Goal: Task Accomplishment & Management: Use online tool/utility

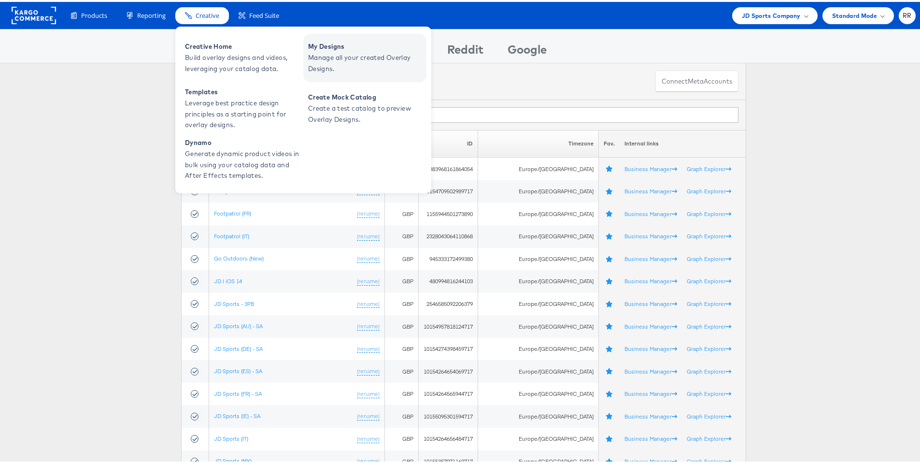
click at [375, 51] on span "Manage all your created Overlay Designs." at bounding box center [366, 61] width 116 height 22
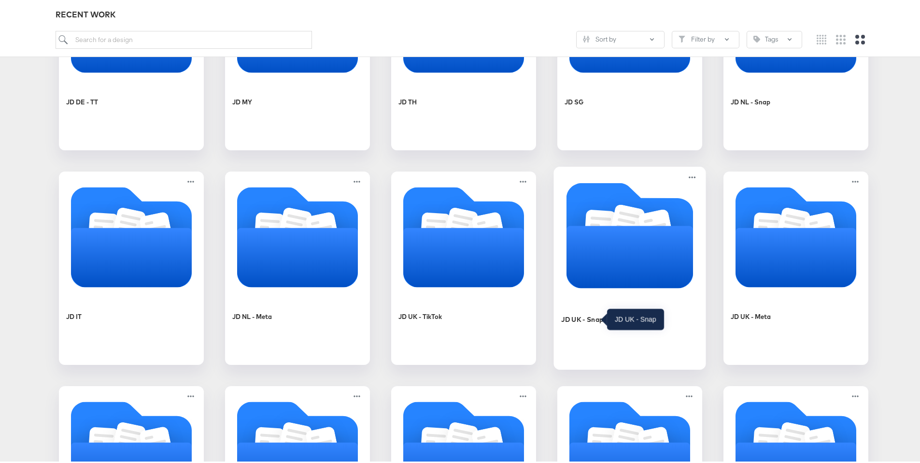
scroll to position [688, 0]
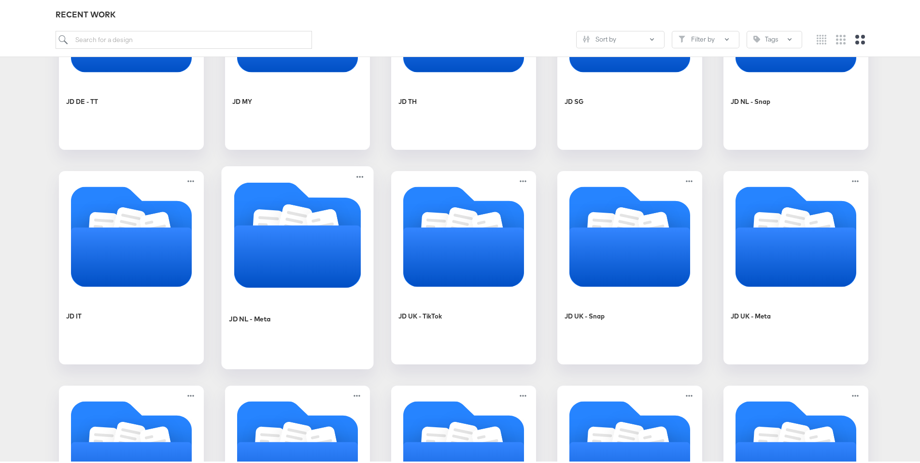
click at [291, 238] on icon "Folder" at bounding box center [297, 254] width 127 height 62
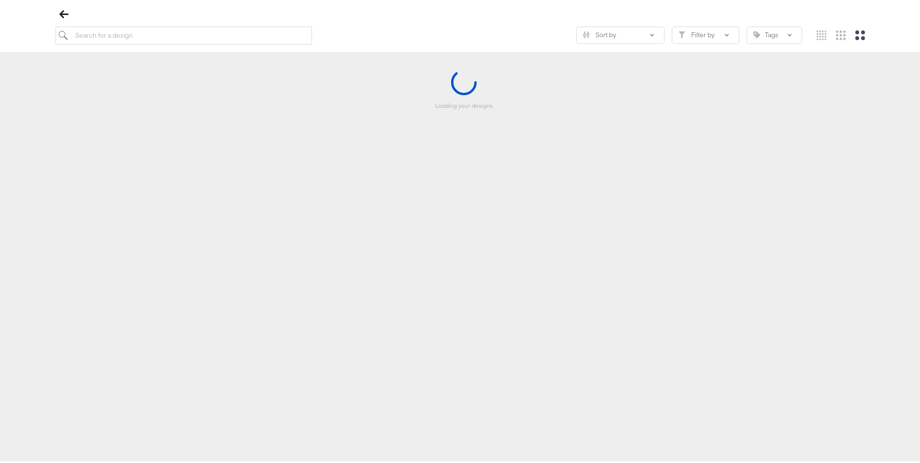
scroll to position [111, 0]
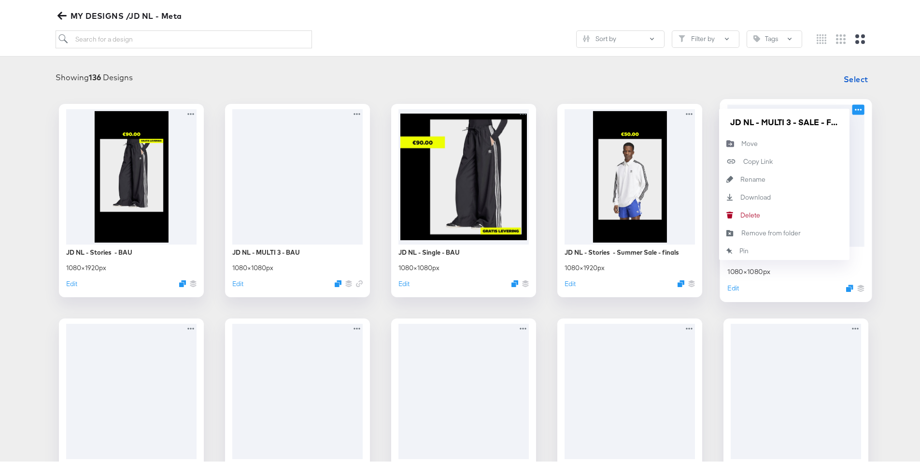
click at [855, 108] on icon at bounding box center [858, 108] width 7 height 2
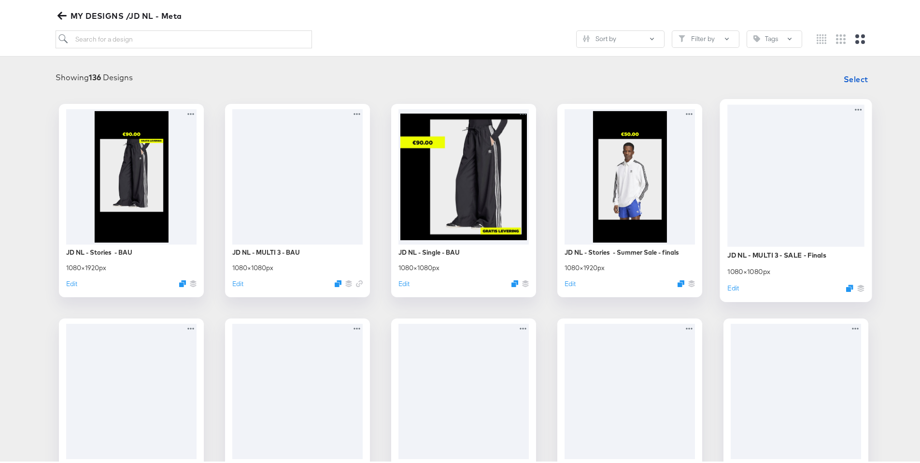
click at [799, 181] on div at bounding box center [796, 173] width 137 height 142
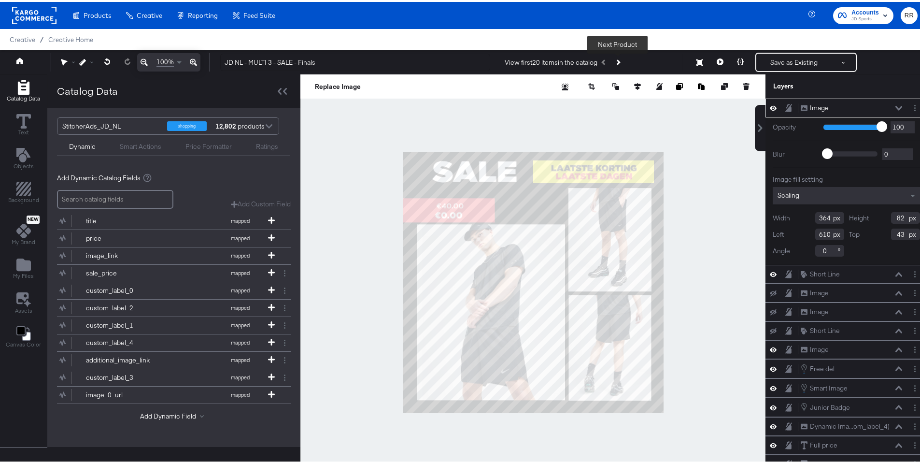
click at [622, 60] on button "Next Product" at bounding box center [618, 60] width 14 height 17
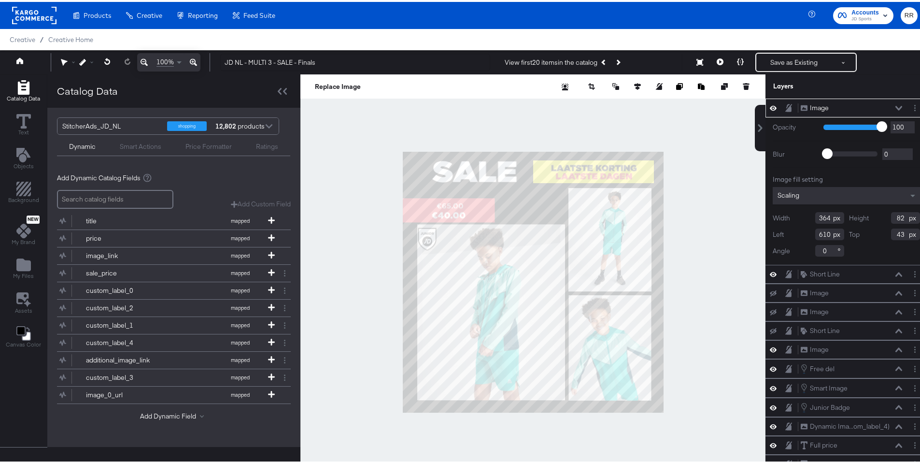
click at [709, 216] on div at bounding box center [533, 279] width 465 height 415
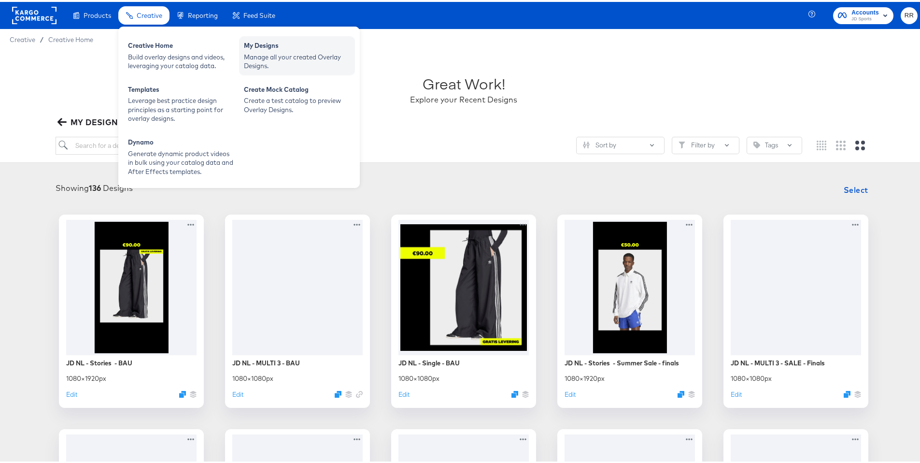
click at [305, 51] on div "Manage all your created Overlay Designs." at bounding box center [297, 60] width 106 height 18
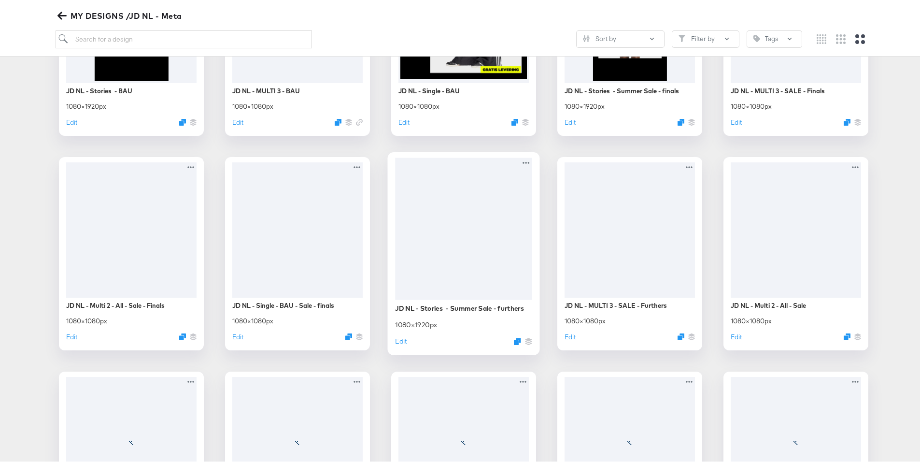
scroll to position [363, 0]
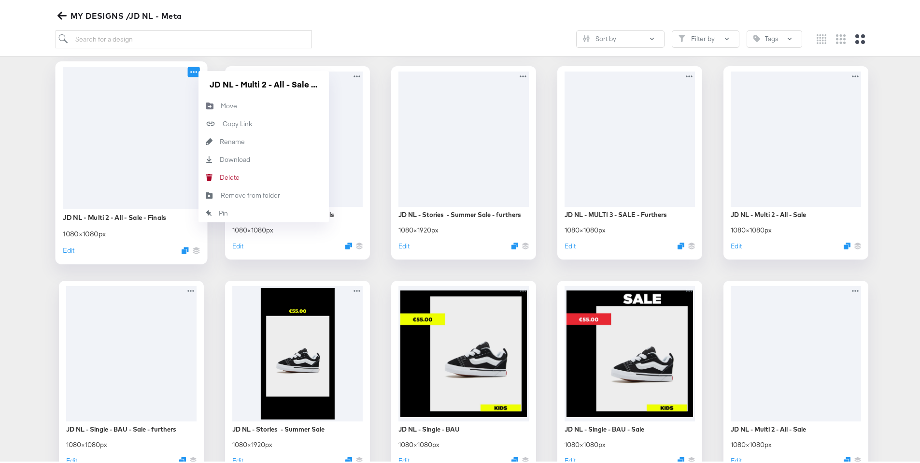
click at [188, 72] on icon at bounding box center [194, 70] width 12 height 10
click at [256, 123] on button "Copy Link Copied!" at bounding box center [264, 122] width 130 height 18
click at [63, 17] on icon "button" at bounding box center [61, 13] width 9 height 9
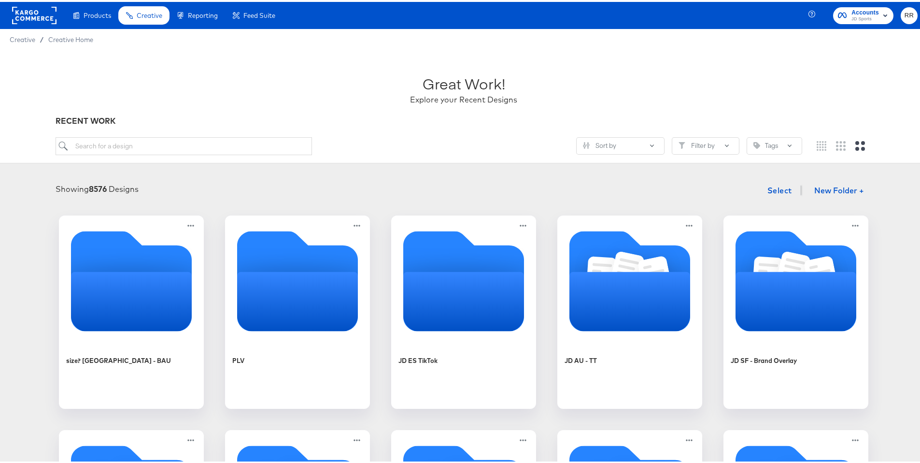
click at [44, 16] on rect at bounding box center [34, 13] width 44 height 17
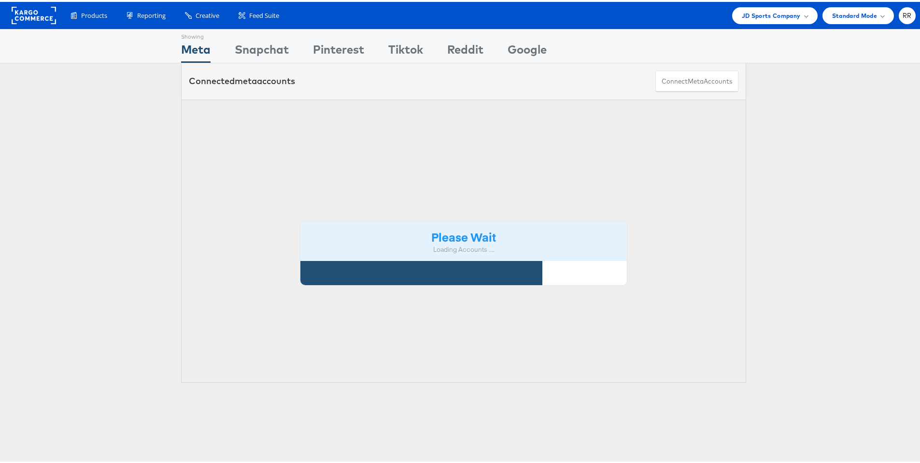
click at [765, 23] on div "Products Product Catalogs Enhance Your Product Catalog, Map Them to Publishers,…" at bounding box center [464, 13] width 928 height 27
click at [770, 14] on span "JD Sports Company" at bounding box center [771, 14] width 59 height 10
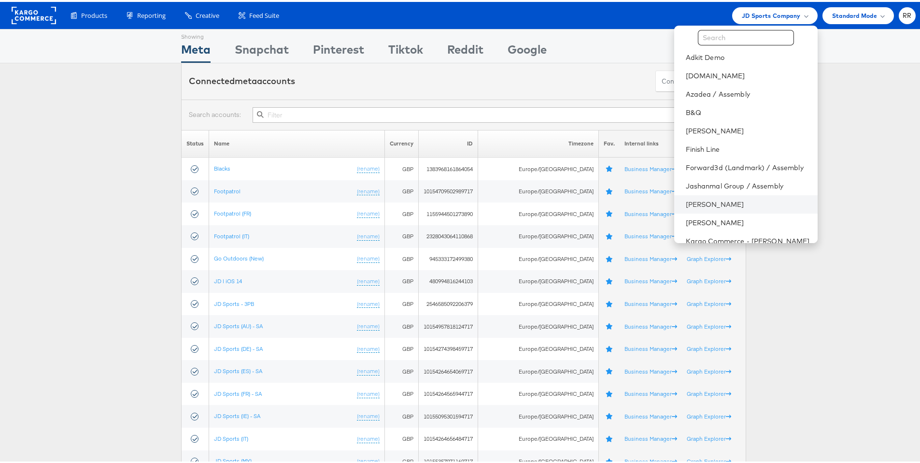
scroll to position [18, 0]
click at [721, 199] on link "[PERSON_NAME]" at bounding box center [748, 202] width 124 height 10
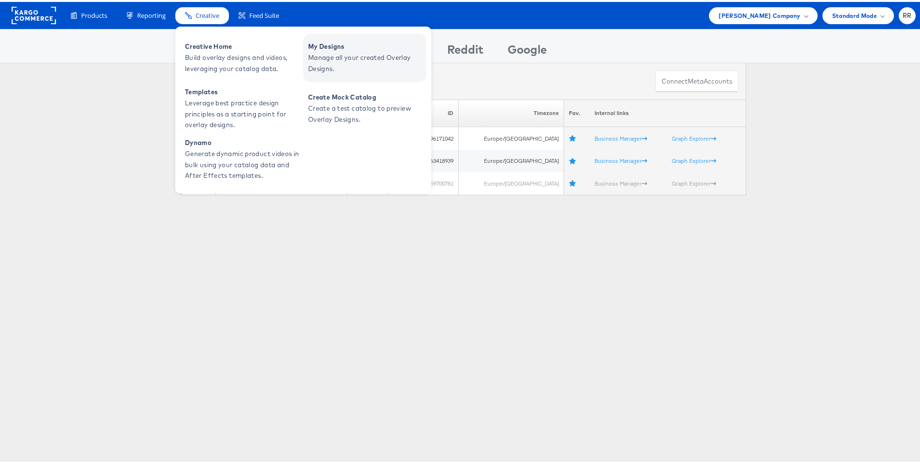
click at [341, 52] on span "Manage all your created Overlay Designs." at bounding box center [366, 61] width 116 height 22
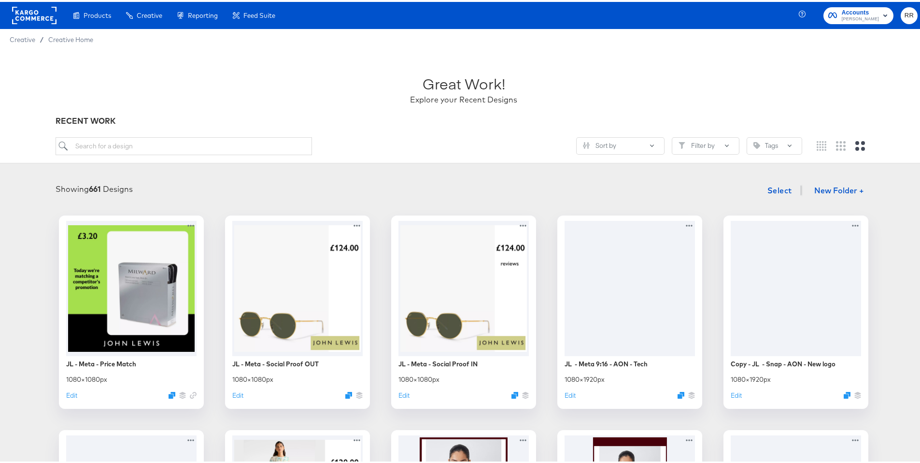
scroll to position [2, 0]
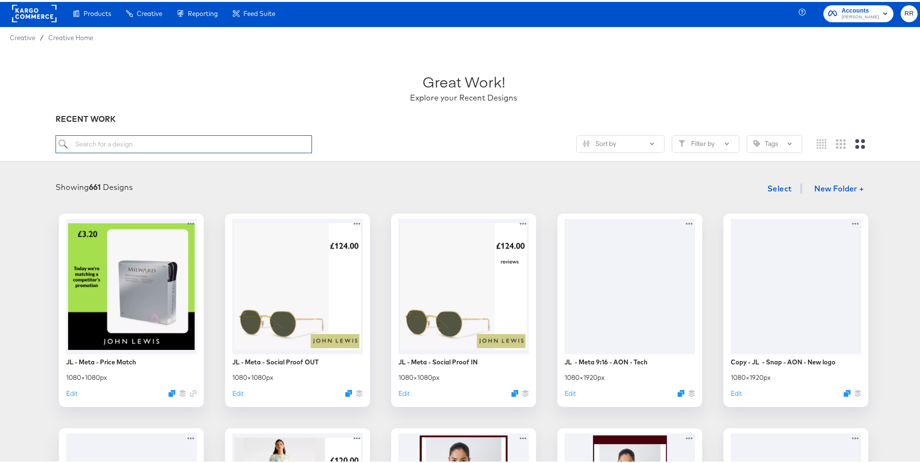
click at [269, 147] on input "search" at bounding box center [184, 142] width 257 height 18
type input "multi"
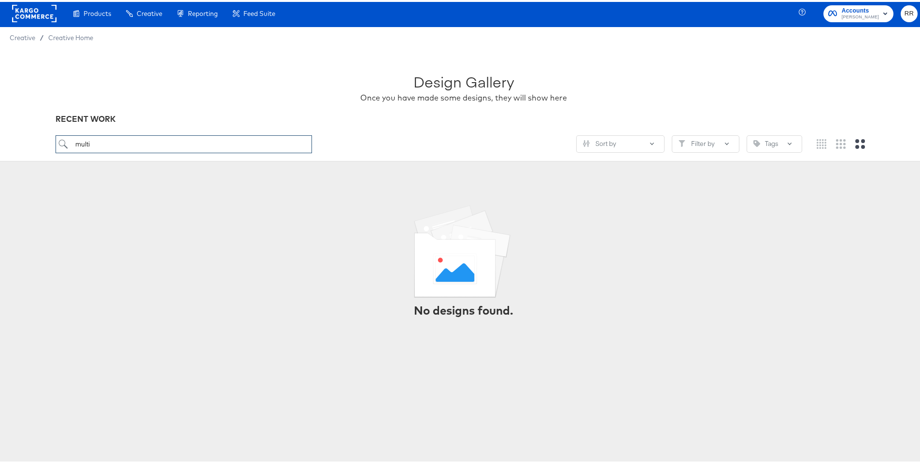
drag, startPoint x: 129, startPoint y: 144, endPoint x: 24, endPoint y: 140, distance: 105.4
click at [25, 139] on div "Design Gallery Once you have made some designs, they will show here RECENT WORK…" at bounding box center [464, 102] width 928 height 113
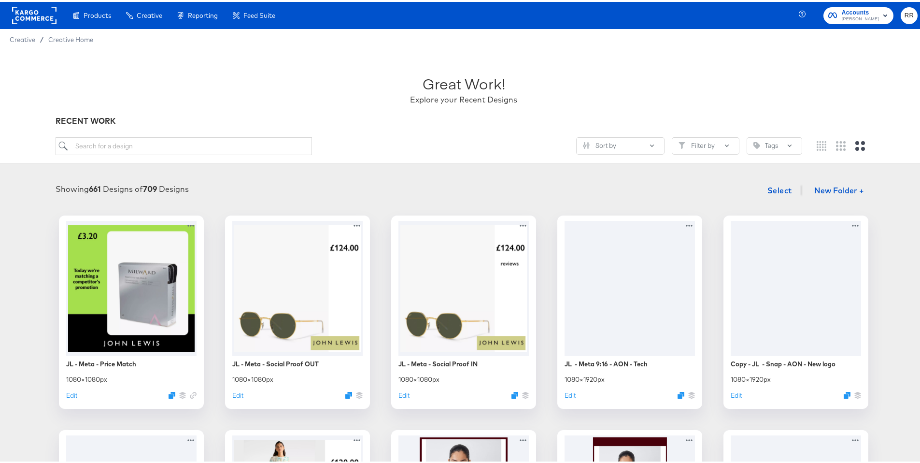
click at [29, 27] on div "Creative / Creative Home" at bounding box center [464, 37] width 928 height 21
click at [33, 21] on rect at bounding box center [34, 13] width 44 height 17
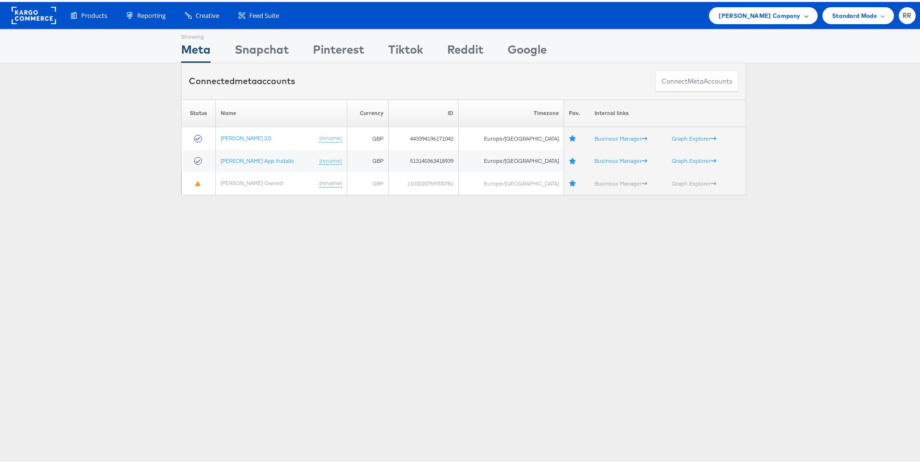
click at [757, 14] on span "John Lewis Company" at bounding box center [760, 14] width 82 height 10
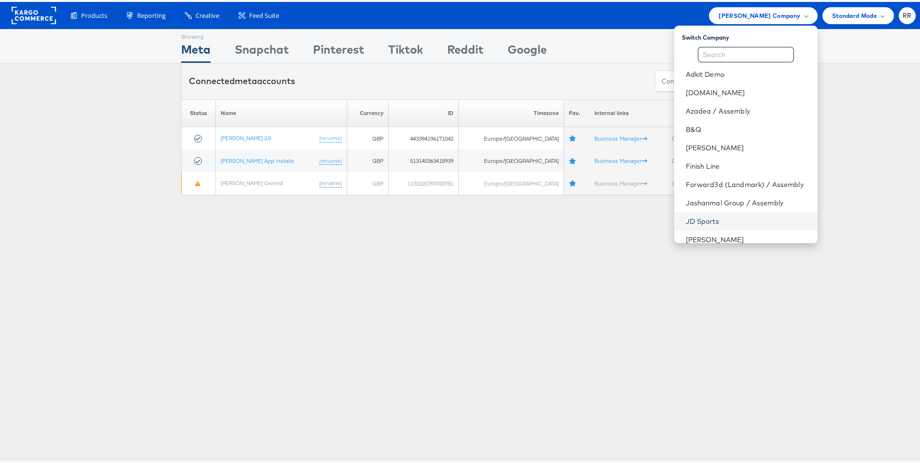
click at [710, 220] on link "JD Sports" at bounding box center [748, 220] width 124 height 10
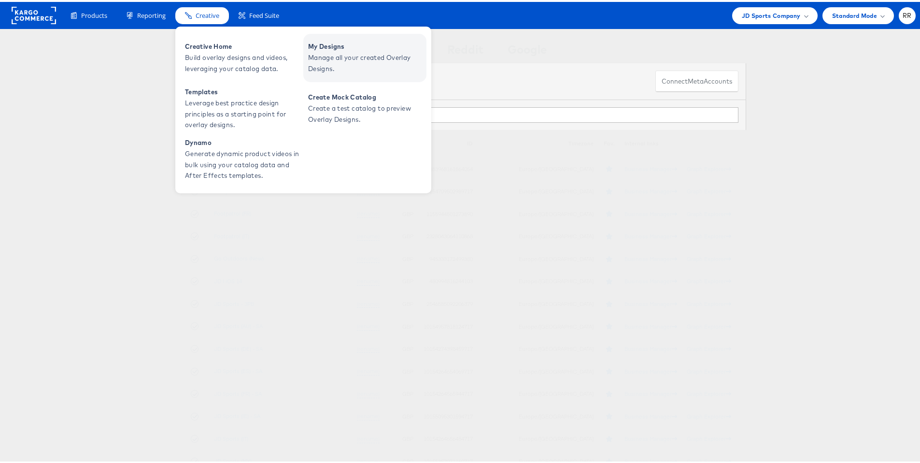
click at [353, 62] on span "Manage all your created Overlay Designs." at bounding box center [366, 61] width 116 height 22
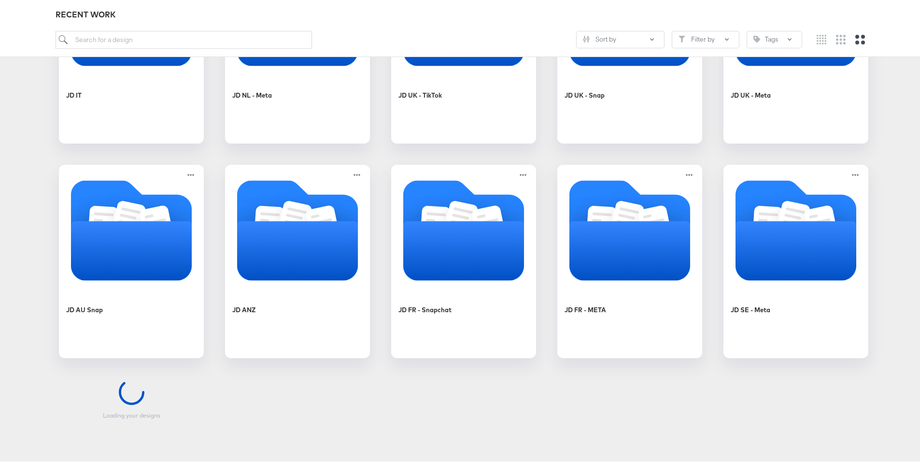
scroll to position [1026, 0]
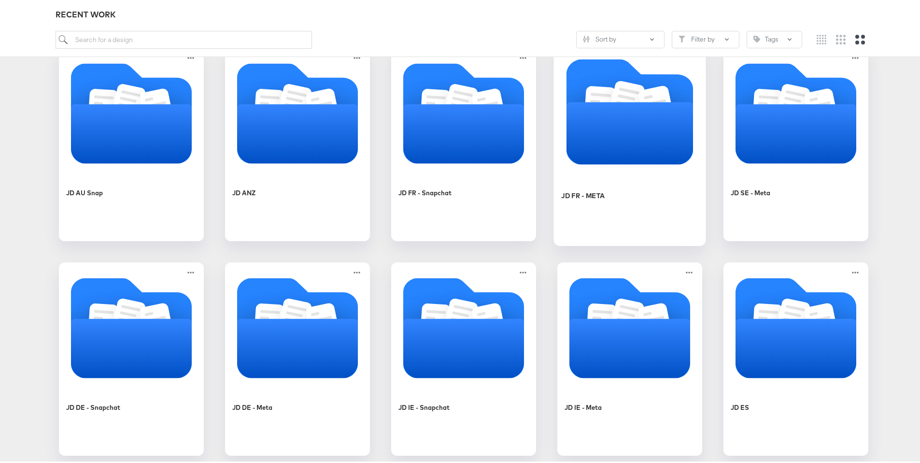
click at [638, 118] on icon "Folder" at bounding box center [630, 131] width 127 height 62
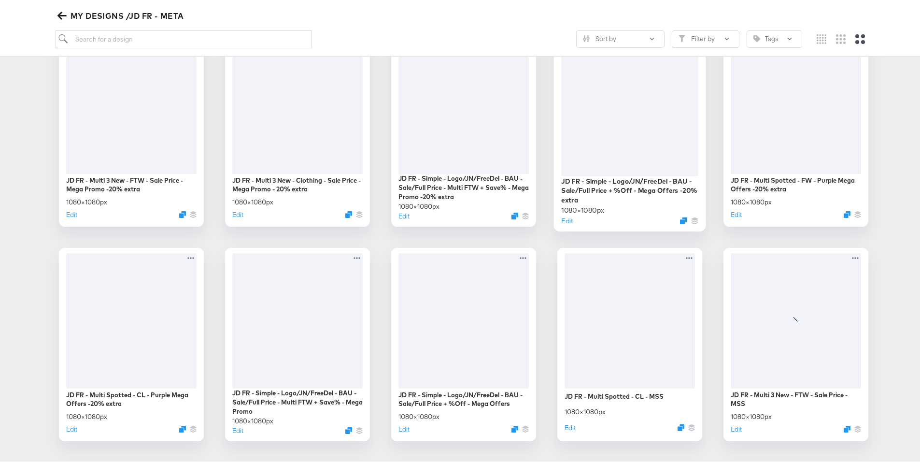
scroll to position [3099, 0]
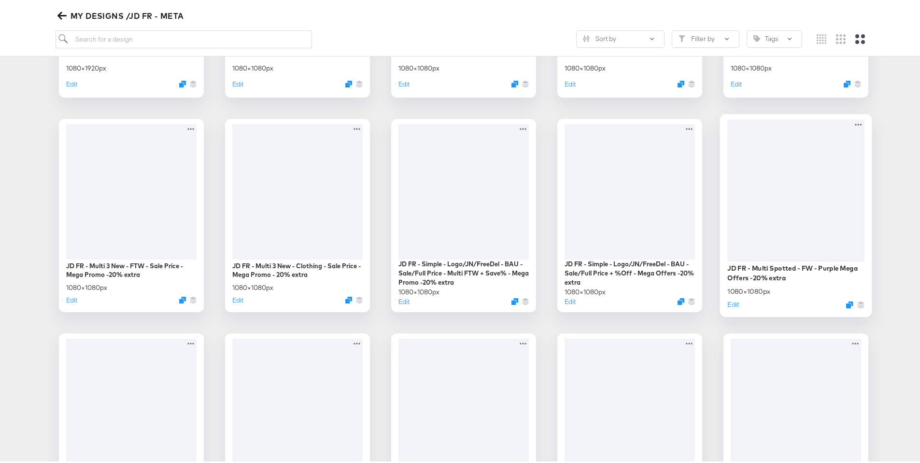
click at [842, 159] on div at bounding box center [796, 188] width 137 height 142
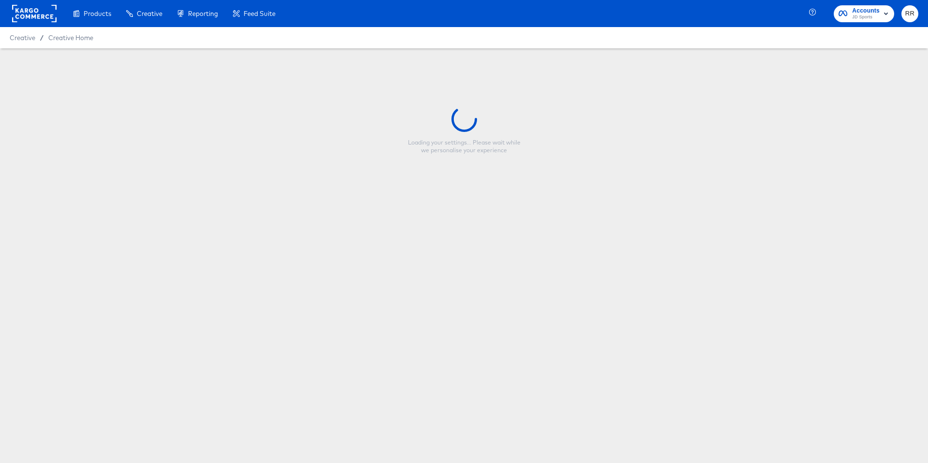
type input "JD FR - Multi Spotted - FW - Purple Mega Offers -20% extra"
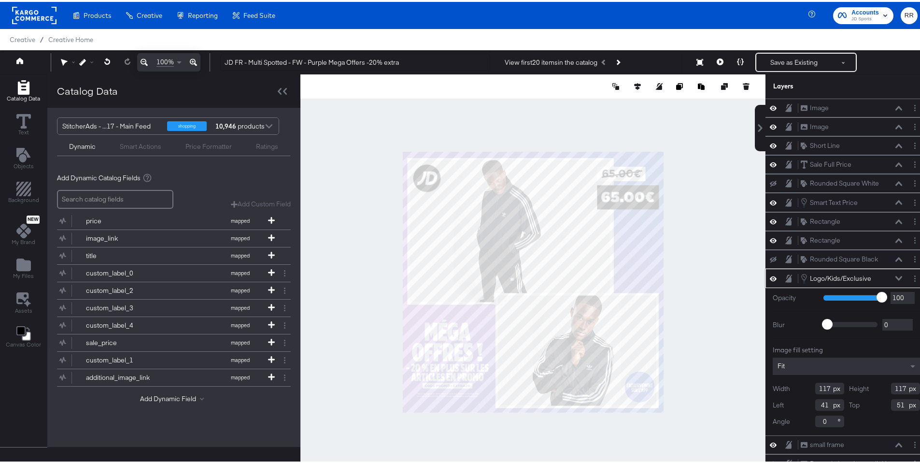
click at [770, 273] on icon at bounding box center [773, 277] width 7 height 8
click at [714, 257] on div at bounding box center [533, 279] width 465 height 415
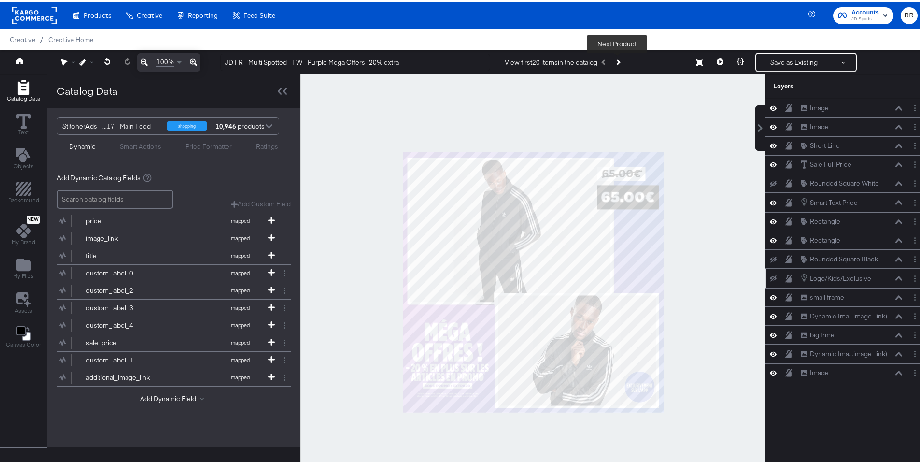
click at [613, 57] on button "Next Product" at bounding box center [618, 60] width 14 height 17
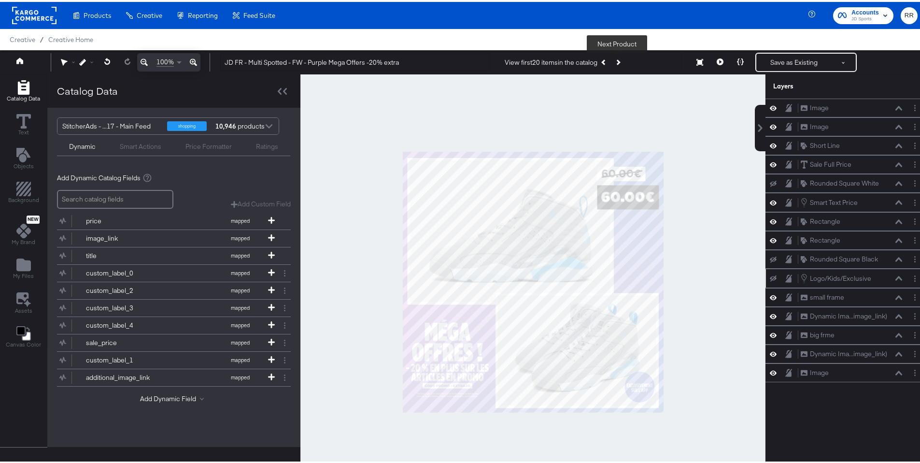
click at [618, 60] on icon "Next Product" at bounding box center [617, 59] width 5 height 5
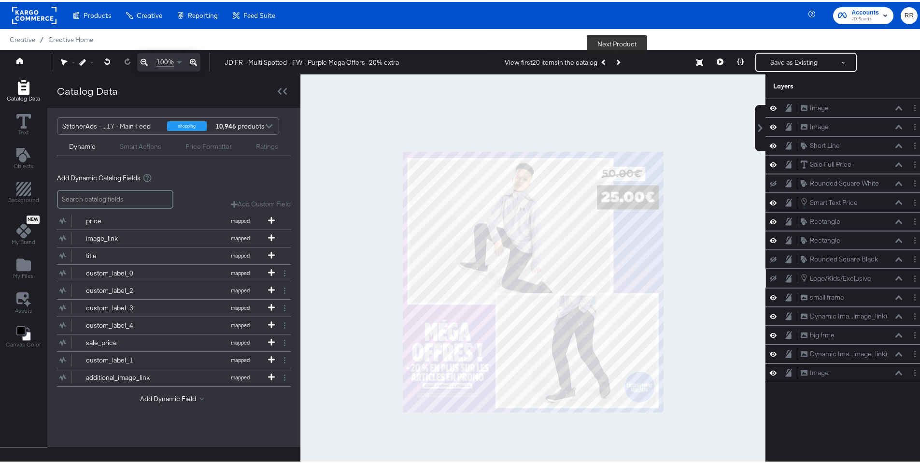
click at [618, 60] on icon "Next Product" at bounding box center [617, 59] width 5 height 5
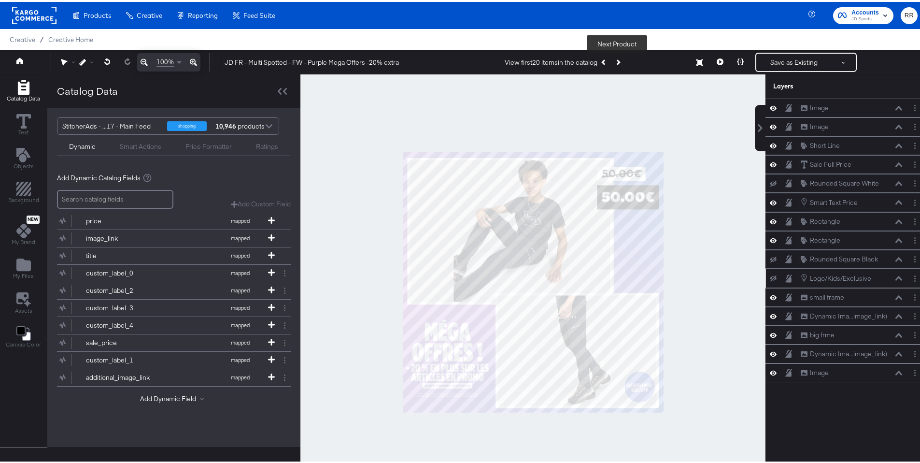
click at [618, 60] on icon "Next Product" at bounding box center [617, 59] width 5 height 5
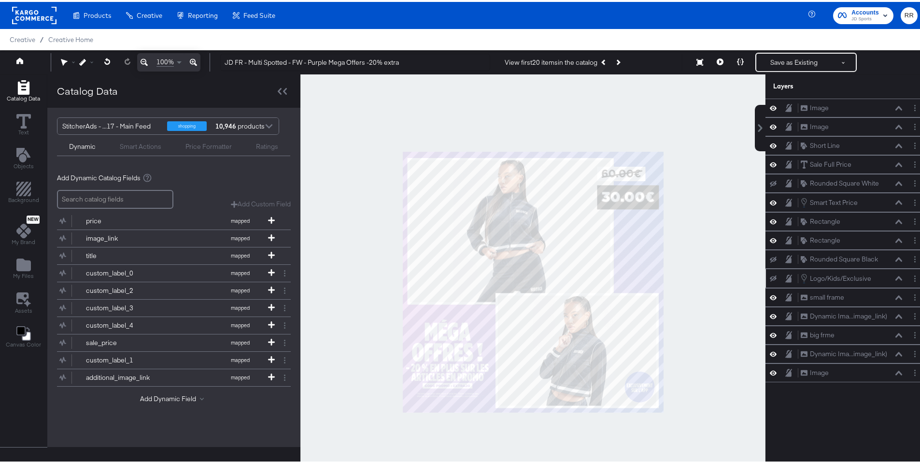
click at [44, 15] on rect at bounding box center [34, 13] width 44 height 17
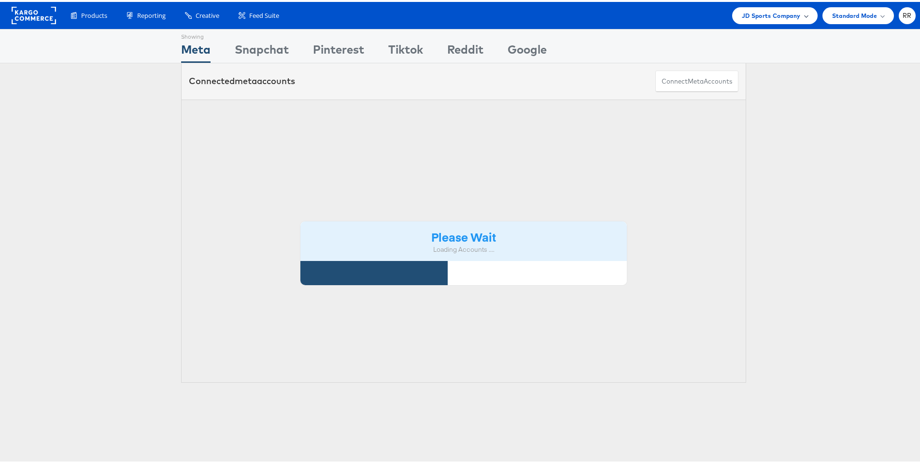
click at [757, 17] on span "JD Sports Company" at bounding box center [771, 14] width 59 height 10
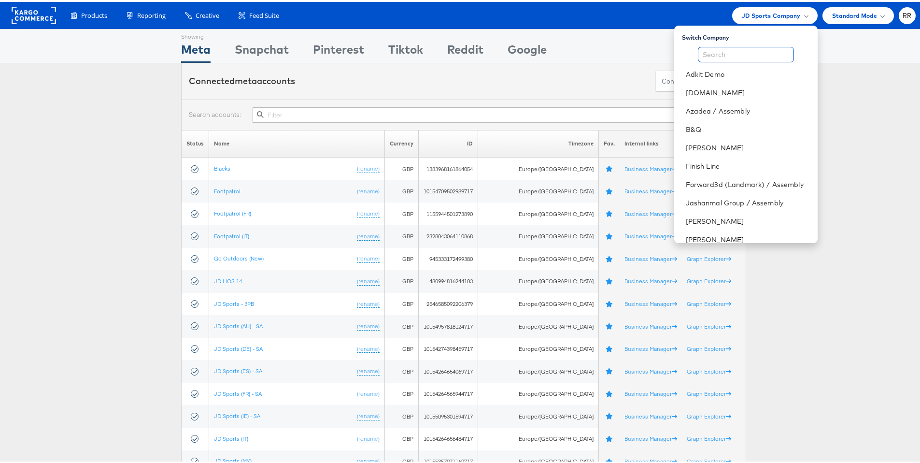
click at [732, 50] on input "text" at bounding box center [746, 52] width 96 height 15
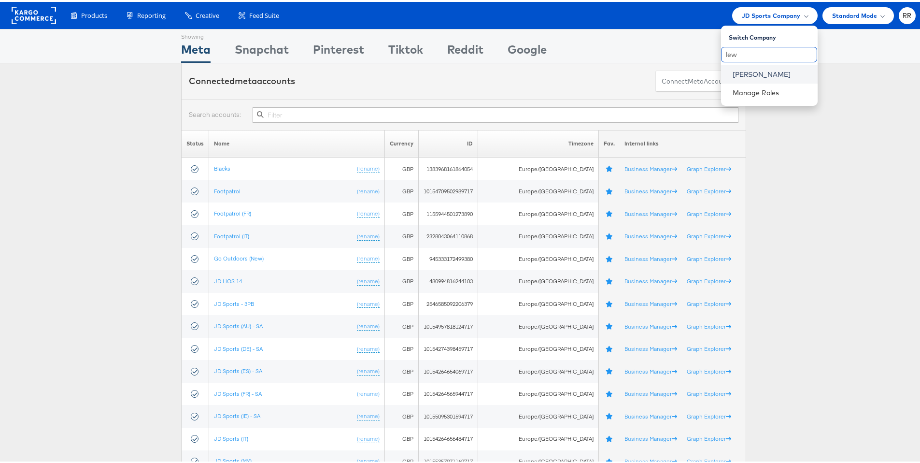
type input "lew"
click at [743, 75] on link "John Lewis" at bounding box center [771, 73] width 77 height 10
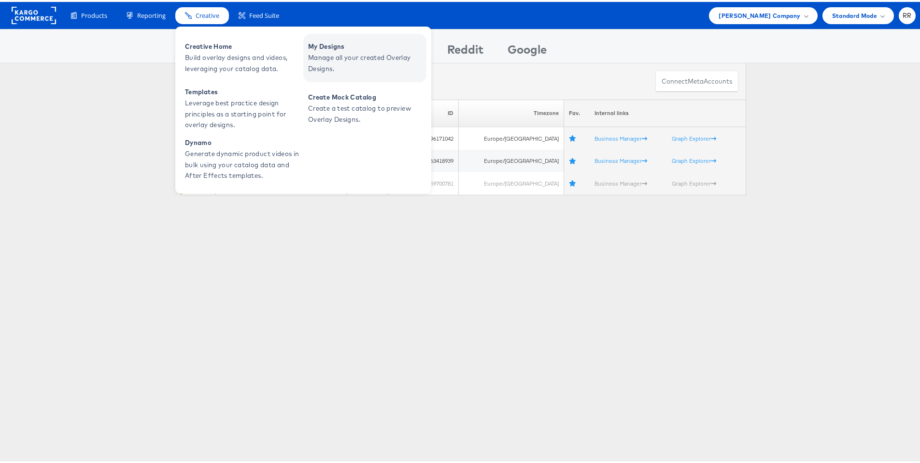
click at [326, 56] on span "Manage all your created Overlay Designs." at bounding box center [366, 61] width 116 height 22
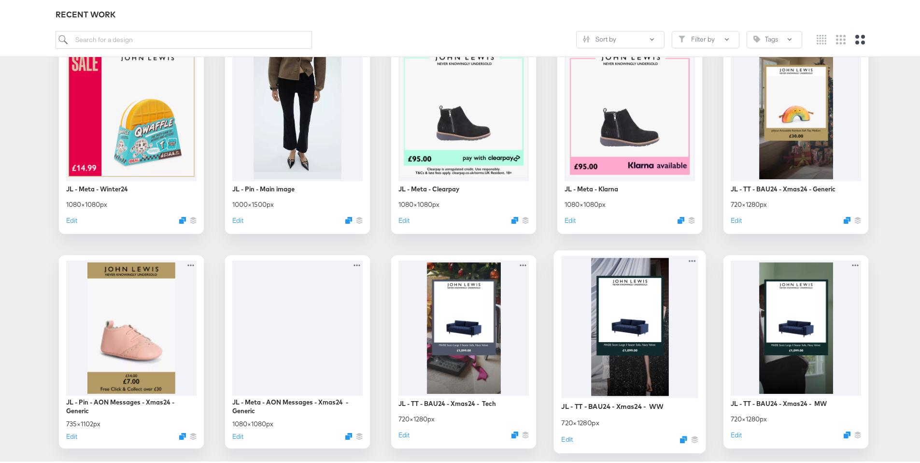
scroll to position [4270, 0]
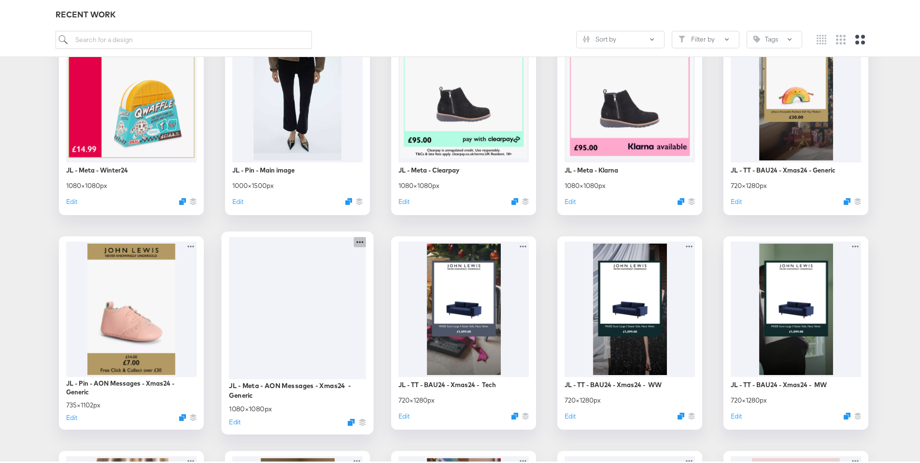
click at [358, 243] on icon at bounding box center [360, 240] width 12 height 10
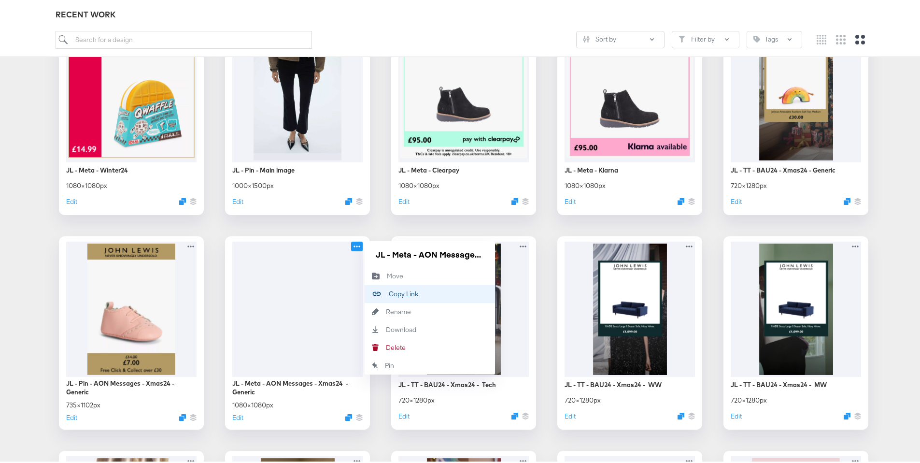
click at [415, 295] on button "Copy Link Copied!" at bounding box center [430, 292] width 130 height 18
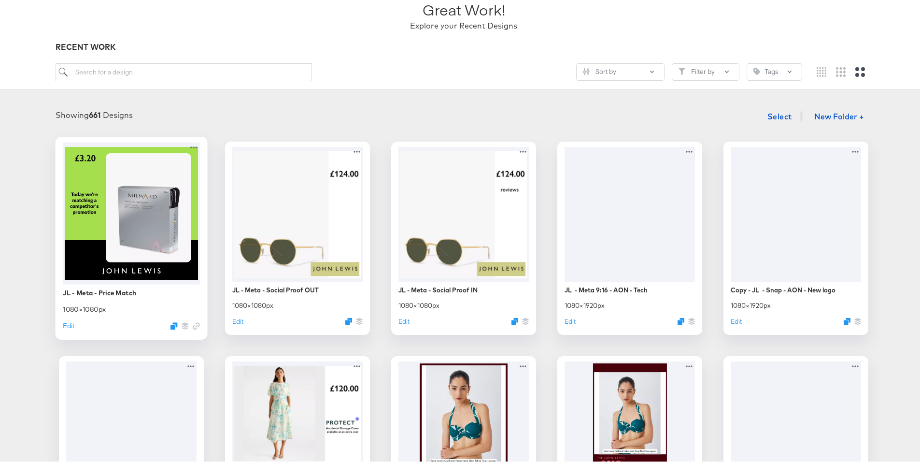
scroll to position [0, 0]
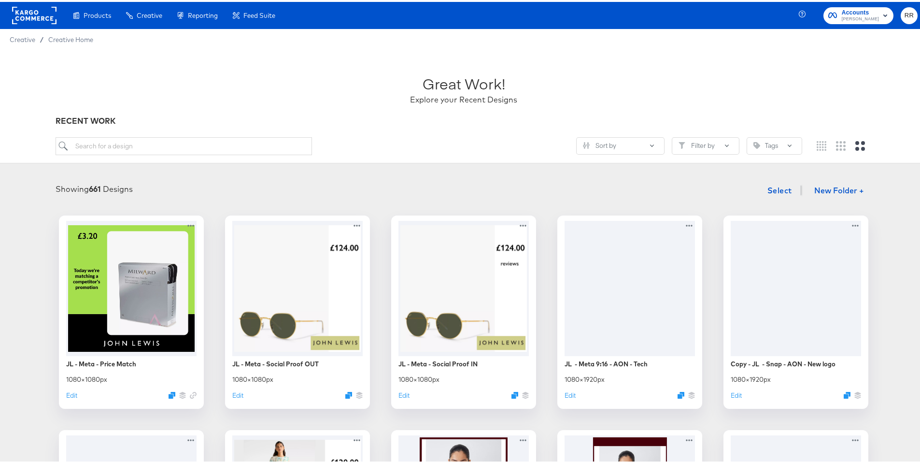
click at [28, 14] on rect at bounding box center [34, 13] width 44 height 17
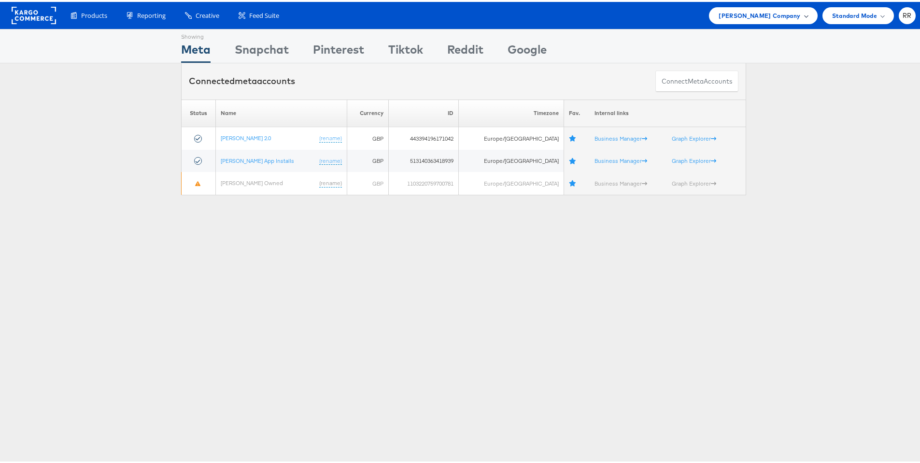
click at [757, 9] on span "[PERSON_NAME] Company" at bounding box center [760, 14] width 82 height 10
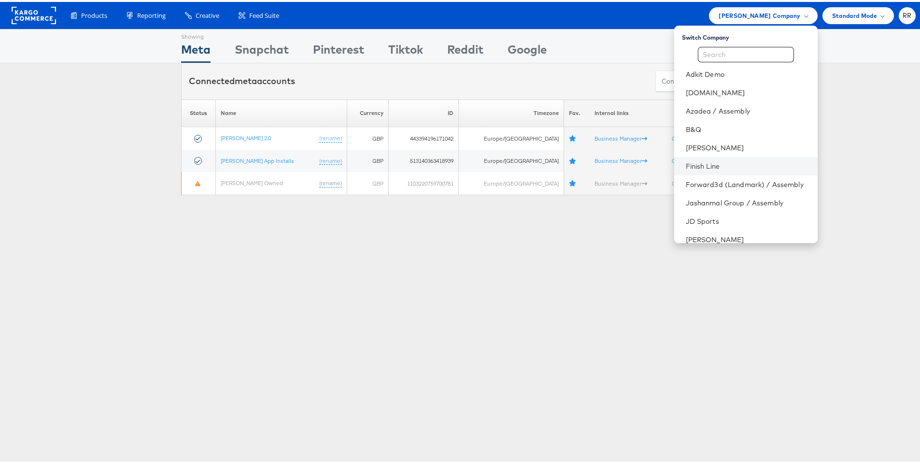
scroll to position [2, 0]
click at [751, 146] on link "[PERSON_NAME]" at bounding box center [748, 144] width 124 height 10
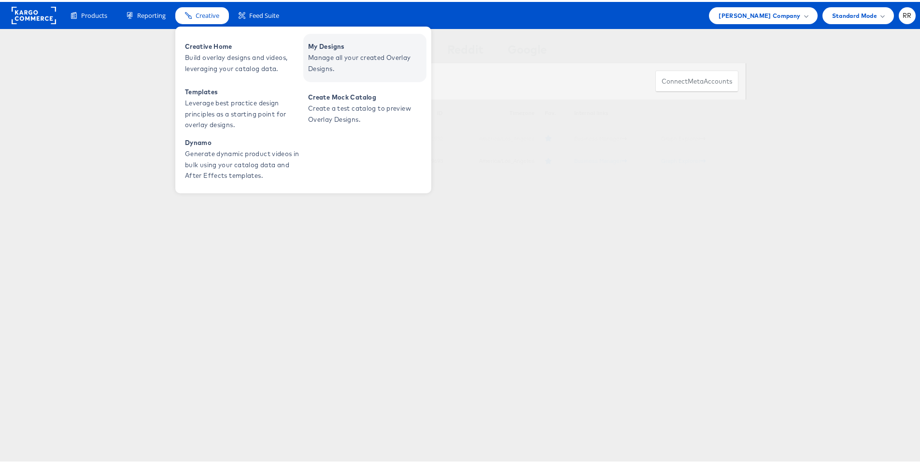
click at [328, 57] on span "Manage all your created Overlay Designs." at bounding box center [366, 61] width 116 height 22
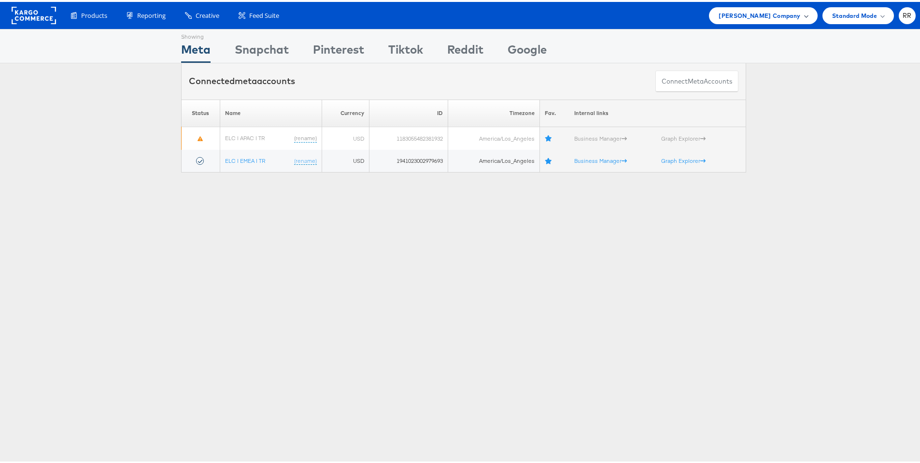
click at [769, 15] on span "Estee Lauder Company" at bounding box center [760, 14] width 82 height 10
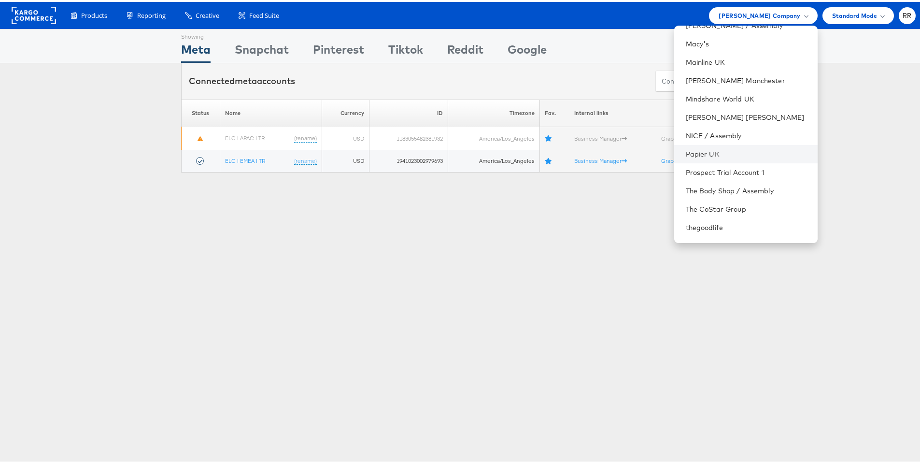
scroll to position [325, 0]
click at [776, 157] on li "Papier UK" at bounding box center [747, 152] width 144 height 18
click at [729, 155] on link "Papier UK" at bounding box center [748, 152] width 124 height 10
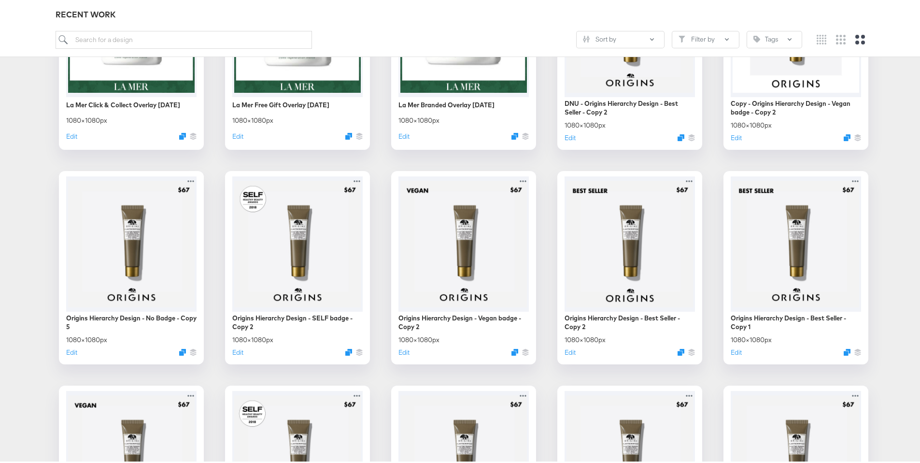
scroll to position [298, 0]
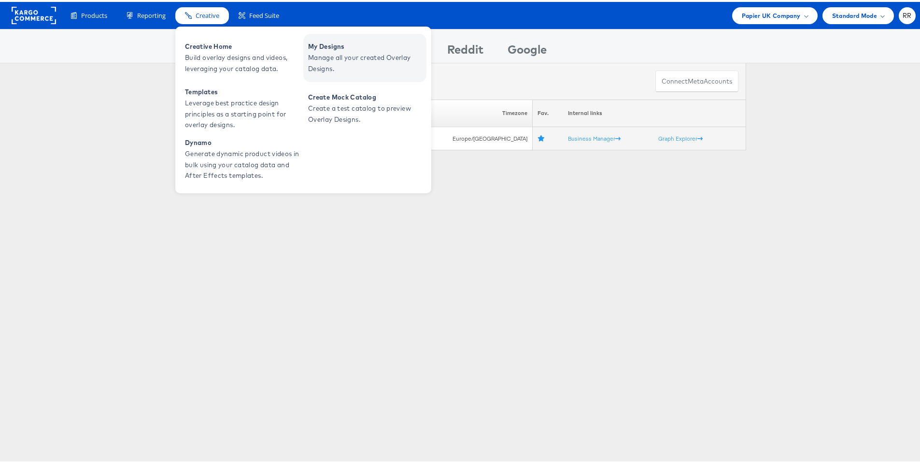
click at [317, 51] on span "Manage all your created Overlay Designs." at bounding box center [366, 61] width 116 height 22
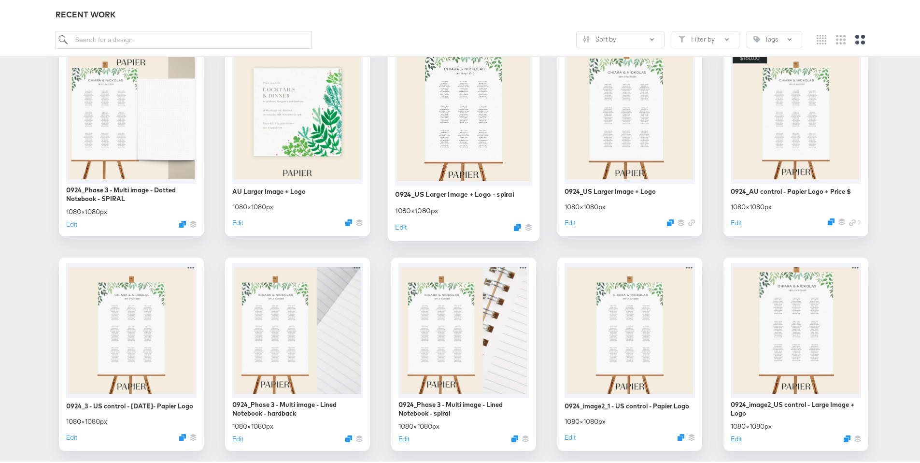
scroll to position [3542, 0]
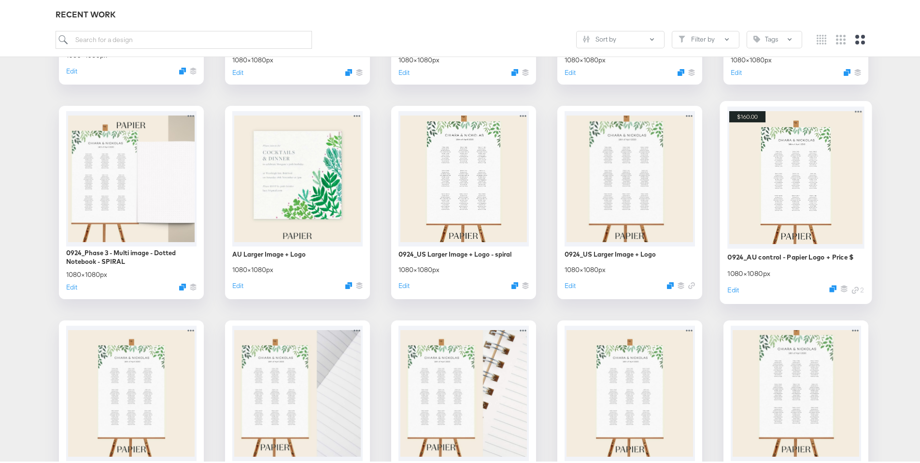
click at [818, 167] on div at bounding box center [796, 175] width 137 height 142
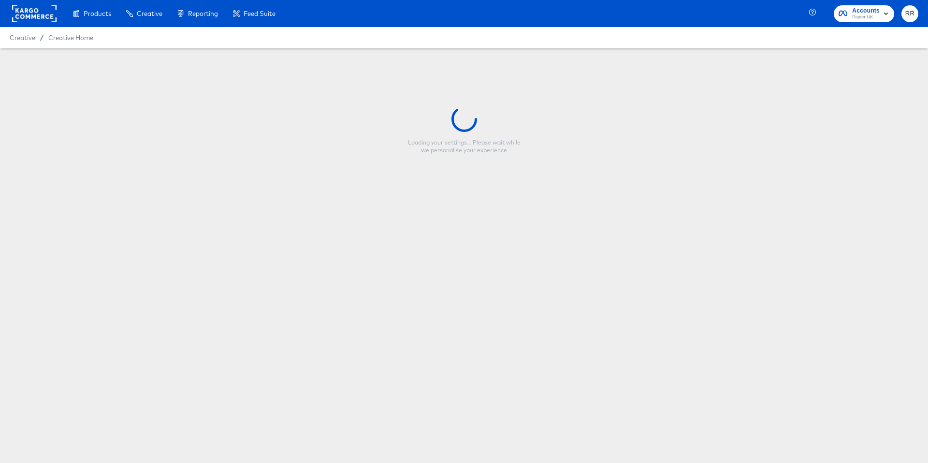
type input "0924_AU control - Papier Logo + Price $"
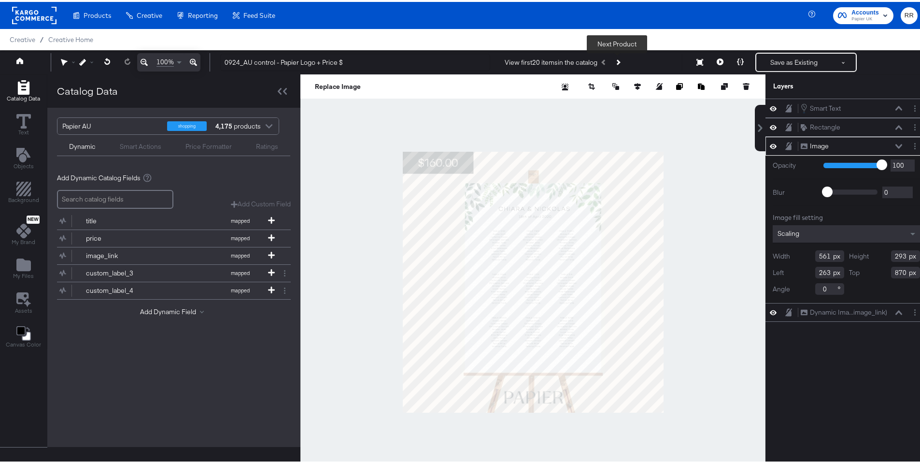
click at [616, 60] on icon "Next Product" at bounding box center [617, 59] width 5 height 5
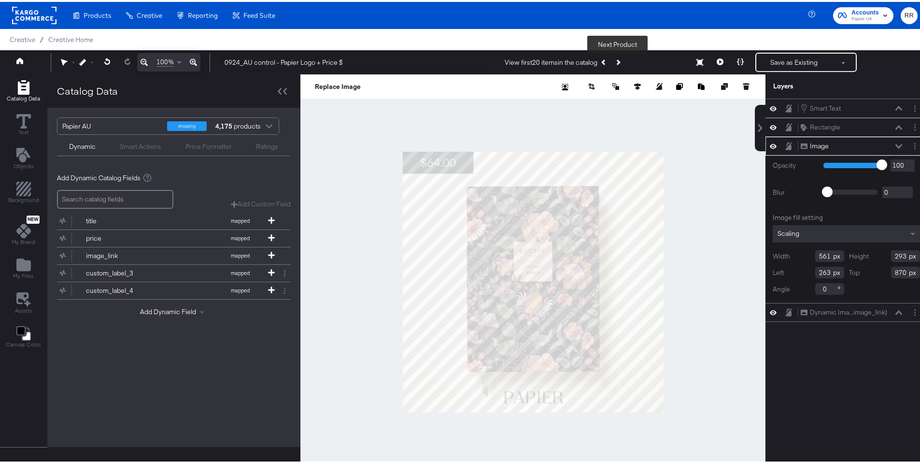
click at [616, 60] on icon "Next Product" at bounding box center [617, 59] width 5 height 5
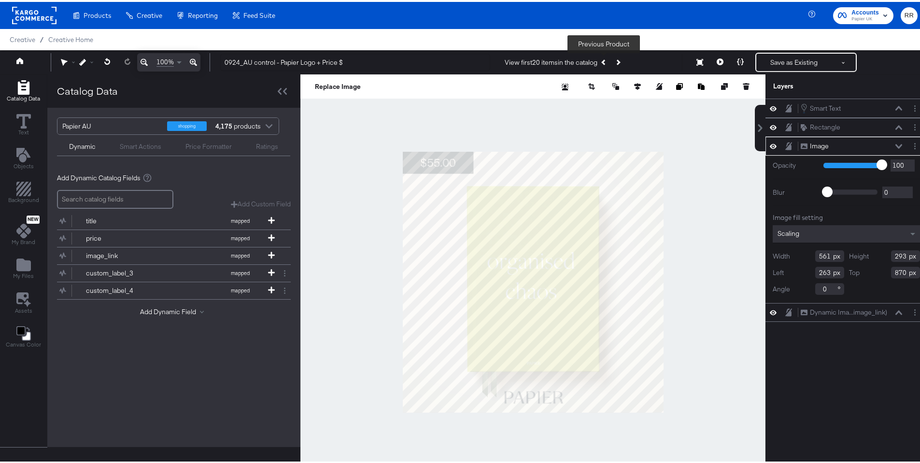
click at [602, 61] on icon "Previous Product" at bounding box center [604, 59] width 5 height 5
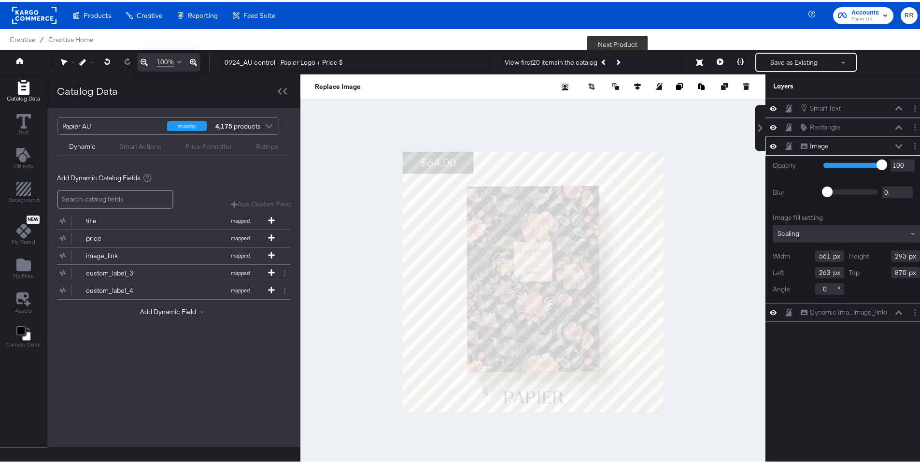
click at [613, 61] on button "Next Product" at bounding box center [618, 60] width 14 height 17
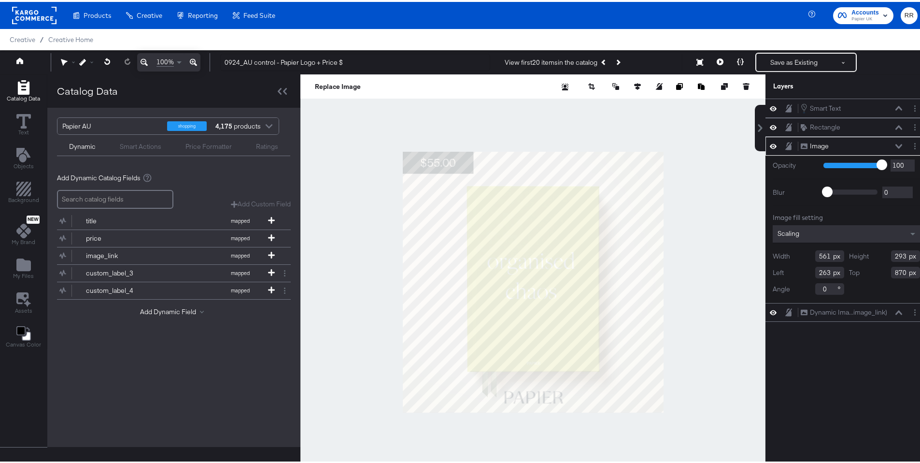
click at [722, 213] on div at bounding box center [533, 279] width 465 height 415
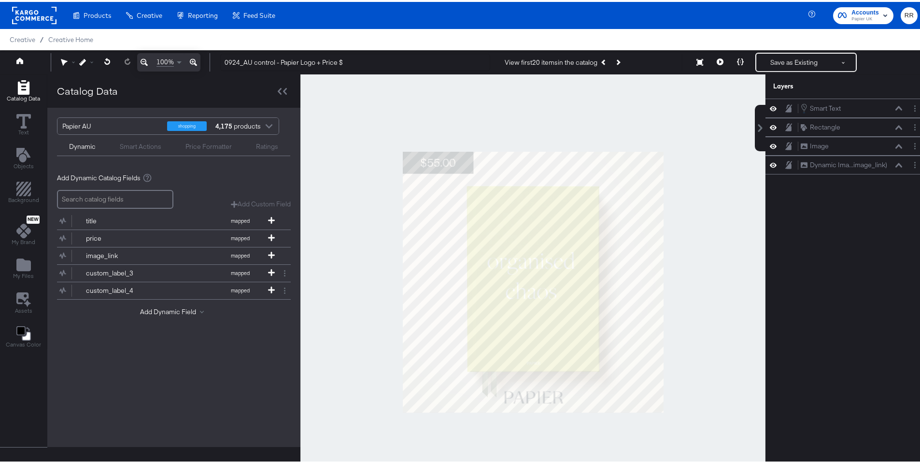
click at [34, 13] on rect at bounding box center [34, 13] width 44 height 17
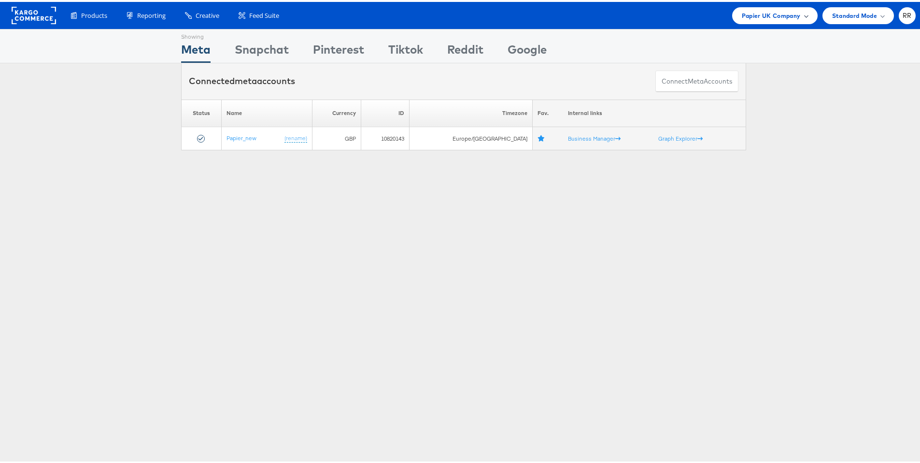
click at [777, 10] on span "Papier UK Company" at bounding box center [771, 14] width 59 height 10
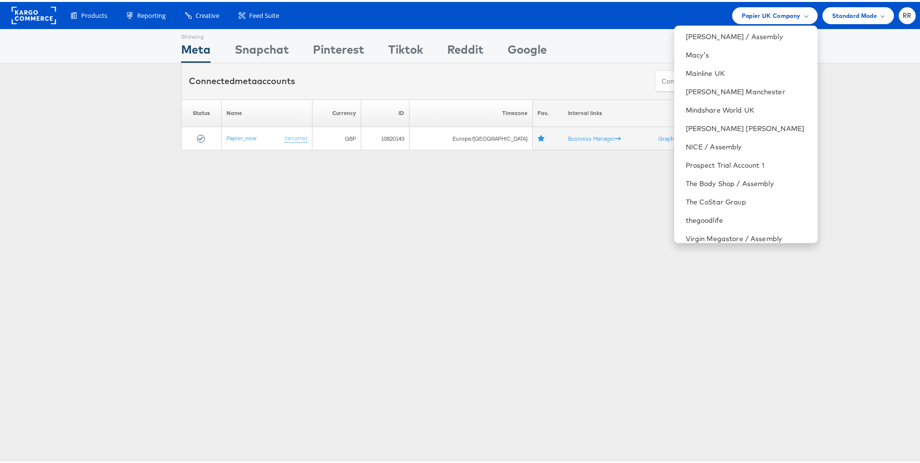
scroll to position [393, 0]
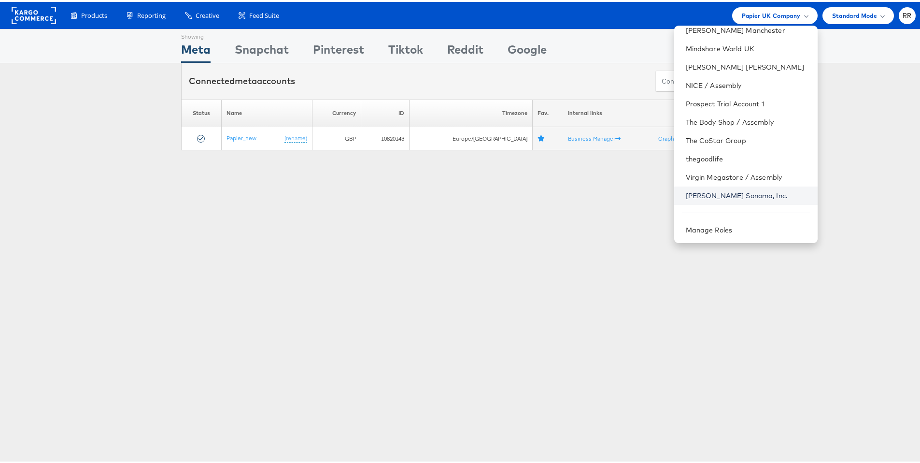
click at [730, 194] on link "[PERSON_NAME] Sonoma, Inc." at bounding box center [748, 194] width 124 height 10
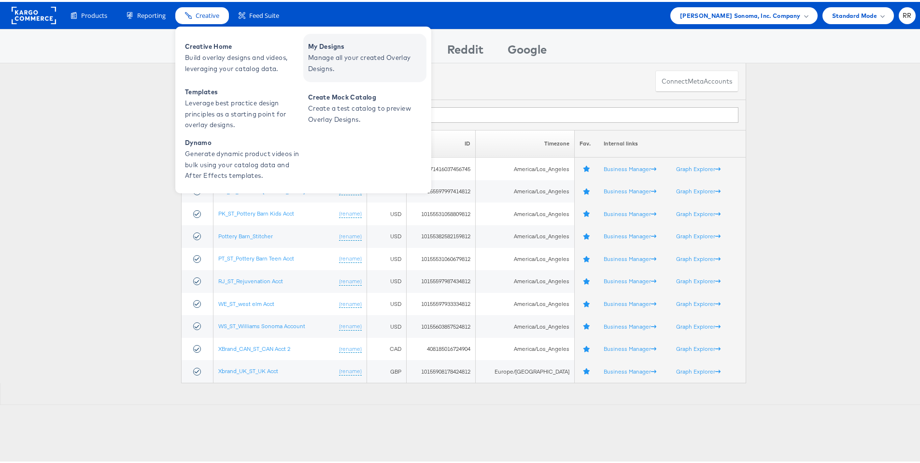
click at [343, 52] on span "Manage all your created Overlay Designs." at bounding box center [366, 61] width 116 height 22
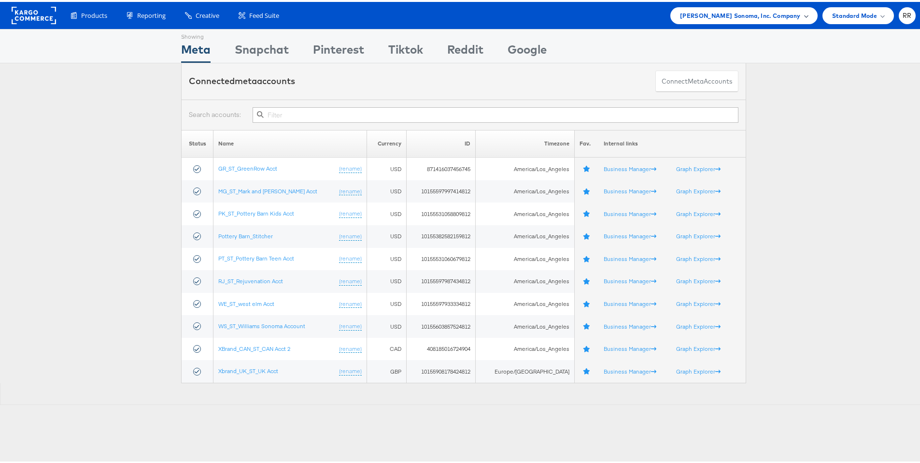
click at [739, 16] on span "Williams Sonoma, Inc. Company" at bounding box center [740, 14] width 121 height 10
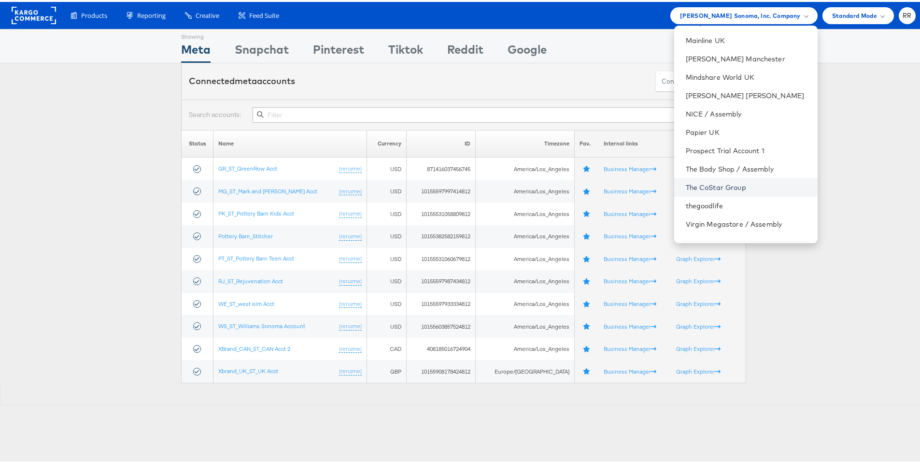
scroll to position [393, 0]
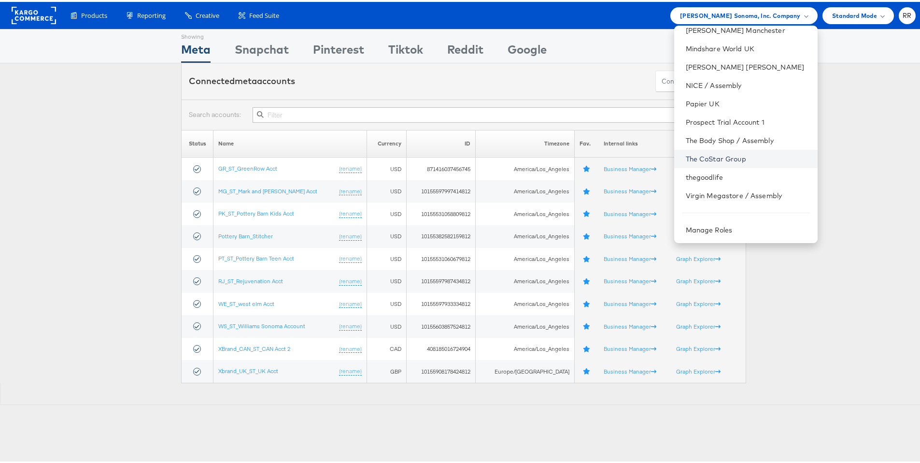
click at [735, 160] on link "The CoStar Group" at bounding box center [748, 157] width 124 height 10
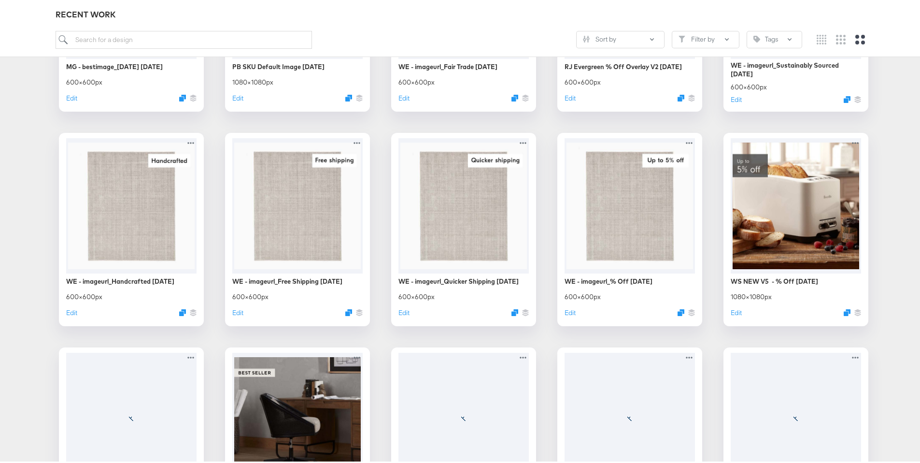
scroll to position [2228, 0]
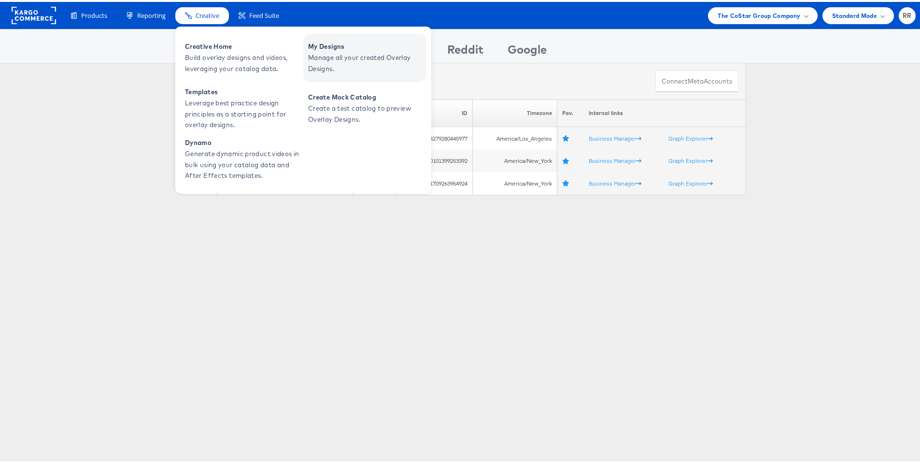
click at [334, 51] on span "Manage all your created Overlay Designs." at bounding box center [366, 61] width 116 height 22
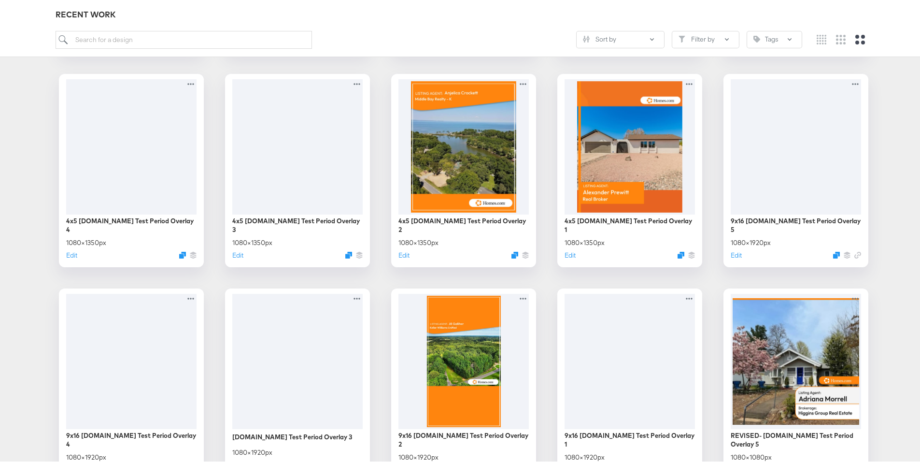
scroll to position [1006, 0]
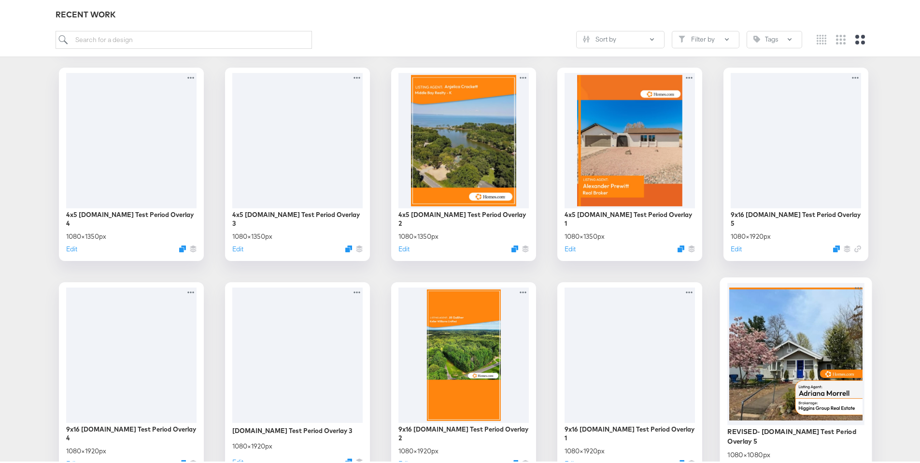
click at [800, 312] on div at bounding box center [796, 352] width 137 height 142
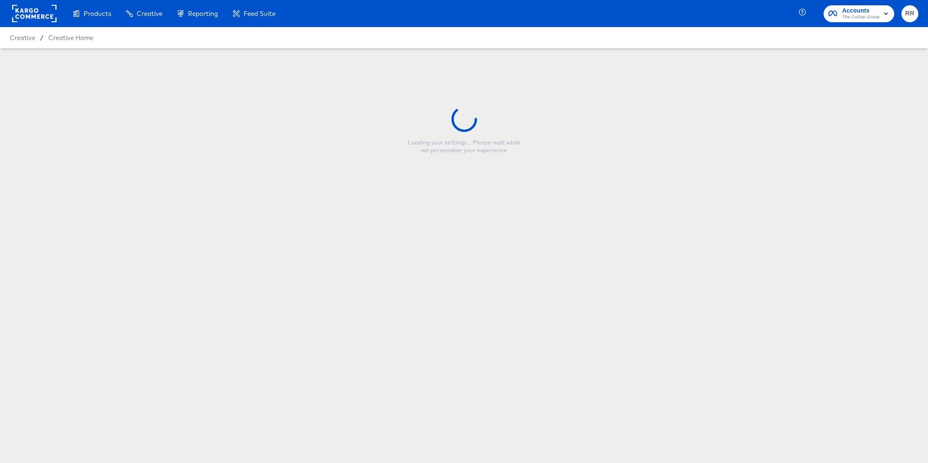
type input "REVISED- Homes.com Test Period Overlay 5"
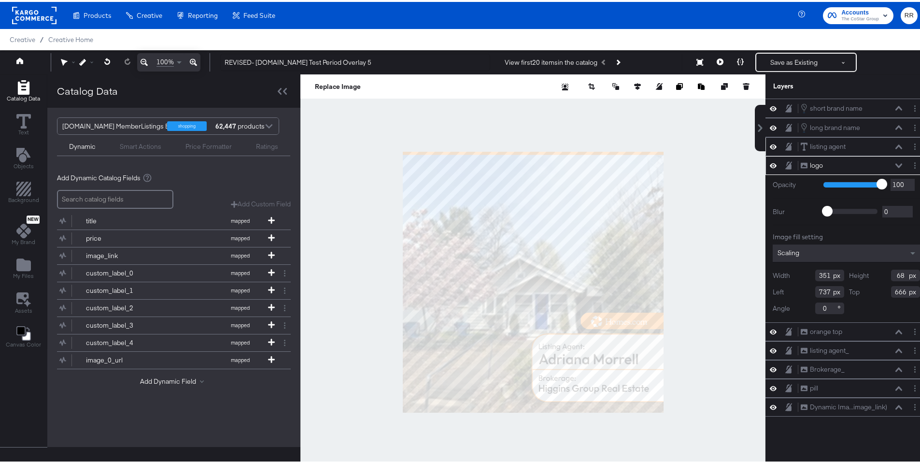
scroll to position [2, 0]
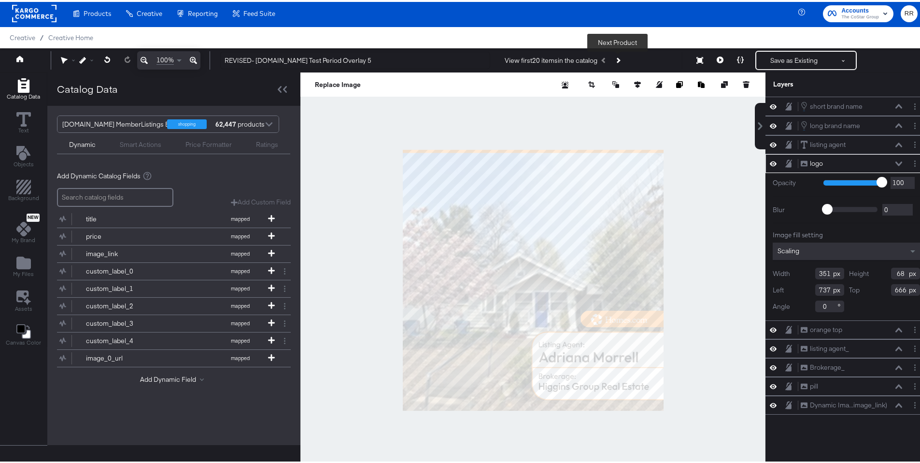
click at [621, 60] on button "Next Product" at bounding box center [618, 58] width 14 height 17
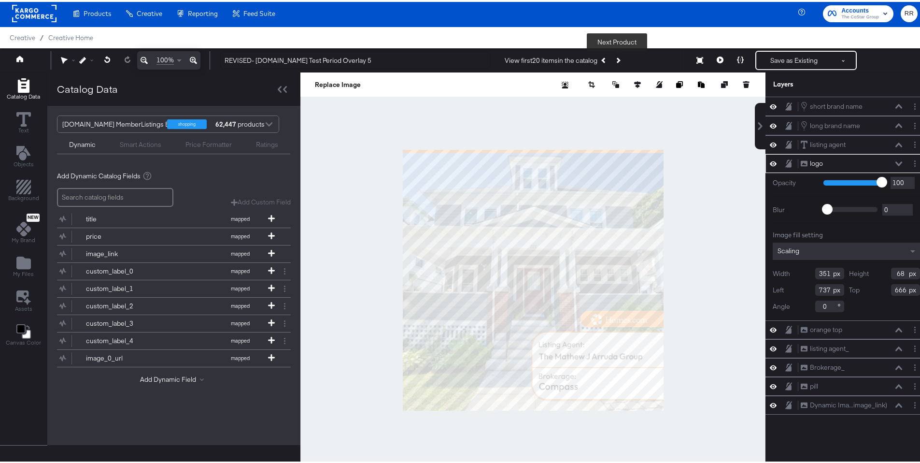
click at [619, 62] on button "Next Product" at bounding box center [618, 58] width 14 height 17
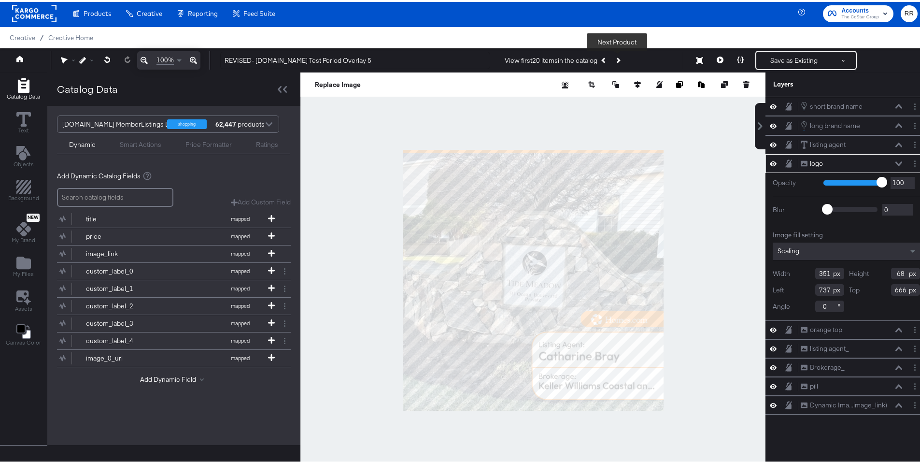
click at [619, 62] on button "Next Product" at bounding box center [618, 58] width 14 height 17
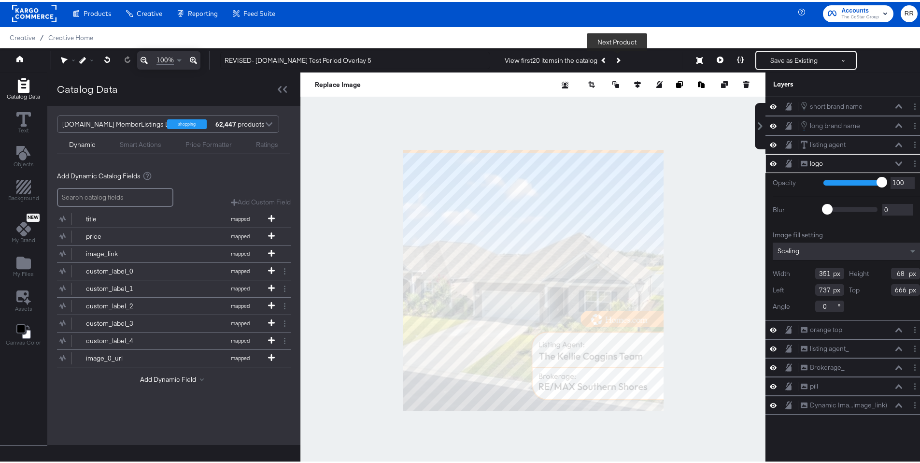
click at [622, 61] on button "Next Product" at bounding box center [618, 58] width 14 height 17
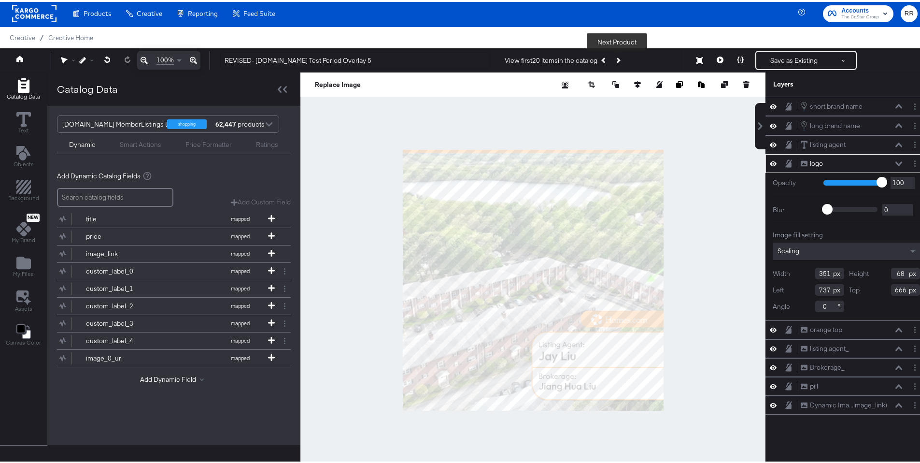
click at [622, 61] on button "Next Product" at bounding box center [618, 58] width 14 height 17
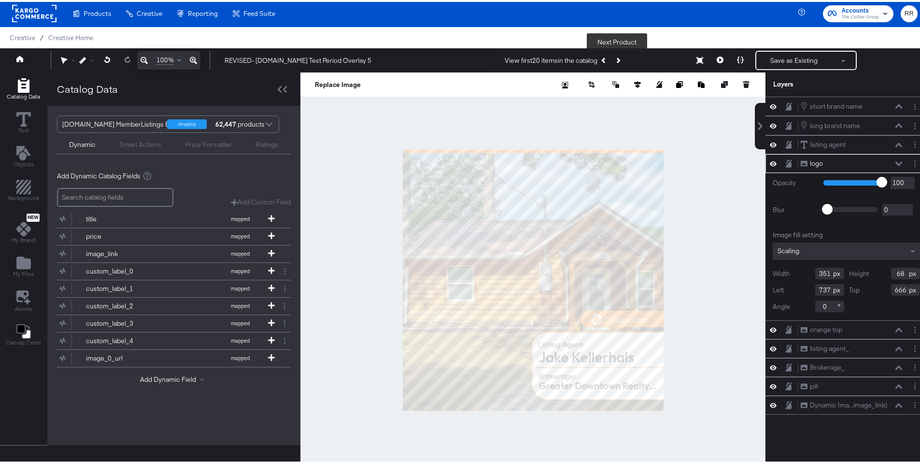
click at [622, 61] on button "Next Product" at bounding box center [618, 58] width 14 height 17
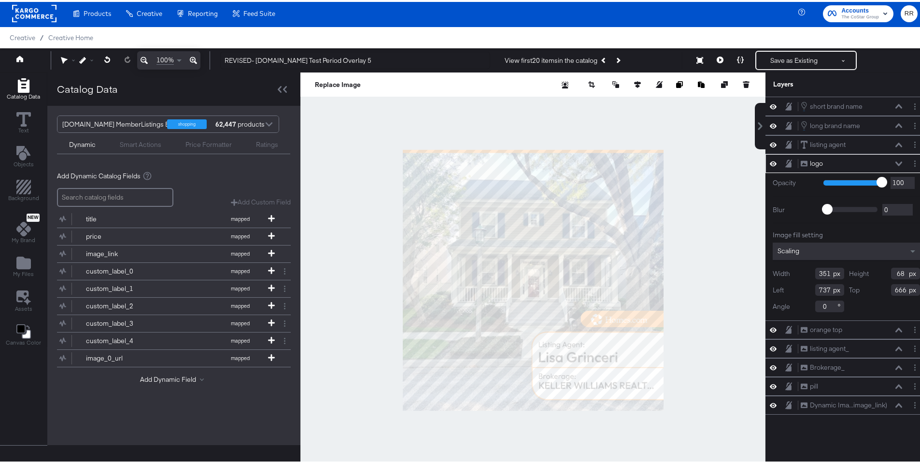
click at [679, 241] on div at bounding box center [533, 278] width 465 height 415
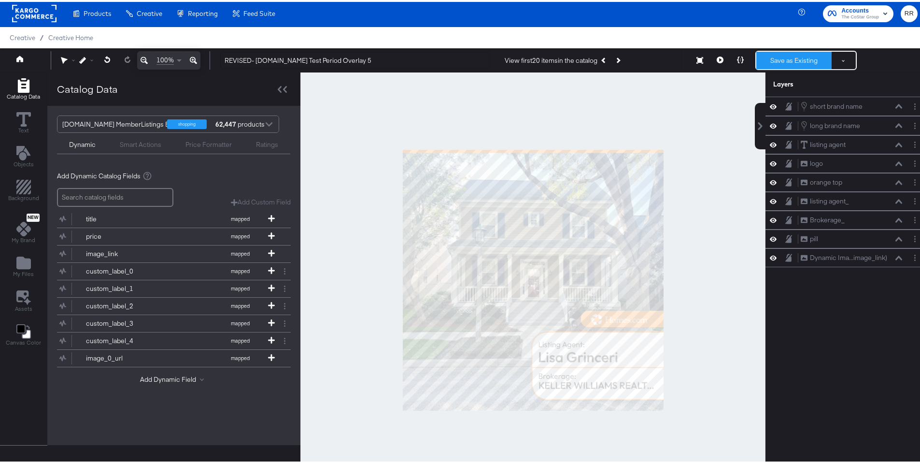
click at [804, 64] on button "Save as Existing" at bounding box center [794, 58] width 75 height 17
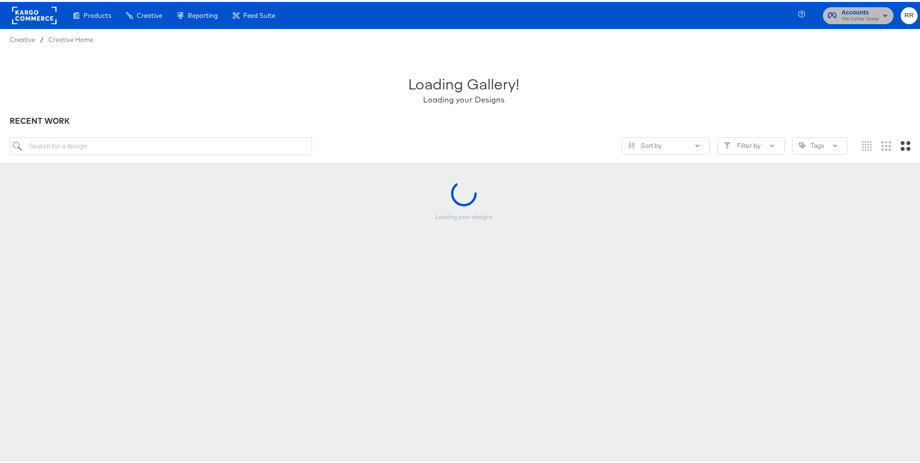
click at [849, 16] on span "The CoStar Group" at bounding box center [861, 18] width 38 height 8
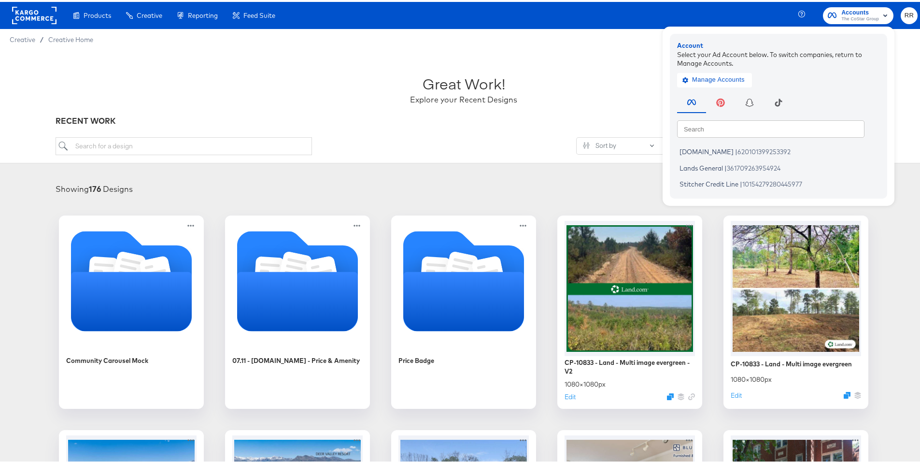
click at [19, 9] on rect at bounding box center [34, 13] width 44 height 17
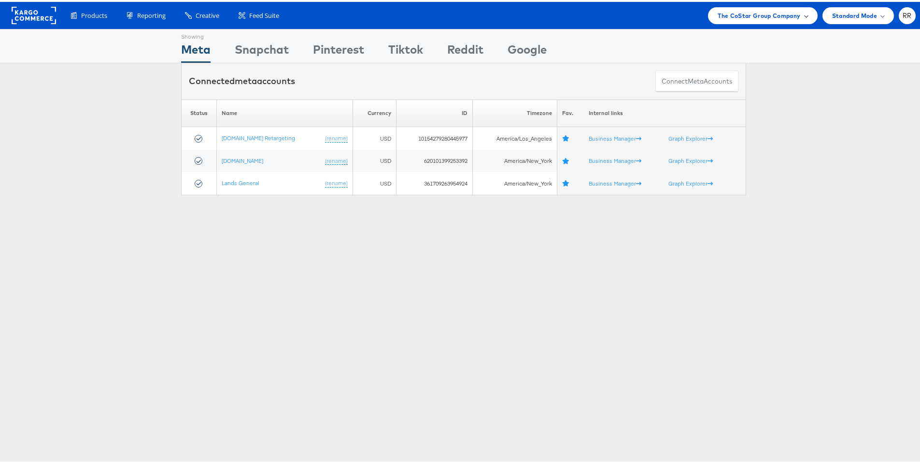
click at [760, 13] on span "The CoStar Group Company" at bounding box center [759, 14] width 83 height 10
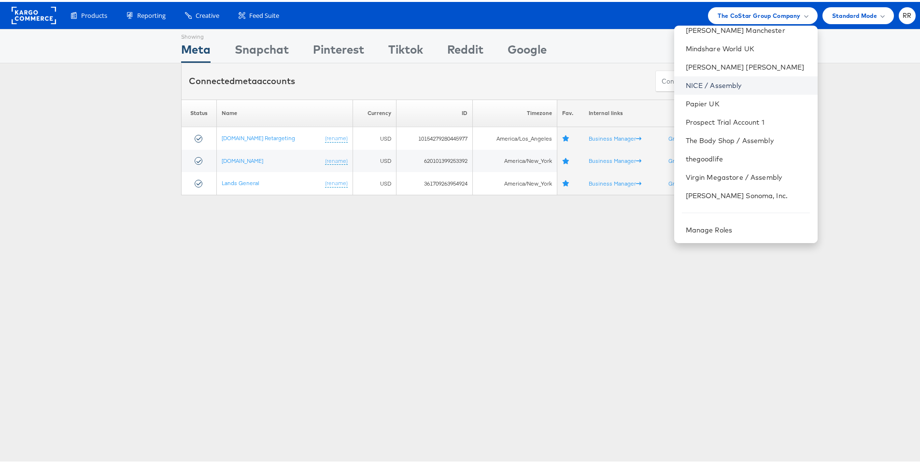
scroll to position [391, 0]
click at [726, 69] on link "Neiman Marcus" at bounding box center [748, 67] width 124 height 10
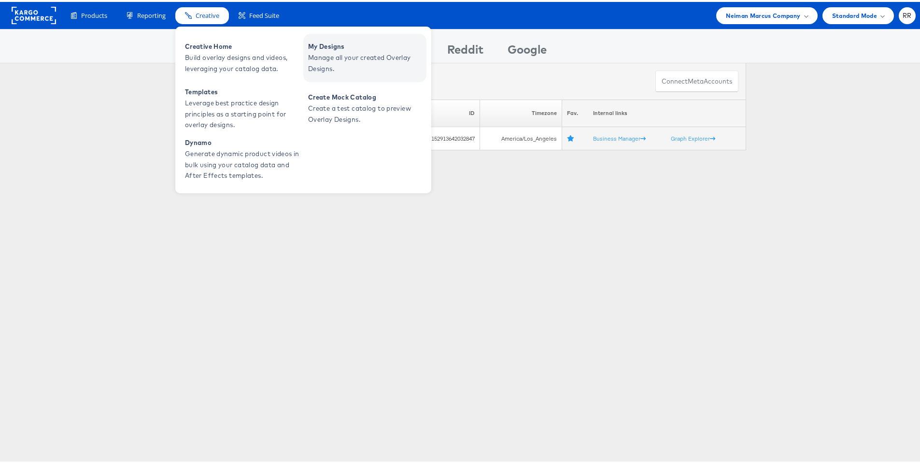
click at [344, 51] on span "Manage all your created Overlay Designs." at bounding box center [366, 61] width 116 height 22
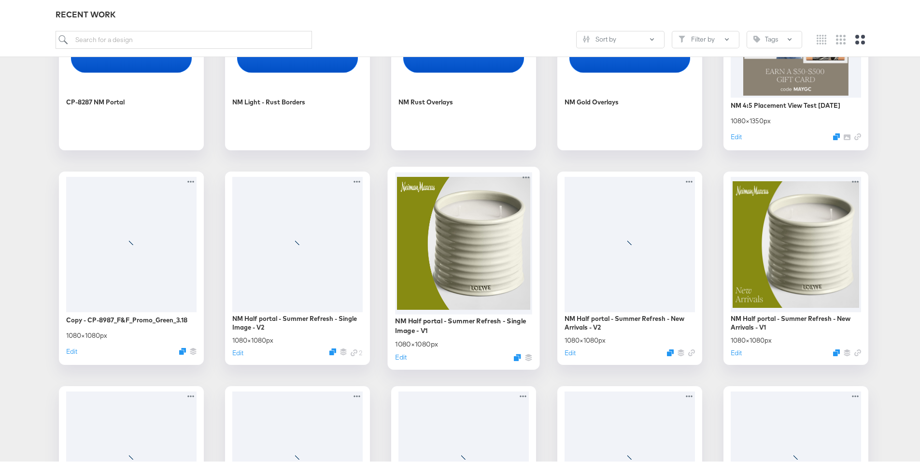
scroll to position [474, 0]
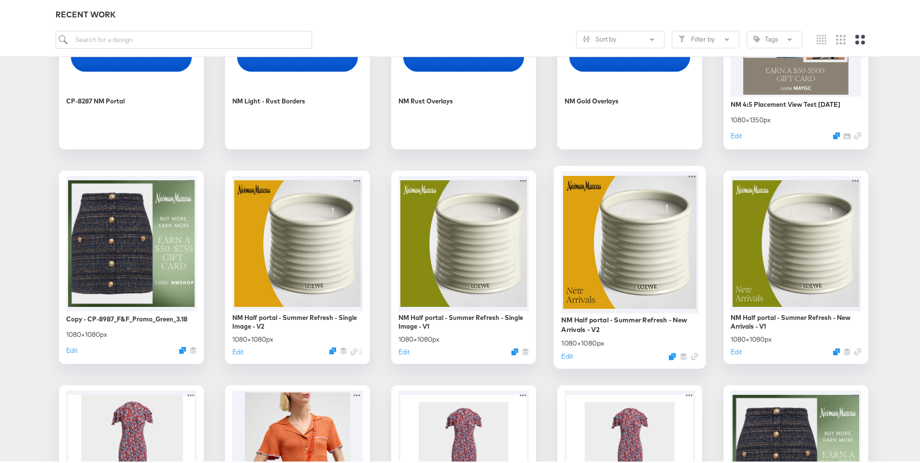
click at [656, 228] on div at bounding box center [629, 240] width 137 height 142
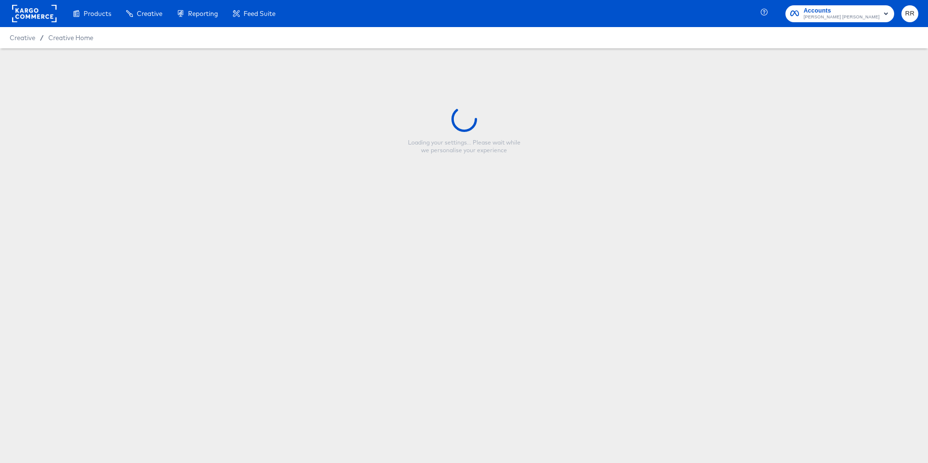
type input "NM Half portal - Summer Refresh - New Arrivals - V2"
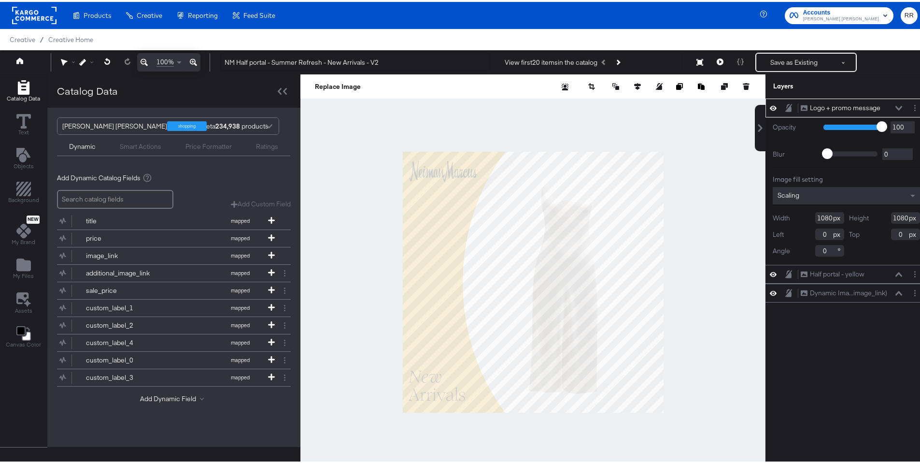
click at [685, 239] on div at bounding box center [533, 279] width 465 height 415
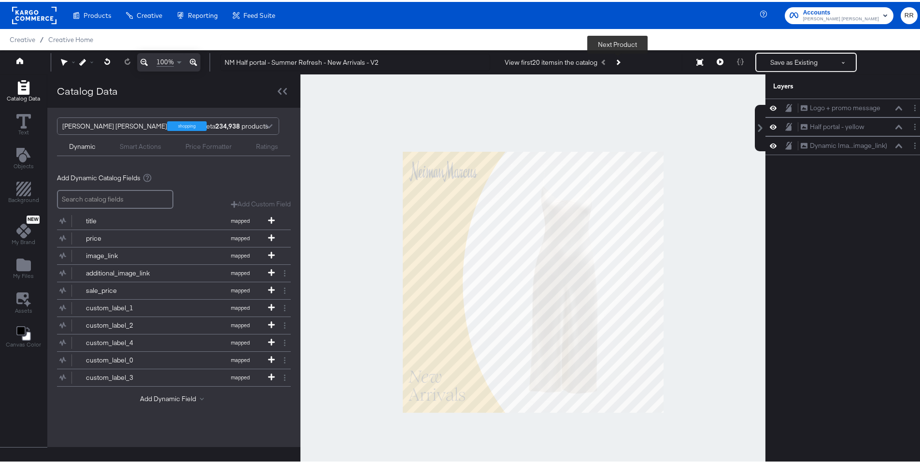
click at [618, 63] on button "Next Product" at bounding box center [618, 60] width 14 height 17
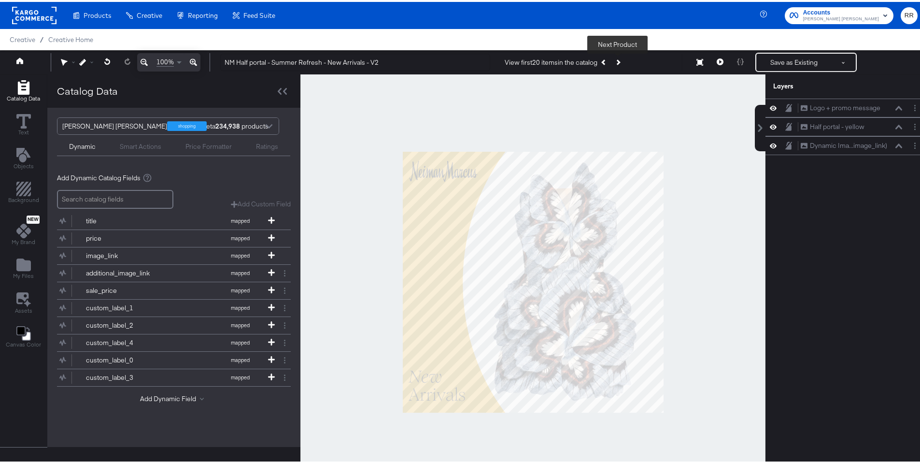
click at [618, 63] on button "Next Product" at bounding box center [618, 60] width 14 height 17
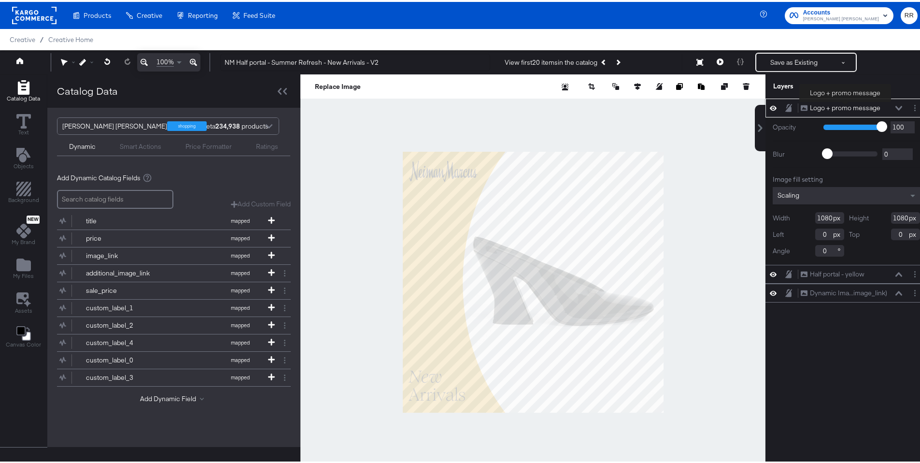
click at [845, 104] on div "Logo + promo message" at bounding box center [845, 105] width 71 height 9
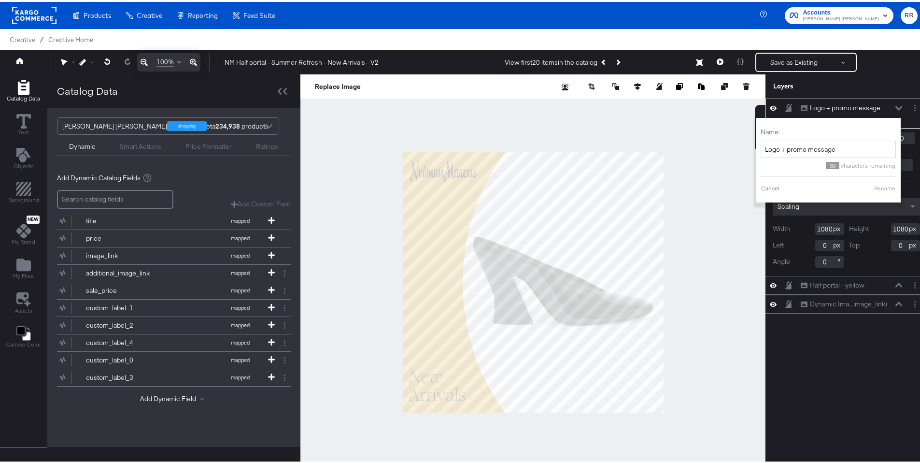
click at [896, 108] on icon at bounding box center [899, 106] width 7 height 5
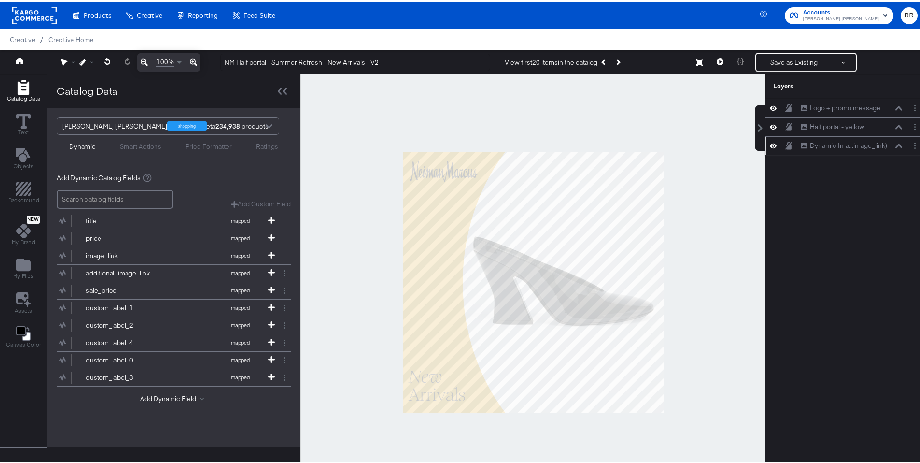
click at [896, 145] on icon at bounding box center [899, 144] width 7 height 4
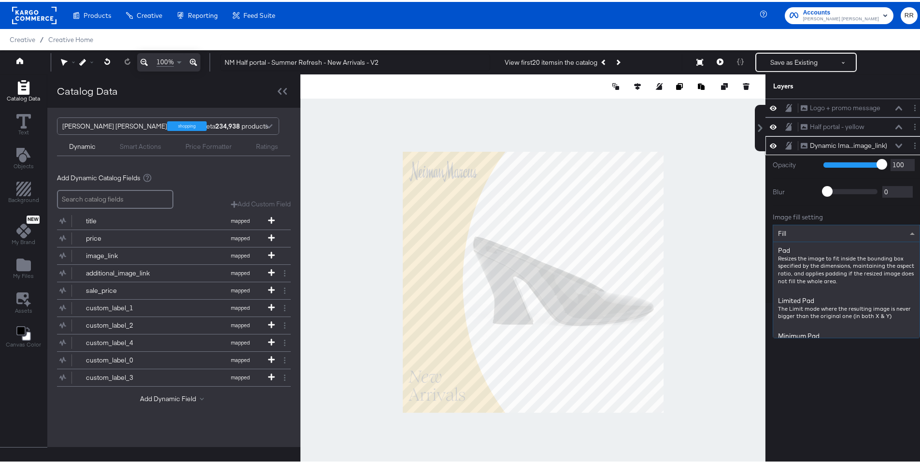
click at [794, 229] on div "Fill" at bounding box center [847, 231] width 146 height 16
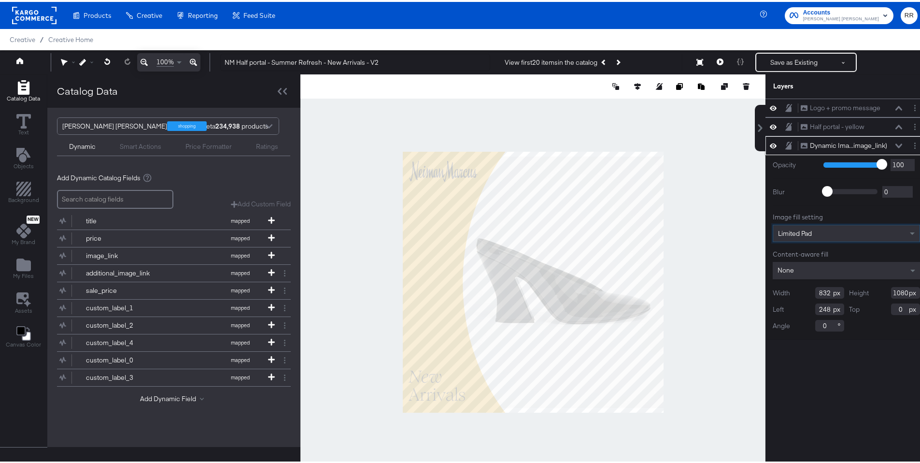
click at [805, 270] on div "None" at bounding box center [846, 268] width 147 height 17
click at [699, 272] on div at bounding box center [533, 279] width 465 height 415
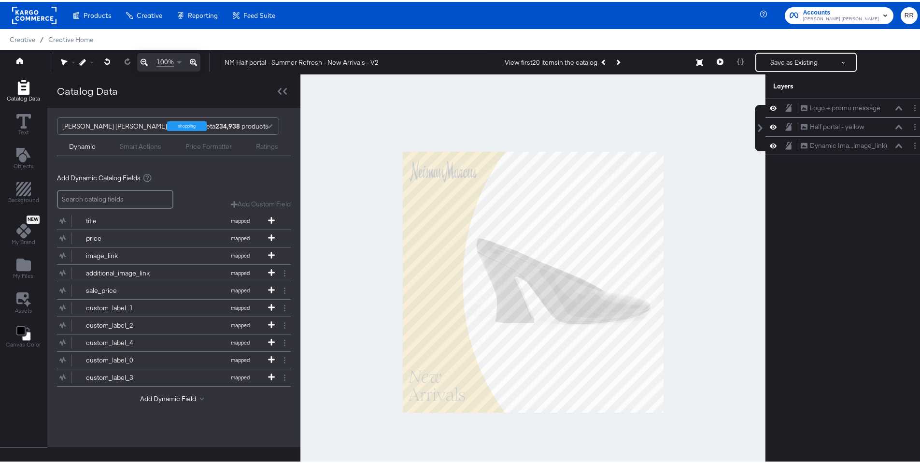
click at [30, 12] on rect at bounding box center [34, 13] width 44 height 17
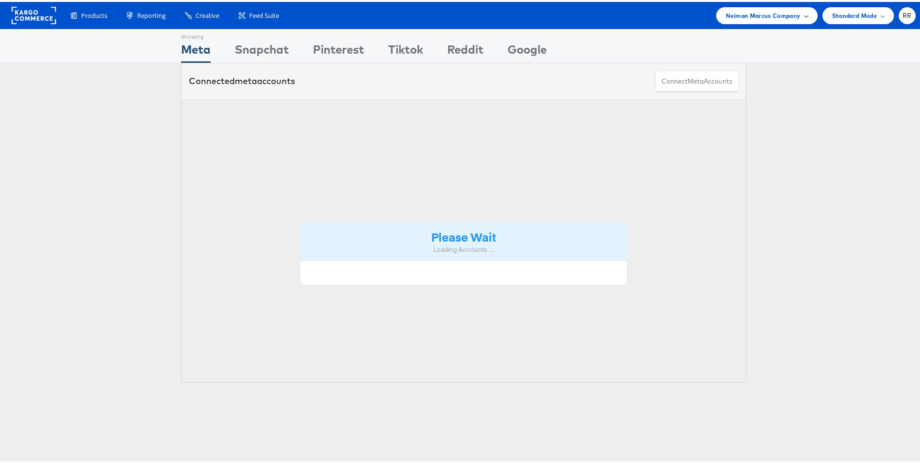
click at [763, 11] on span "Neiman Marcus Company" at bounding box center [763, 14] width 74 height 10
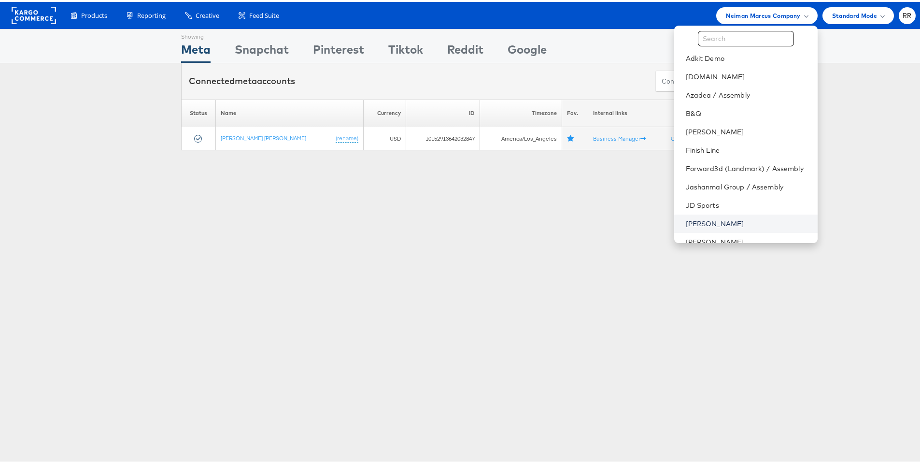
scroll to position [33, 0]
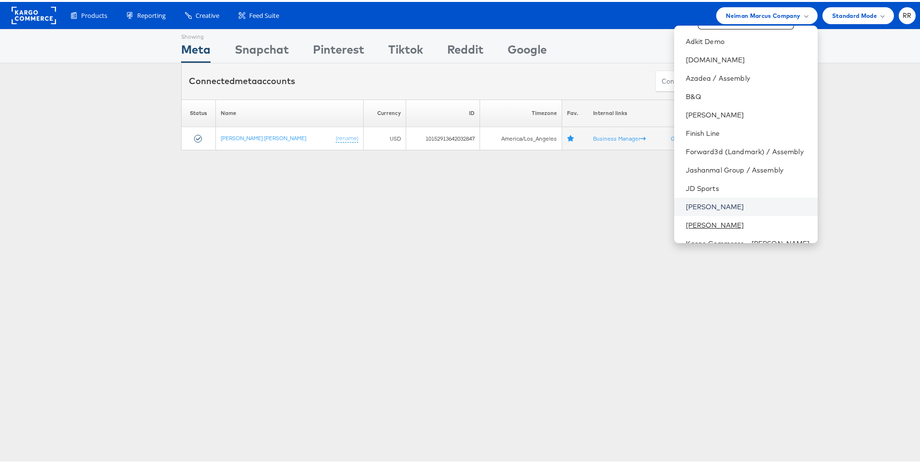
click at [729, 223] on link "[PERSON_NAME]" at bounding box center [748, 223] width 124 height 10
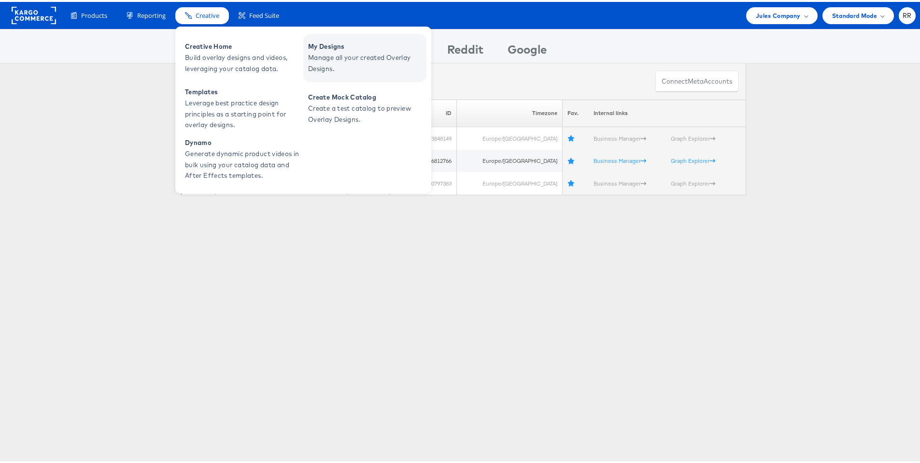
click at [338, 52] on span "Manage all your created Overlay Designs." at bounding box center [366, 61] width 116 height 22
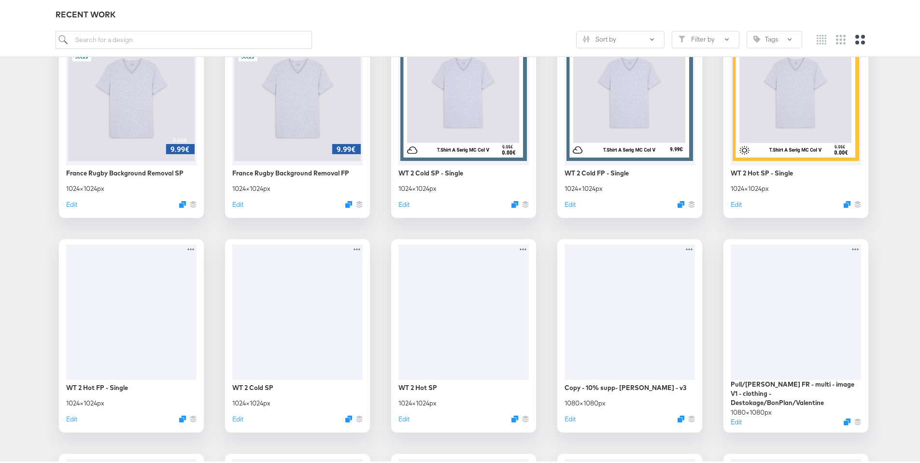
scroll to position [2131, 0]
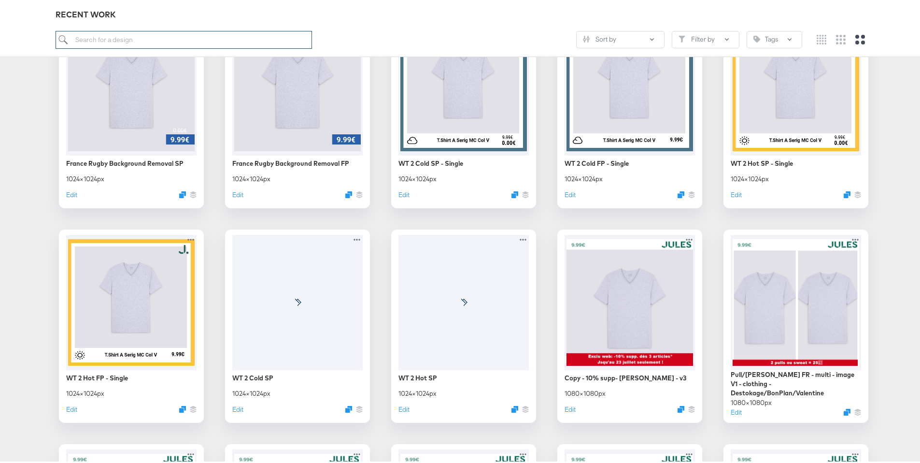
click at [153, 39] on input "search" at bounding box center [184, 38] width 257 height 18
type input "bestseller"
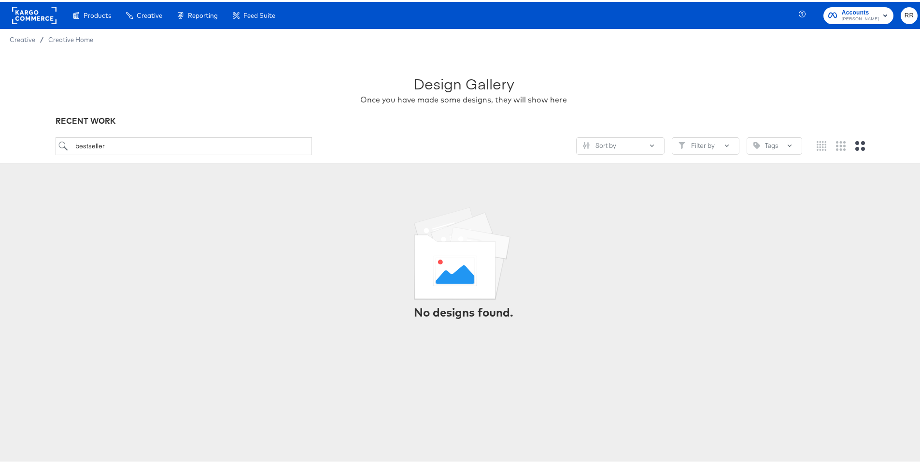
click at [46, 11] on rect at bounding box center [34, 13] width 44 height 17
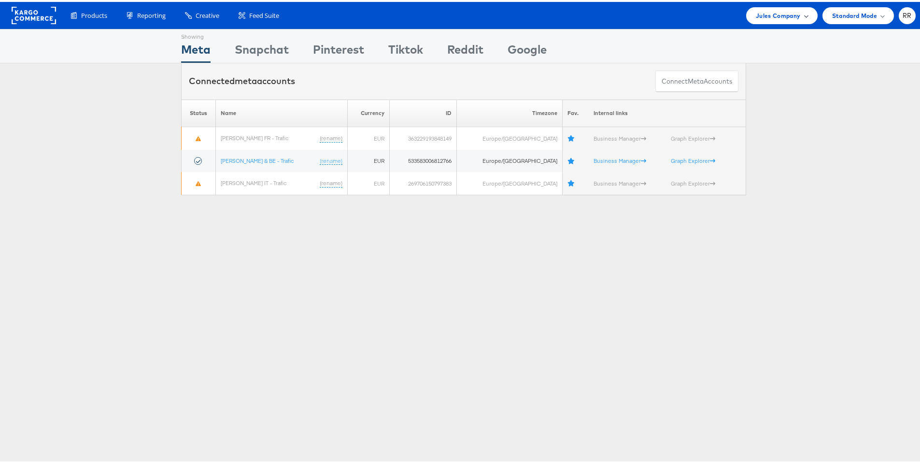
click at [782, 12] on span "Jules Company" at bounding box center [778, 14] width 44 height 10
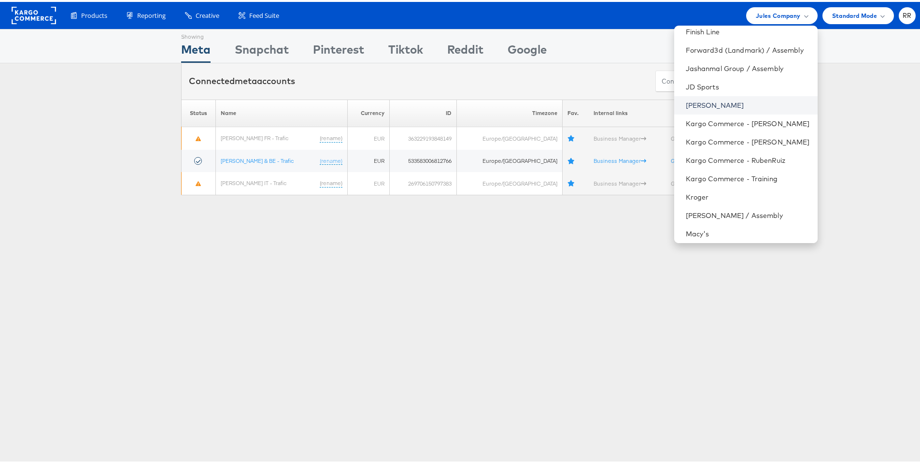
scroll to position [138, 0]
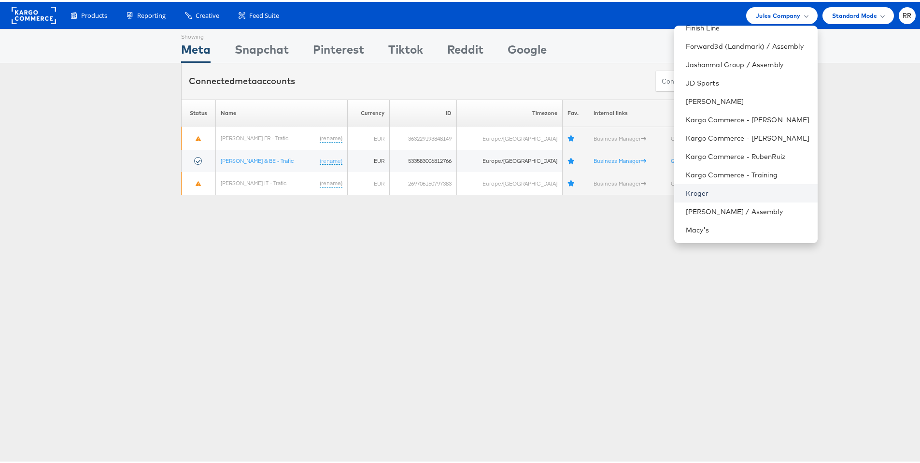
click at [773, 187] on link "Kroger" at bounding box center [748, 192] width 124 height 10
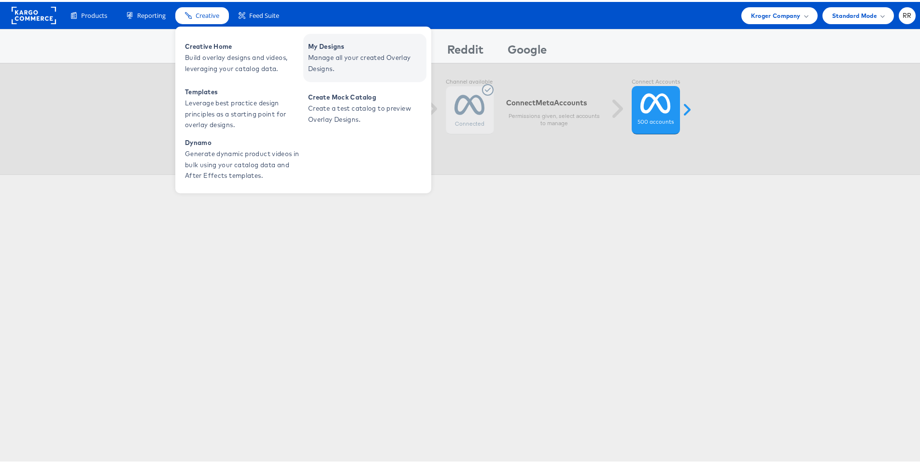
click at [317, 48] on span "My Designs" at bounding box center [366, 44] width 116 height 11
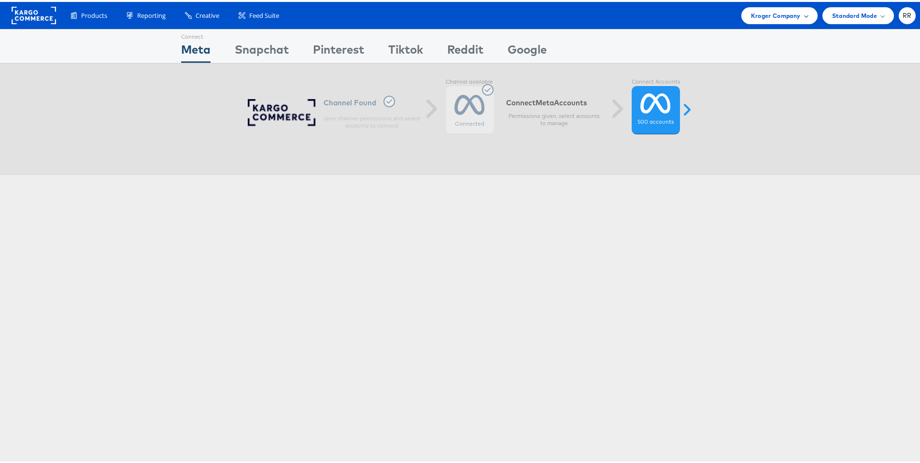
click at [755, 19] on div "Kroger Company" at bounding box center [780, 13] width 76 height 17
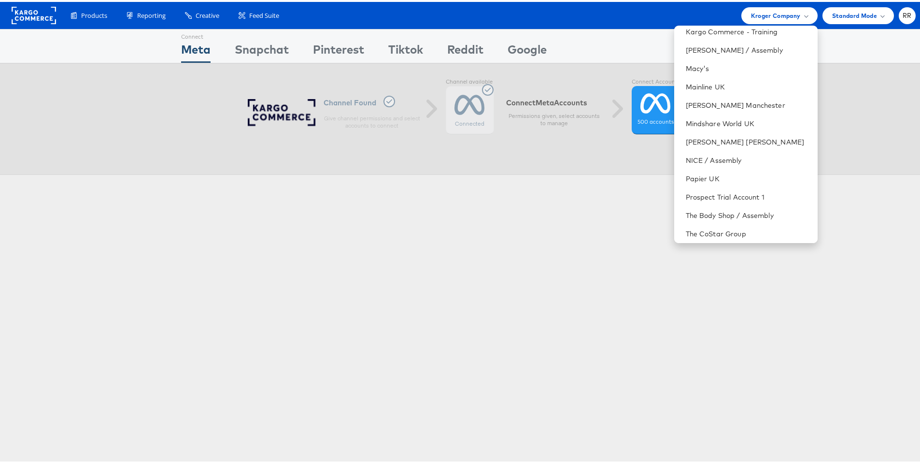
scroll to position [393, 0]
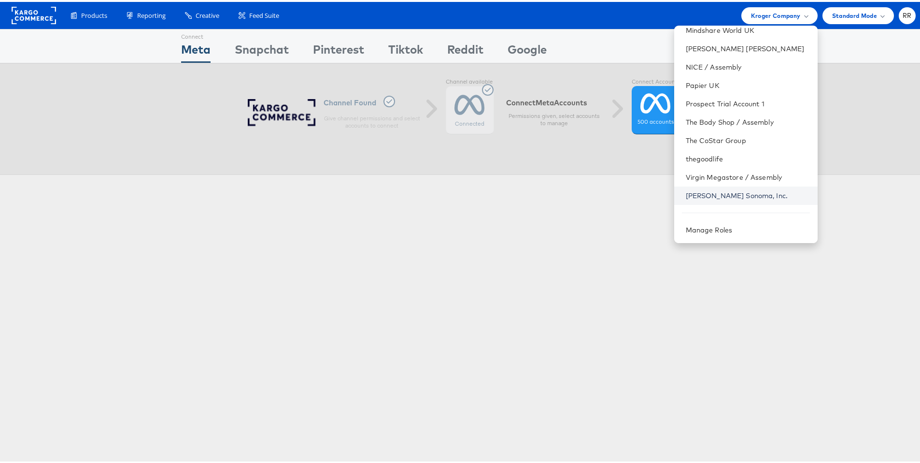
click at [732, 198] on link "[PERSON_NAME] Sonoma, Inc." at bounding box center [748, 194] width 124 height 10
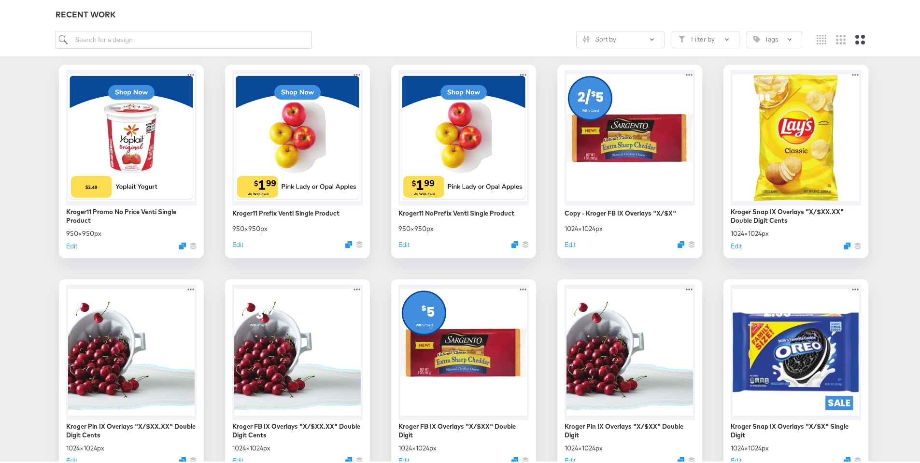
scroll to position [363, 0]
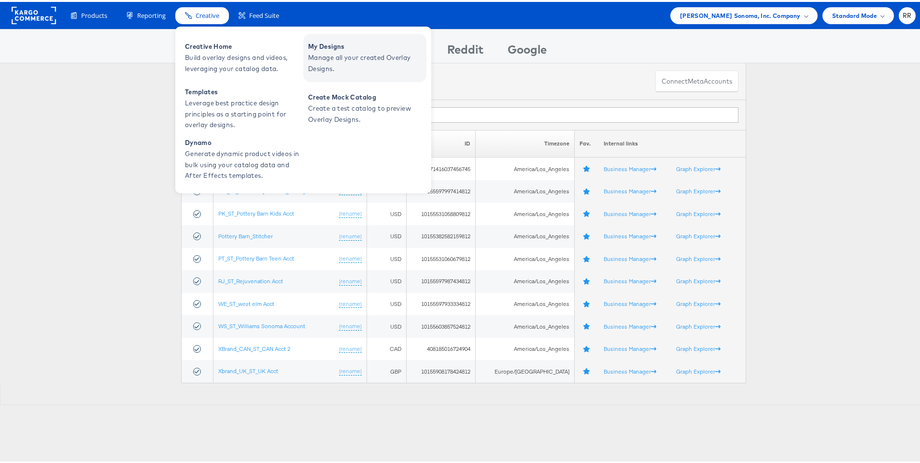
click at [324, 48] on span "My Designs" at bounding box center [366, 44] width 116 height 11
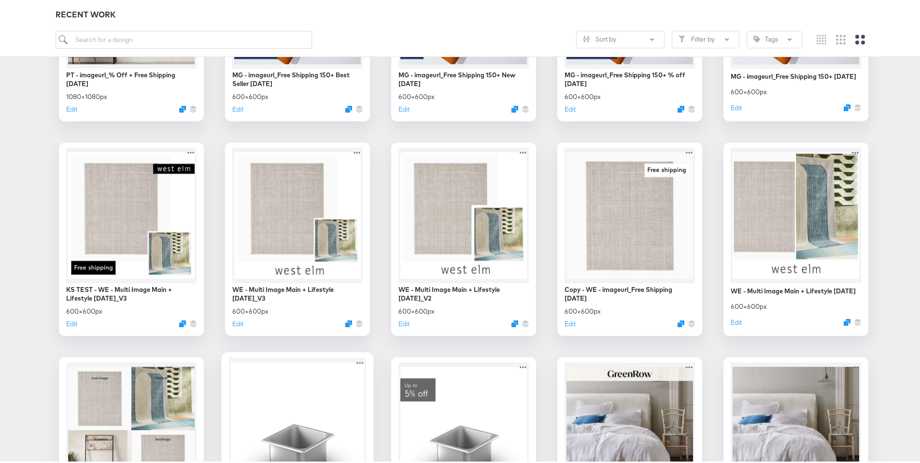
scroll to position [1051, 0]
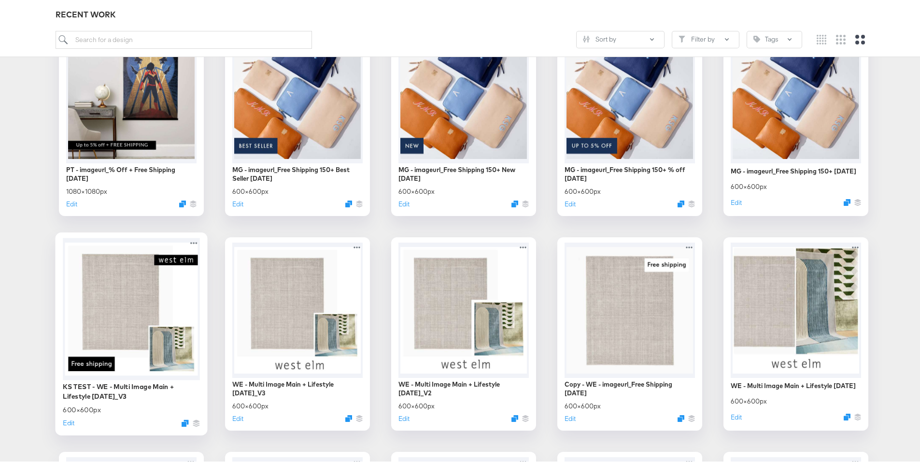
click at [141, 293] on div at bounding box center [131, 307] width 137 height 142
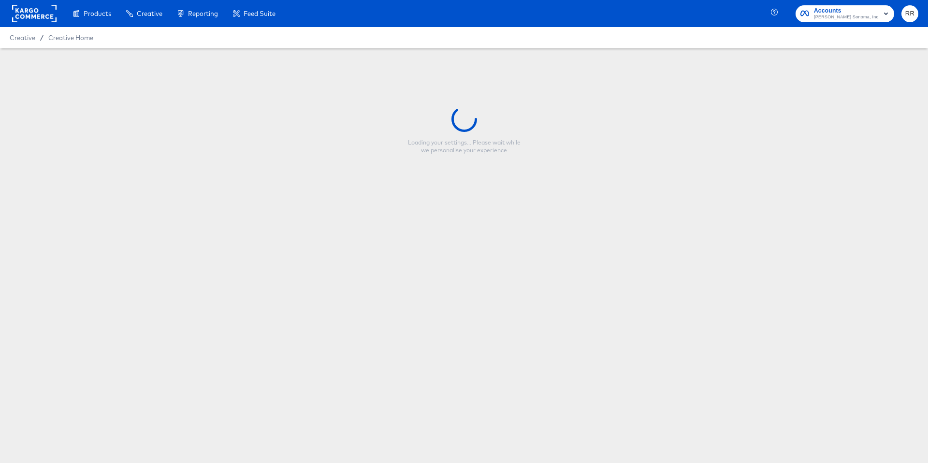
type input "KS TEST - WE - Multi Image Main + Lifestyle 1.19.24_V3"
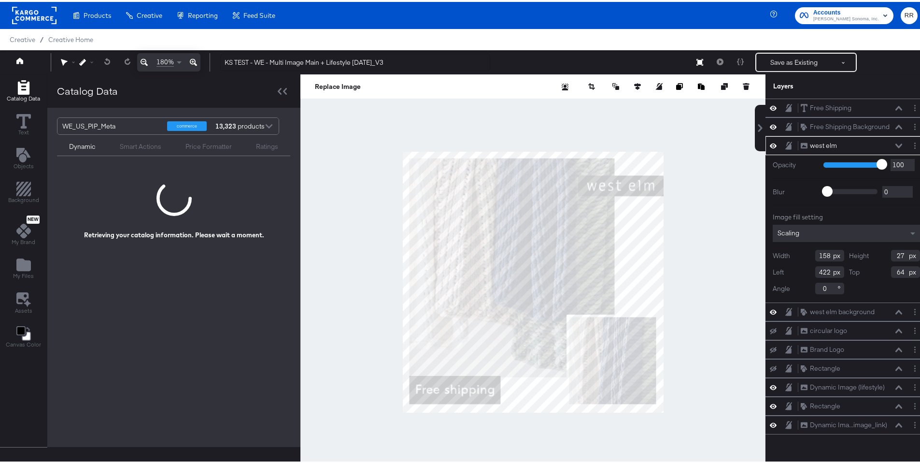
click at [701, 146] on div at bounding box center [533, 279] width 465 height 415
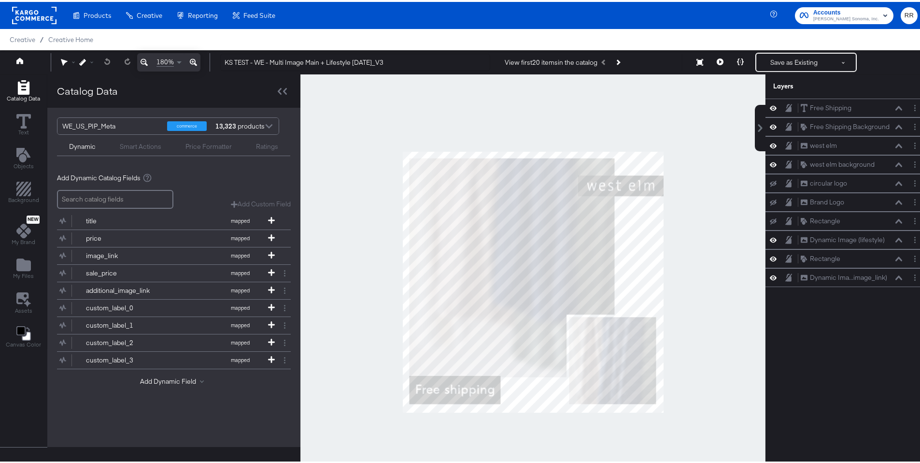
click at [624, 62] on div "View first 20 items in the catalog" at bounding box center [590, 60] width 185 height 17
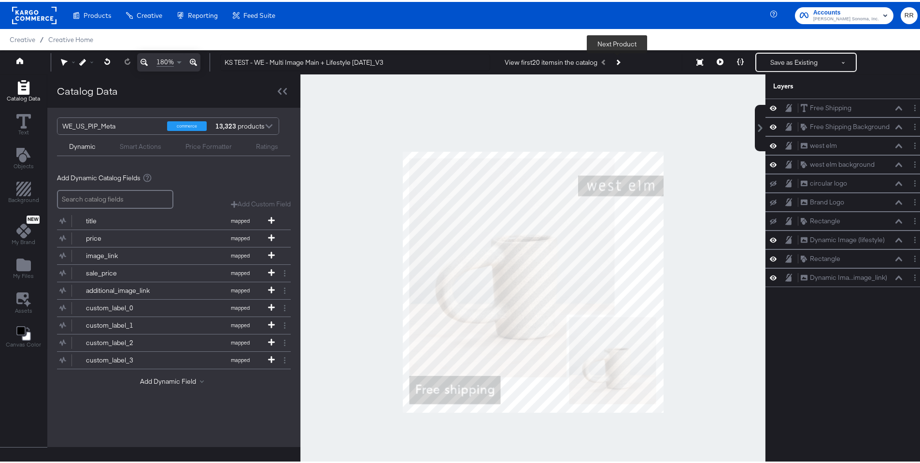
click at [622, 62] on button "Next Product" at bounding box center [618, 60] width 14 height 17
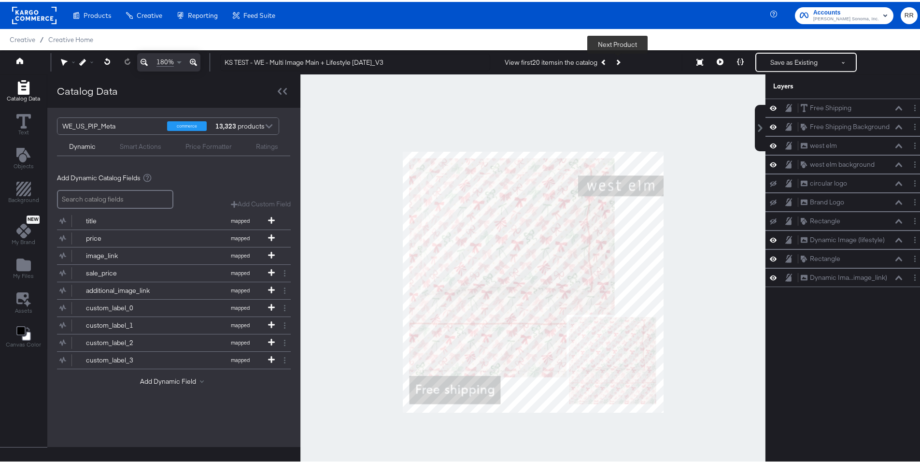
click at [622, 62] on button "Next Product" at bounding box center [618, 60] width 14 height 17
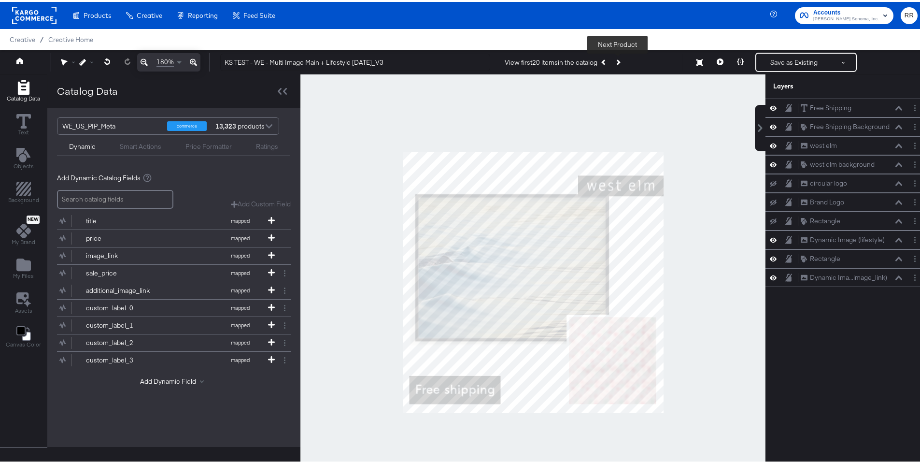
click at [622, 62] on button "Next Product" at bounding box center [618, 60] width 14 height 17
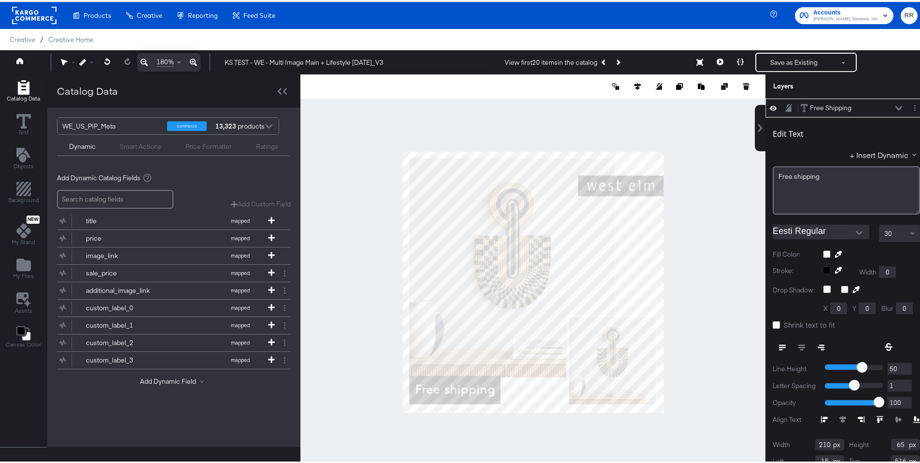
scroll to position [2, 0]
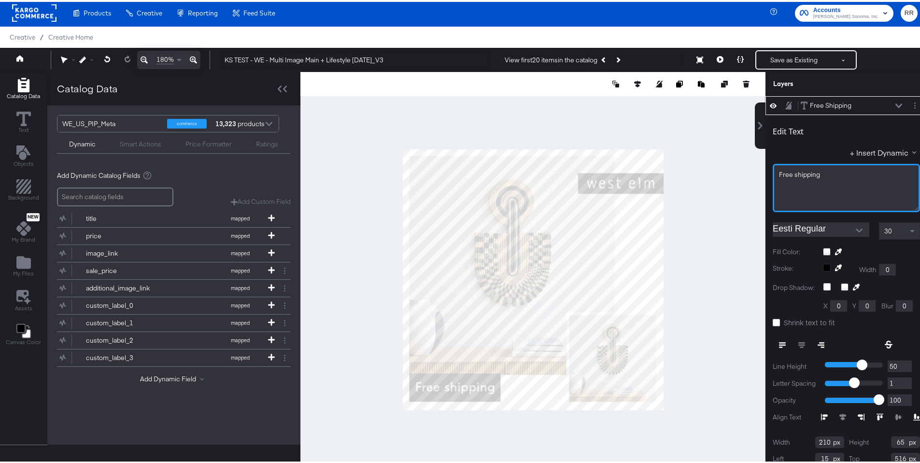
click at [787, 172] on span "Free shipping" at bounding box center [799, 172] width 41 height 9
click at [717, 236] on div at bounding box center [533, 277] width 465 height 415
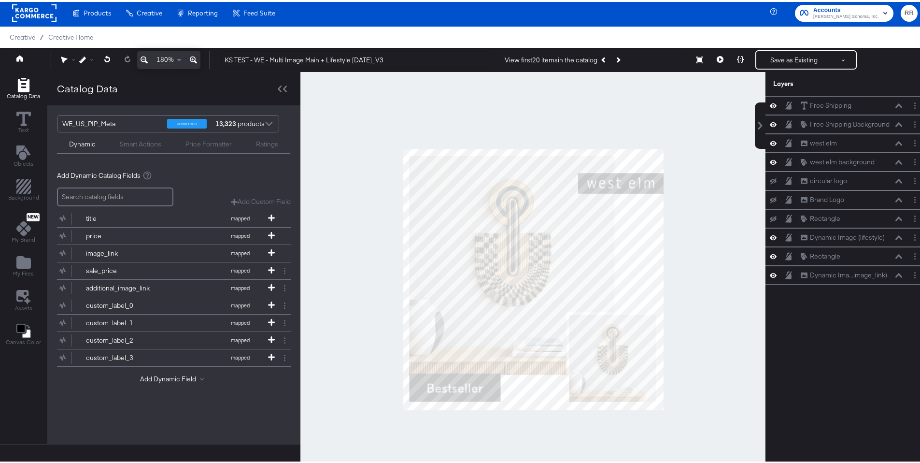
click at [25, 7] on rect at bounding box center [34, 10] width 44 height 17
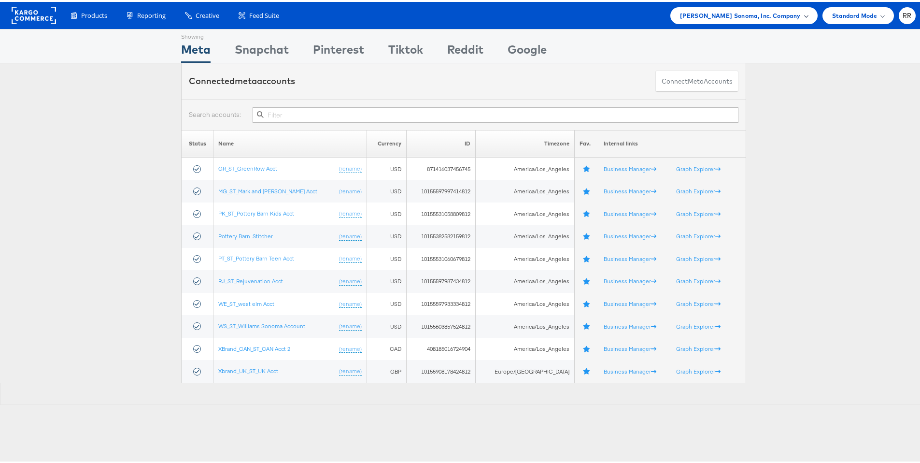
click at [727, 18] on span "[PERSON_NAME] Sonoma, Inc. Company" at bounding box center [740, 14] width 121 height 10
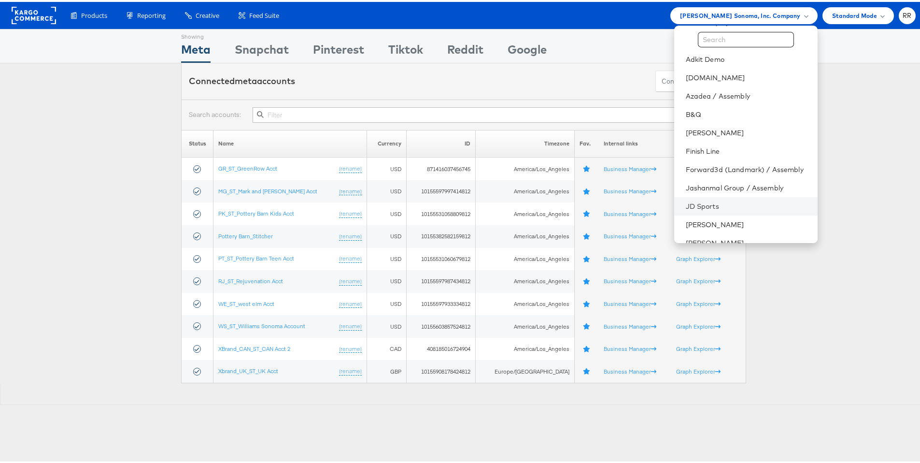
scroll to position [15, 0]
click at [711, 205] on link "JD Sports" at bounding box center [748, 204] width 124 height 10
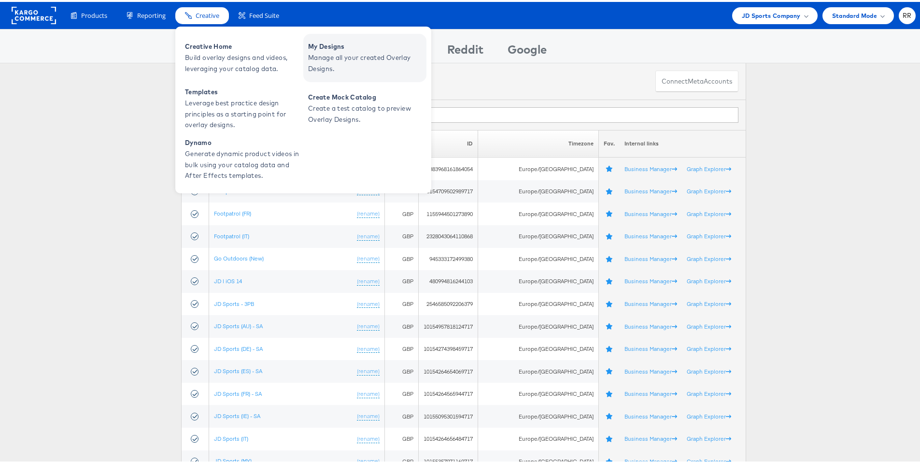
click at [342, 55] on span "Manage all your created Overlay Designs." at bounding box center [366, 61] width 116 height 22
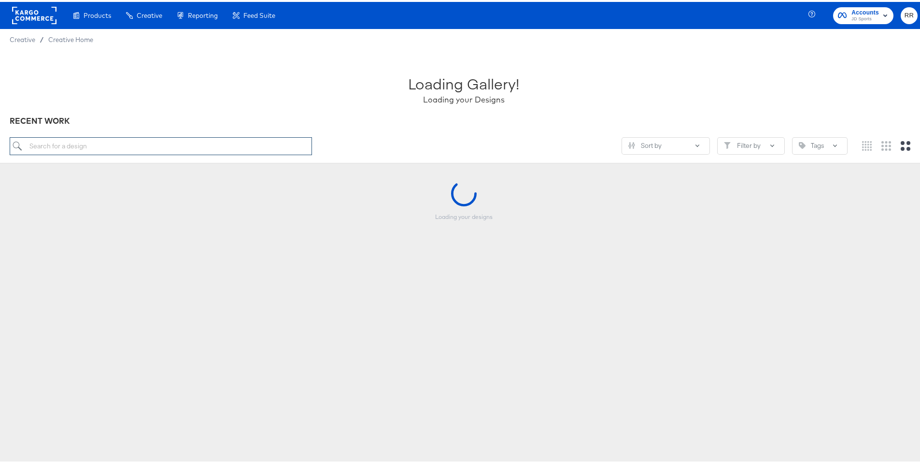
click at [230, 144] on input "search" at bounding box center [161, 144] width 302 height 18
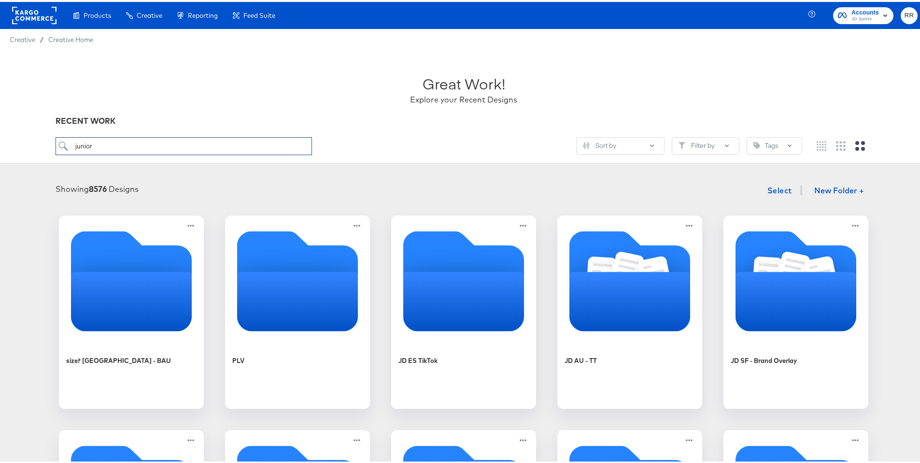
type input "junior"
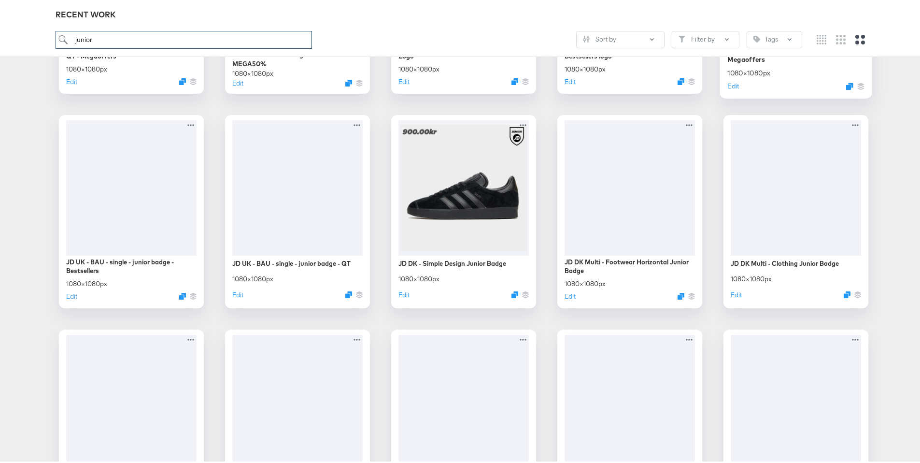
scroll to position [2458, 0]
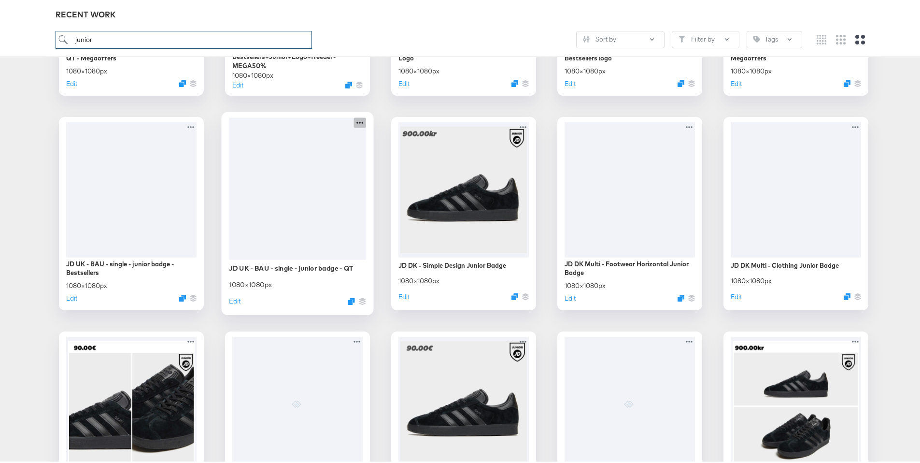
click at [358, 121] on icon at bounding box center [360, 120] width 12 height 10
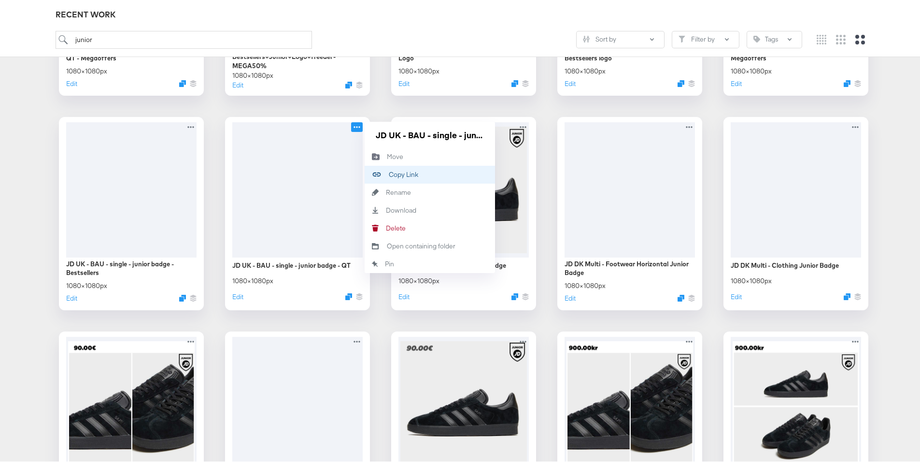
click at [410, 171] on button "Copy Link Copied!" at bounding box center [430, 173] width 130 height 18
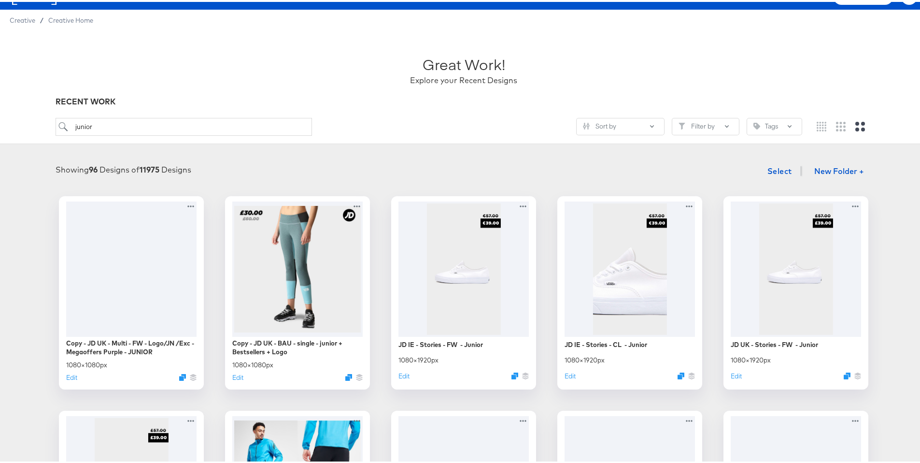
scroll to position [0, 0]
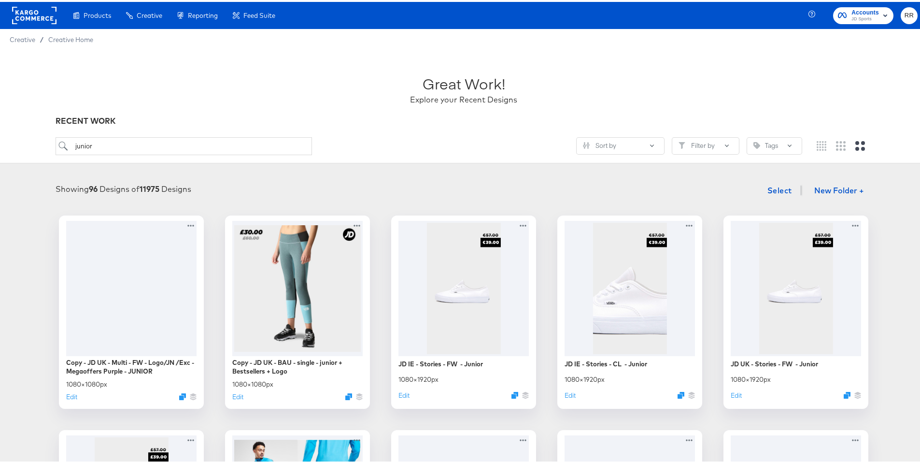
click at [45, 11] on rect at bounding box center [34, 13] width 44 height 17
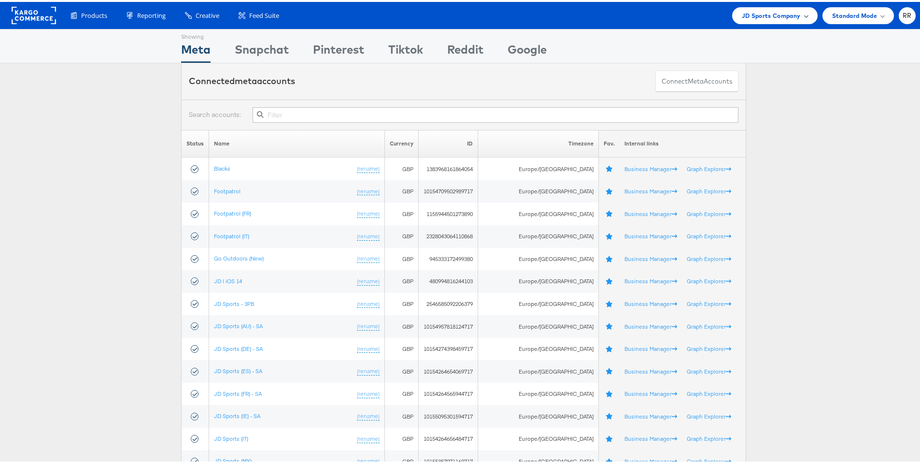
click at [763, 12] on span "JD Sports Company" at bounding box center [771, 14] width 59 height 10
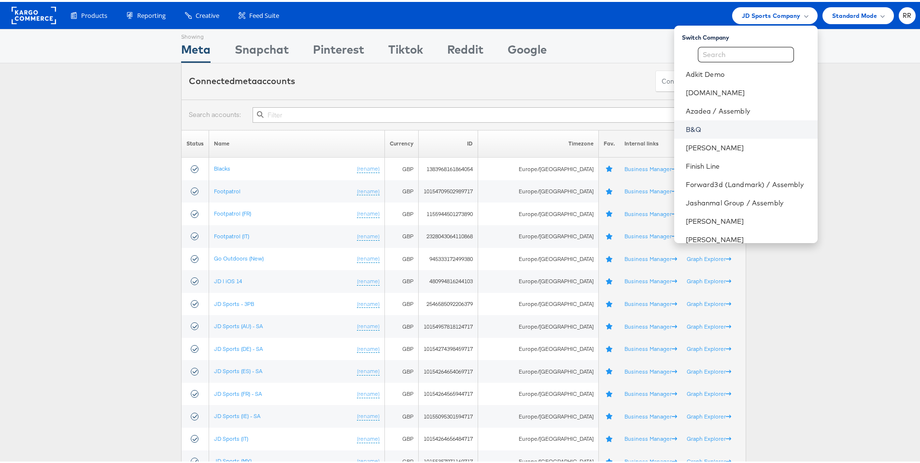
click at [727, 129] on link "B&Q" at bounding box center [748, 128] width 124 height 10
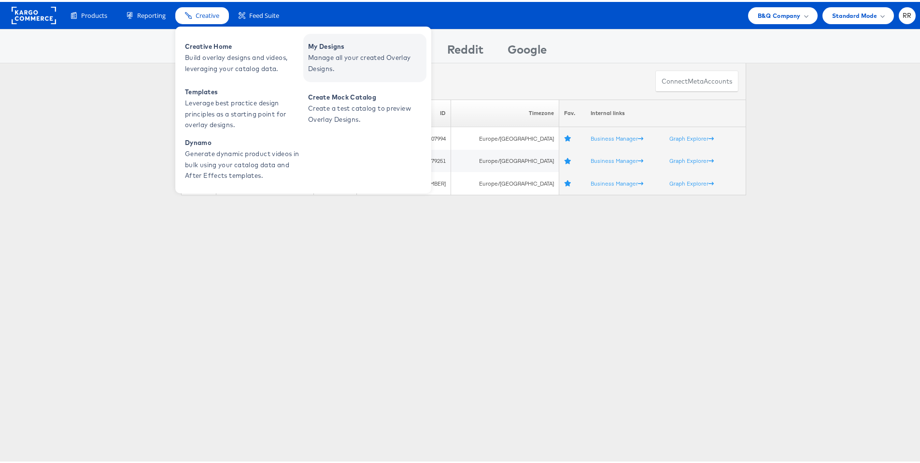
click at [335, 53] on span "Manage all your created Overlay Designs." at bounding box center [366, 61] width 116 height 22
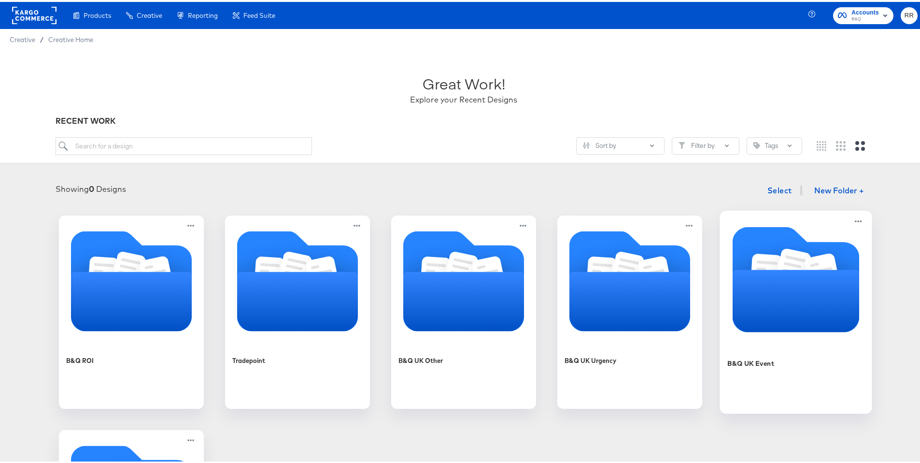
click at [793, 279] on icon "Folder" at bounding box center [796, 299] width 127 height 62
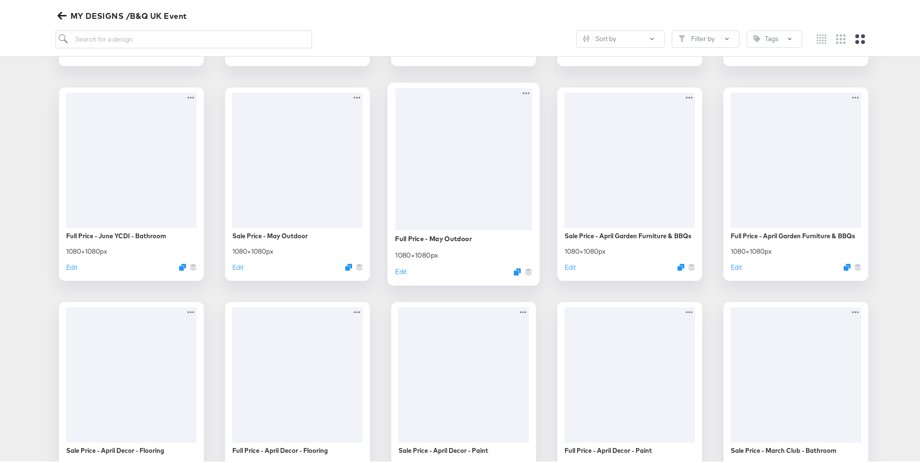
scroll to position [330, 0]
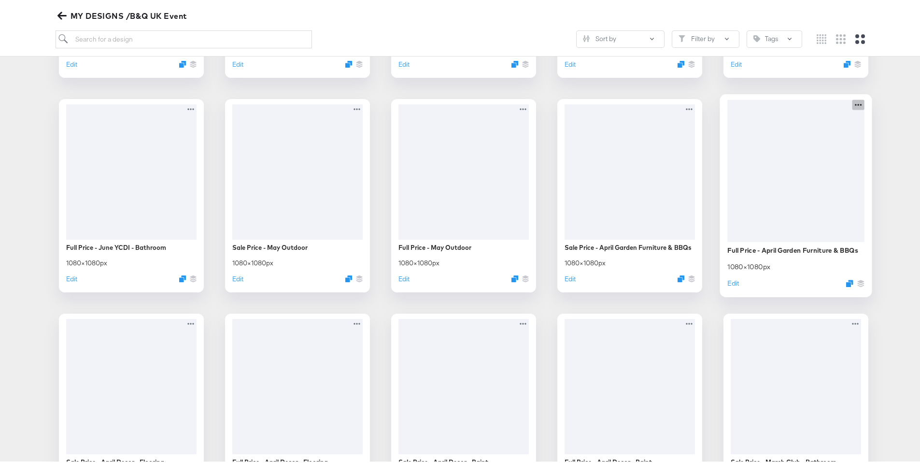
click at [853, 102] on icon at bounding box center [859, 103] width 12 height 10
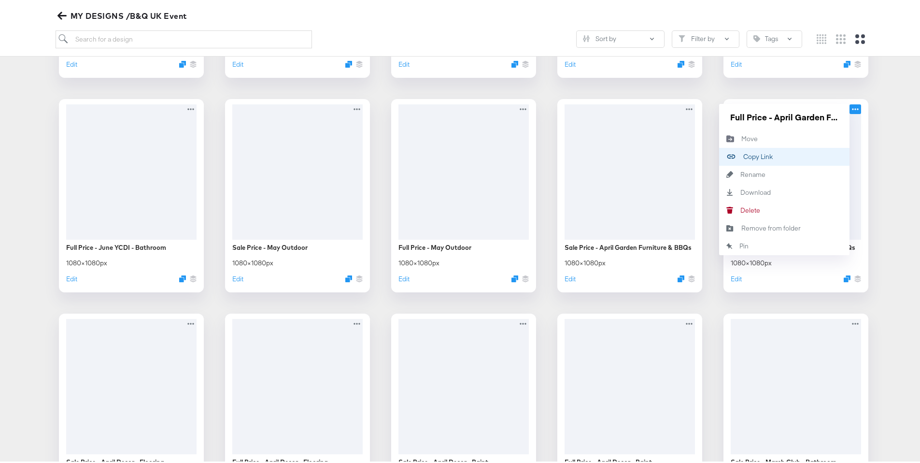
click at [767, 158] on button "Copy Link Copied!" at bounding box center [784, 155] width 130 height 18
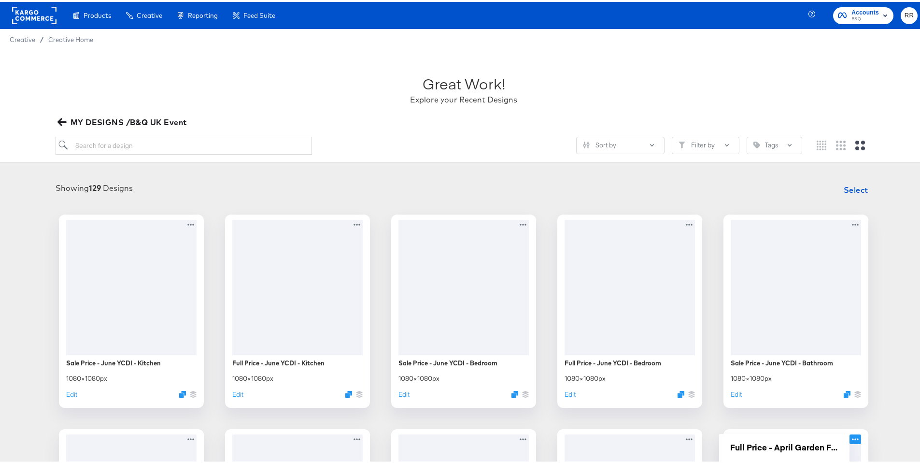
click at [862, 14] on span "B&Q" at bounding box center [866, 18] width 28 height 8
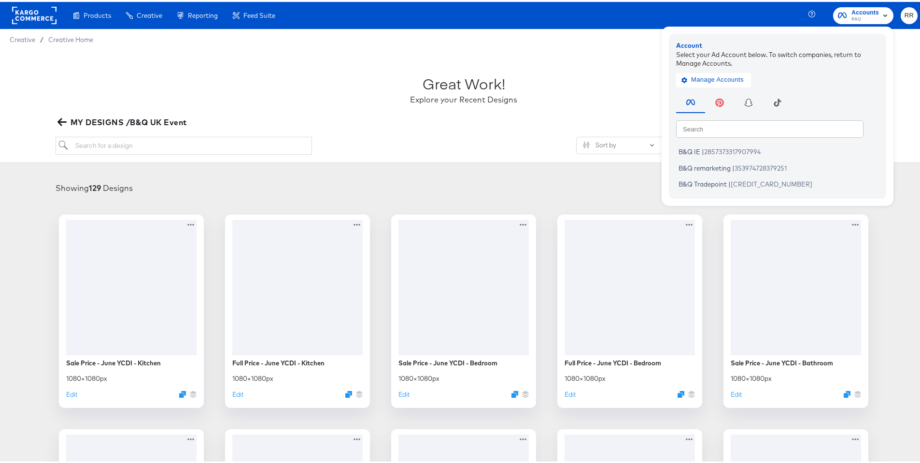
click at [34, 15] on rect at bounding box center [34, 13] width 44 height 17
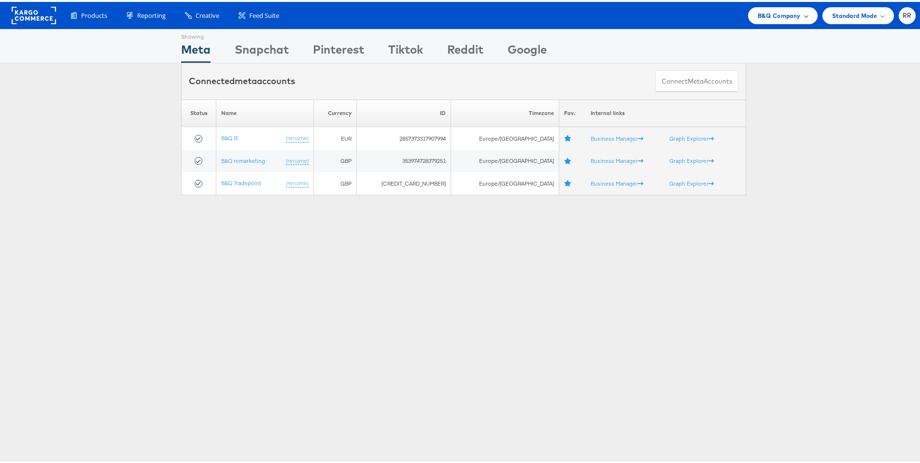
click at [776, 9] on span "B&Q Company" at bounding box center [779, 14] width 43 height 10
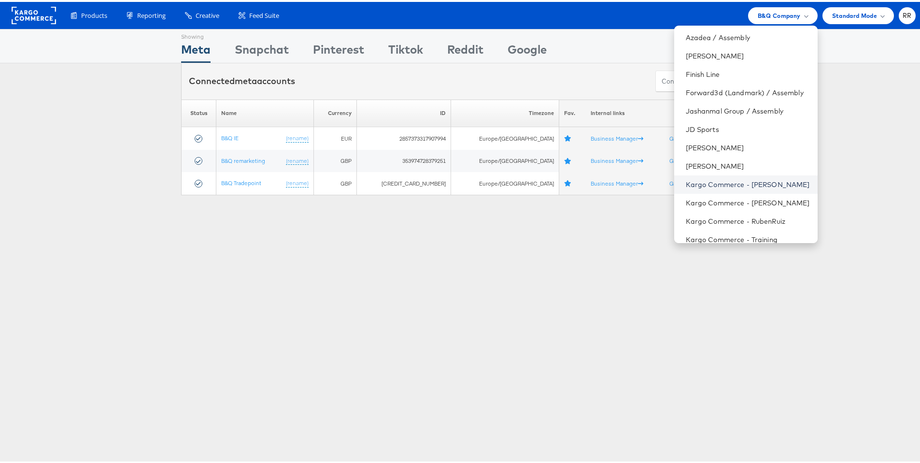
scroll to position [75, 0]
click at [770, 164] on link "[PERSON_NAME]" at bounding box center [748, 163] width 124 height 10
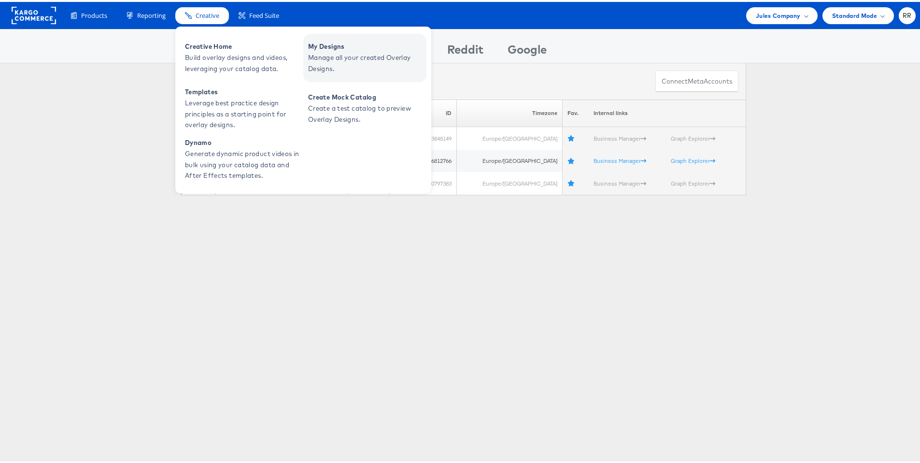
click at [329, 54] on span "Manage all your created Overlay Designs." at bounding box center [366, 61] width 116 height 22
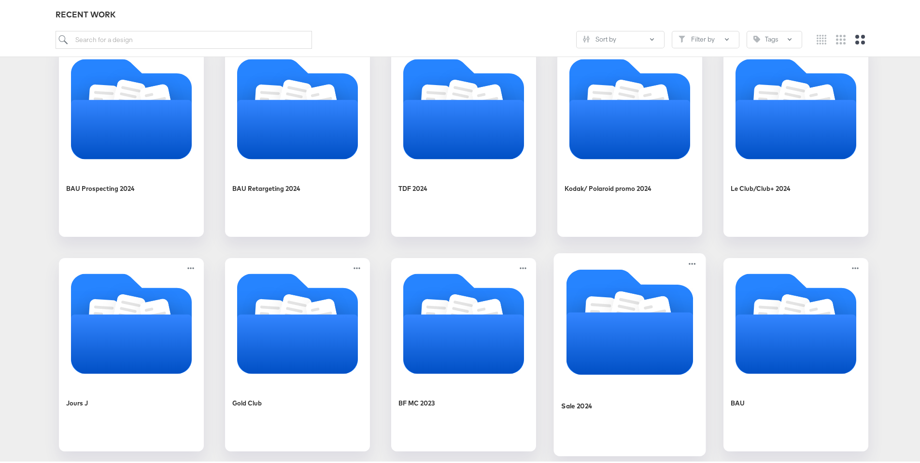
scroll to position [174, 0]
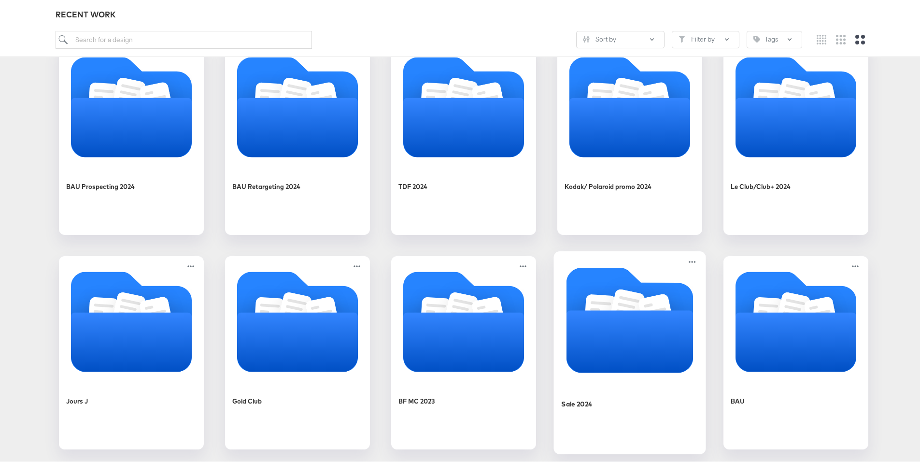
click at [603, 317] on icon "Folder" at bounding box center [630, 339] width 127 height 62
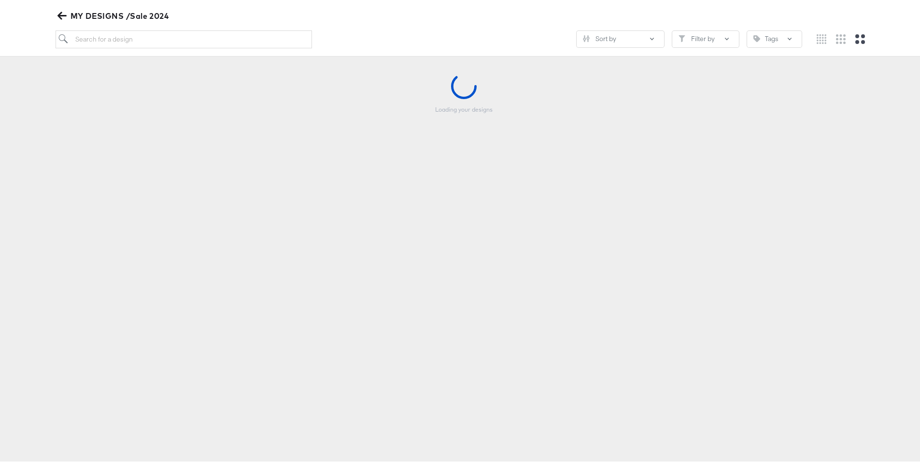
scroll to position [111, 0]
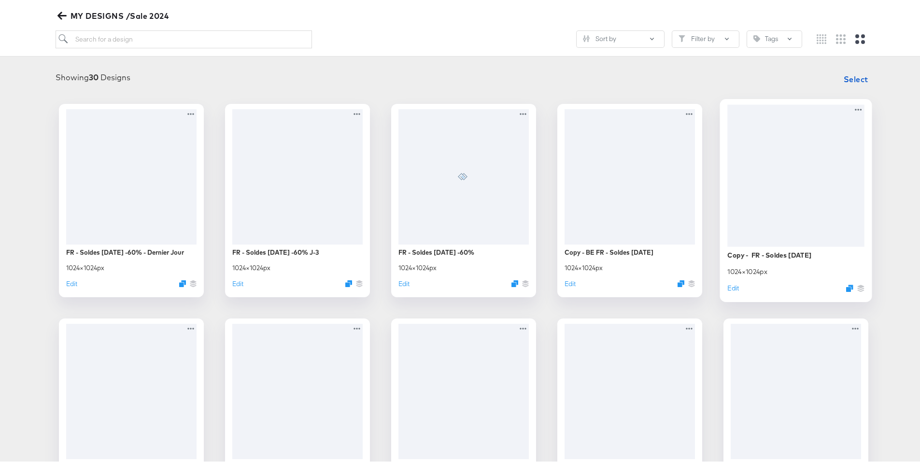
click at [809, 194] on div at bounding box center [796, 173] width 137 height 142
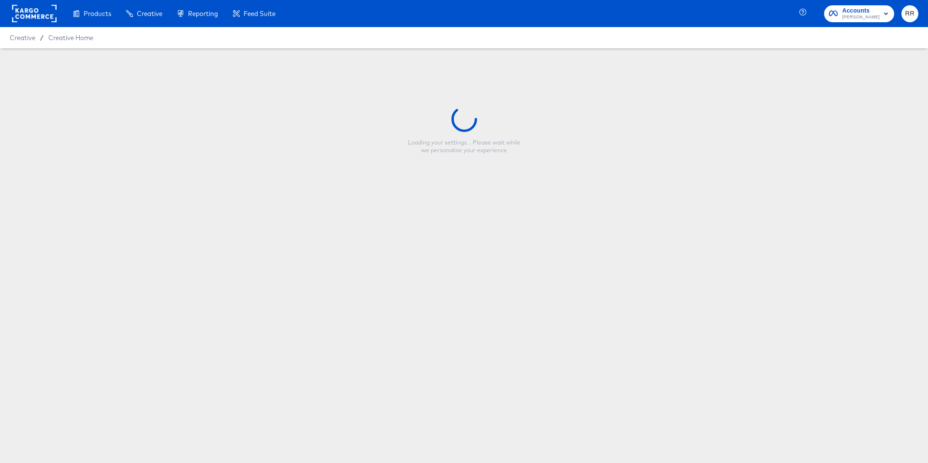
type input "Copy - FR - Soldes June 2024"
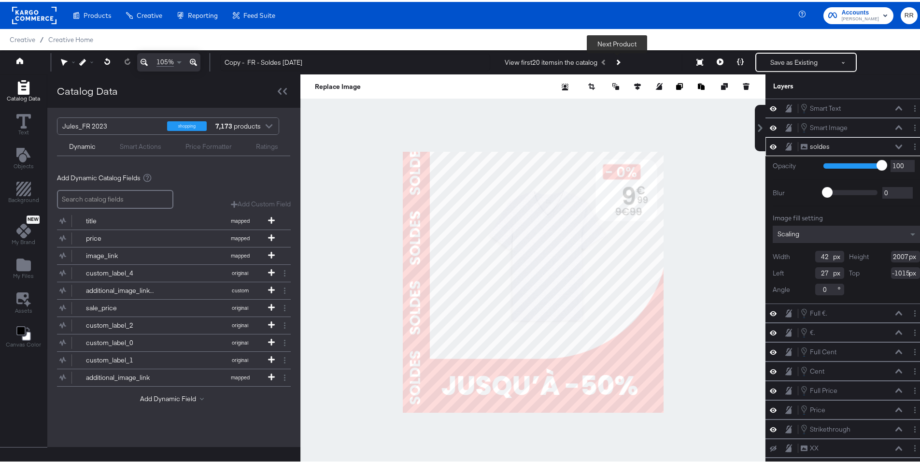
click at [618, 63] on button "Next Product" at bounding box center [618, 60] width 14 height 17
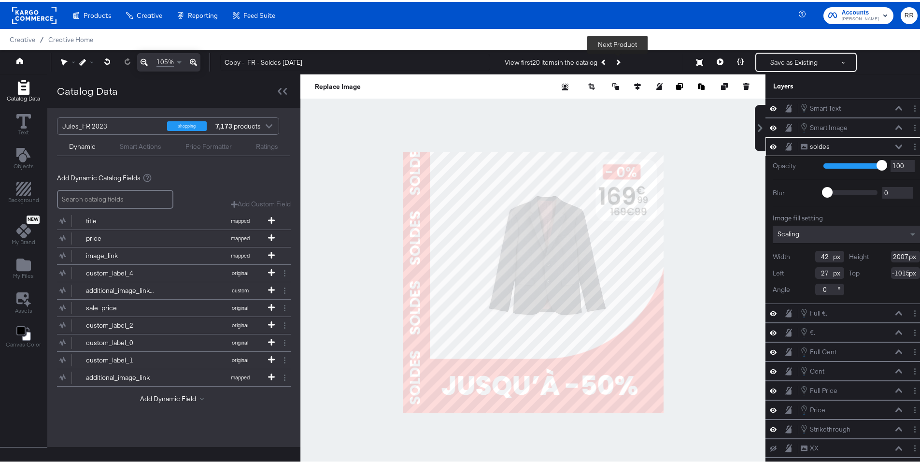
click at [618, 63] on button "Next Product" at bounding box center [618, 60] width 14 height 17
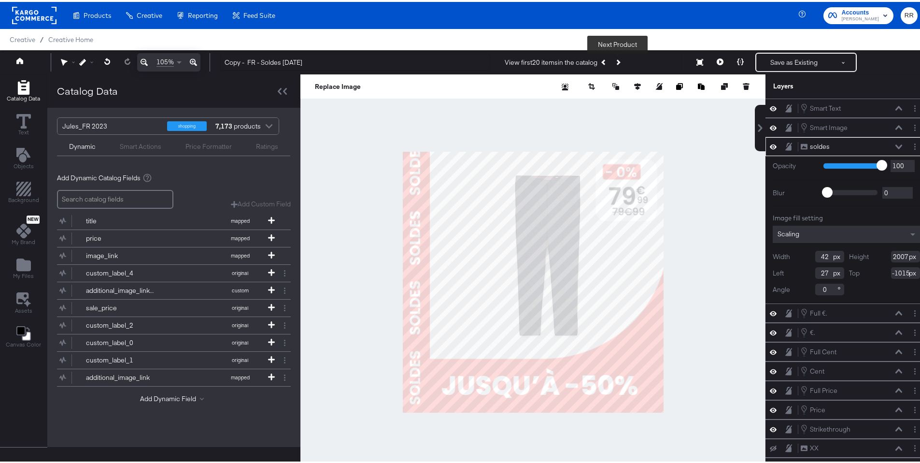
click at [618, 63] on button "Next Product" at bounding box center [618, 60] width 14 height 17
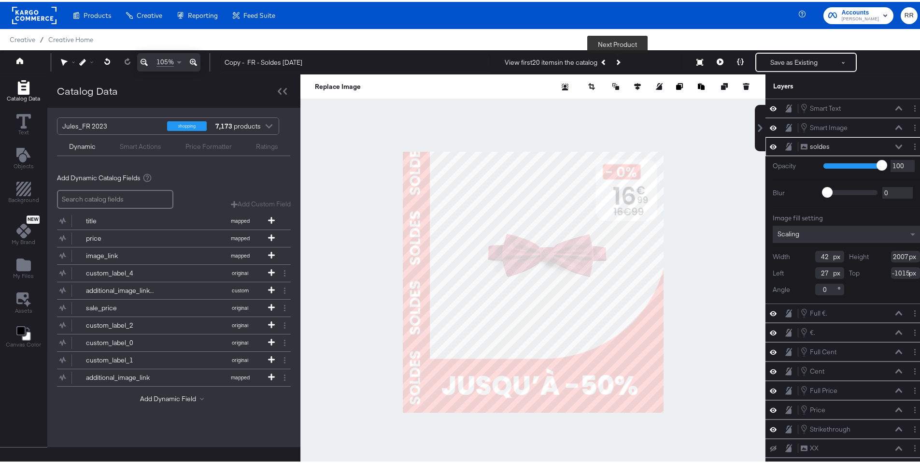
click at [618, 63] on button "Next Product" at bounding box center [618, 60] width 14 height 17
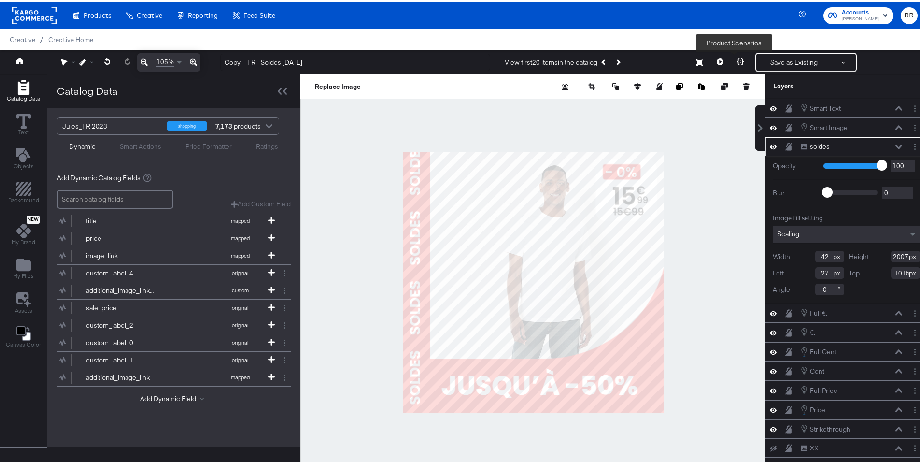
click at [737, 62] on icon at bounding box center [740, 60] width 7 height 7
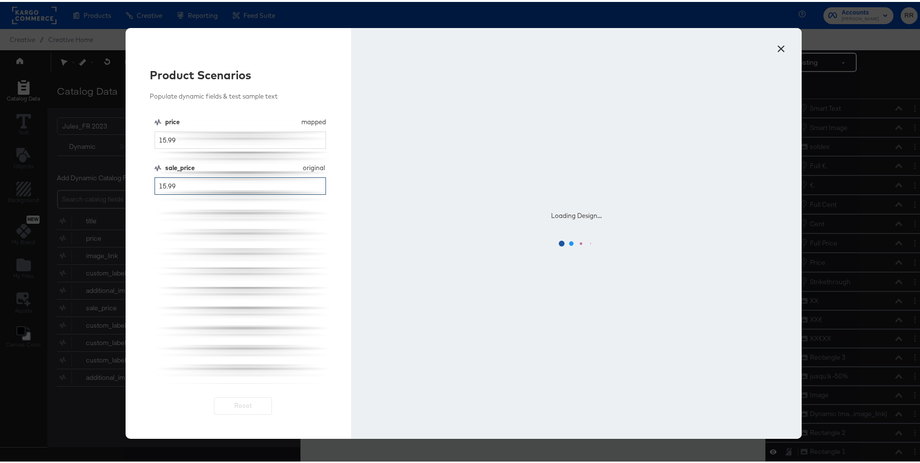
drag, startPoint x: 182, startPoint y: 187, endPoint x: 158, endPoint y: 187, distance: 23.2
click at [158, 187] on input "15.99" at bounding box center [241, 184] width 172 height 18
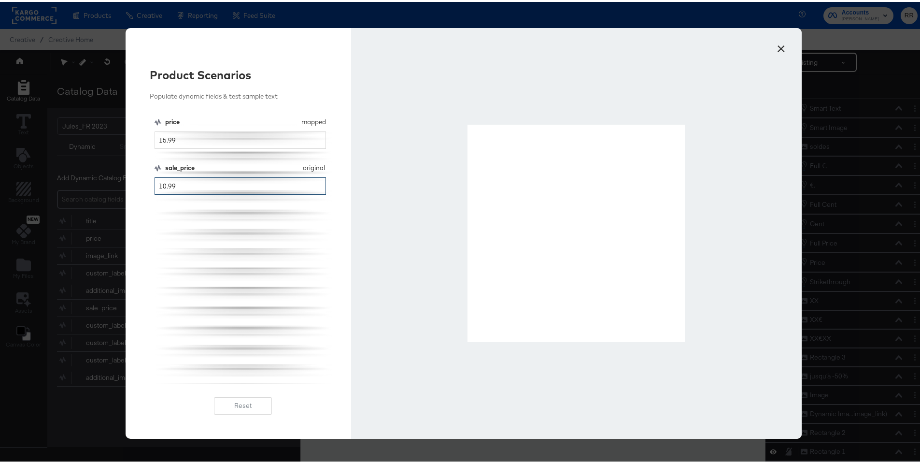
type input "10.99"
click at [782, 47] on button "×" at bounding box center [781, 44] width 17 height 17
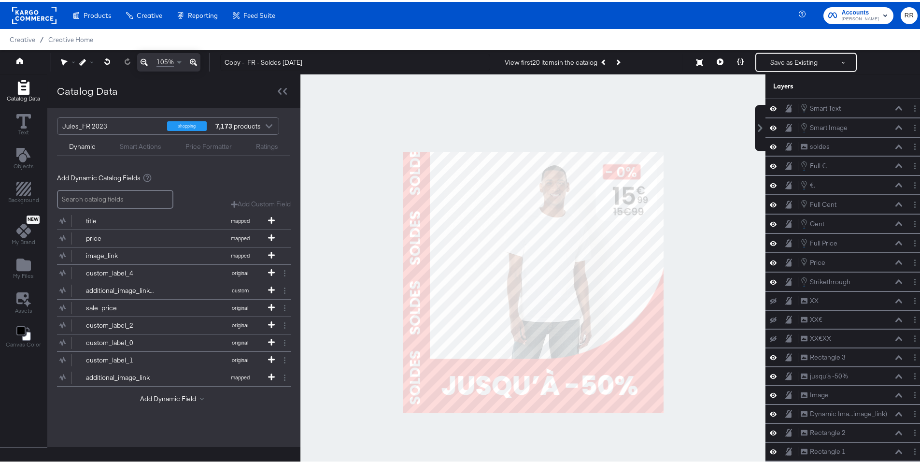
click at [55, 4] on div at bounding box center [34, 13] width 44 height 27
click at [50, 8] on rect at bounding box center [34, 13] width 44 height 17
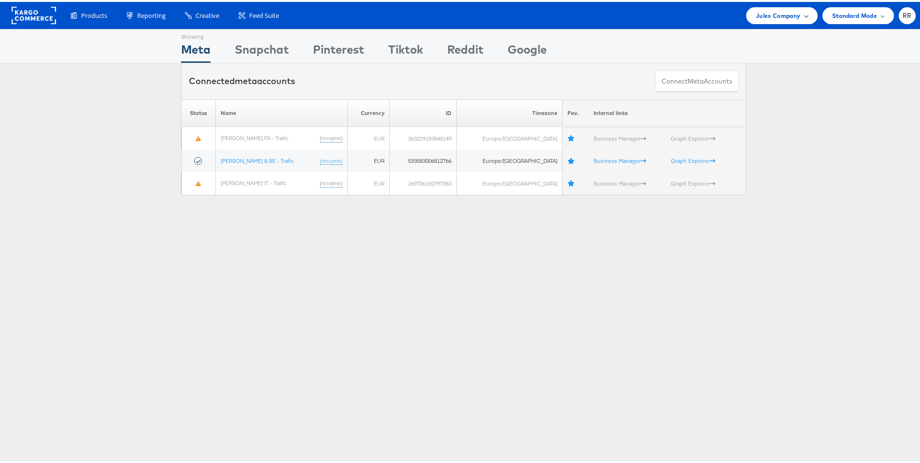
click at [786, 21] on div "Jules Company" at bounding box center [782, 13] width 71 height 17
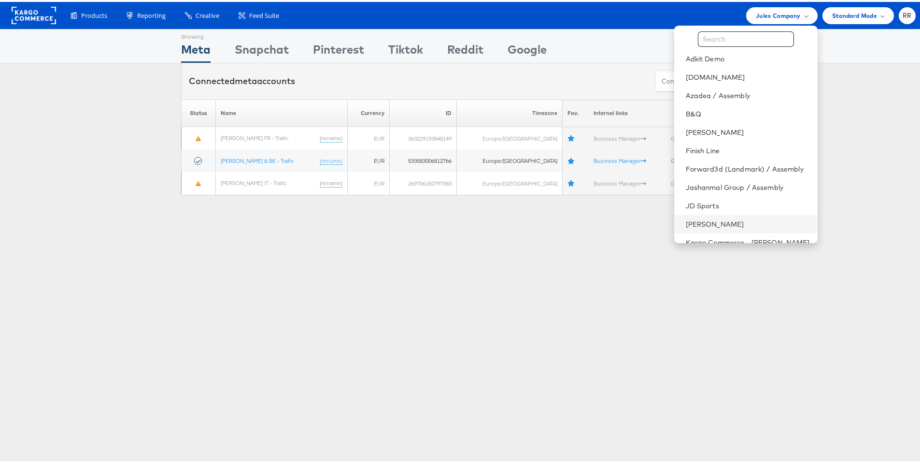
scroll to position [57, 0]
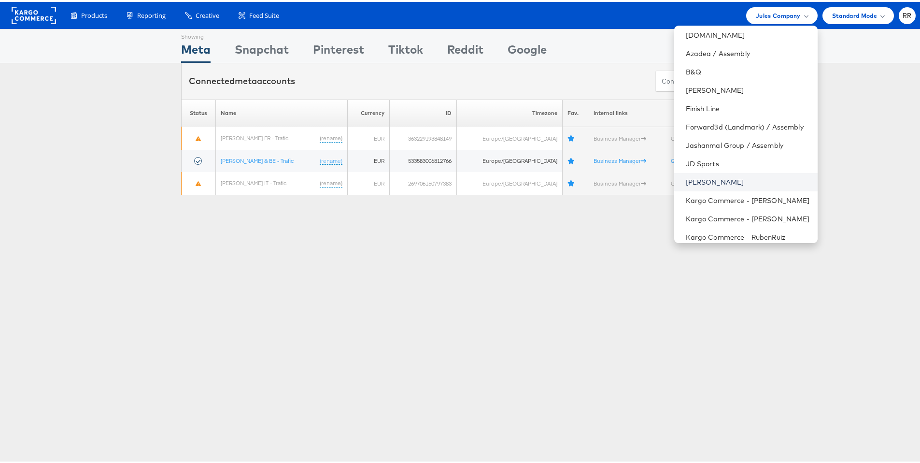
click at [723, 178] on link "John Lewis" at bounding box center [748, 180] width 124 height 10
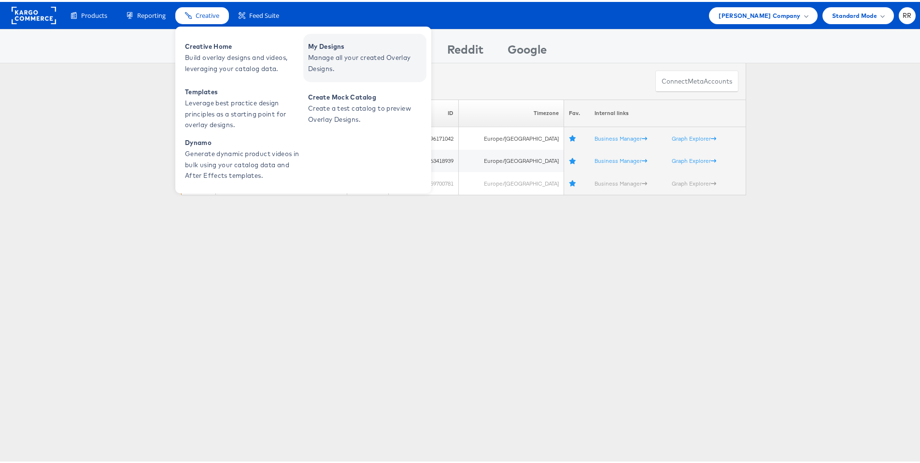
click at [341, 49] on span "My Designs" at bounding box center [366, 44] width 116 height 11
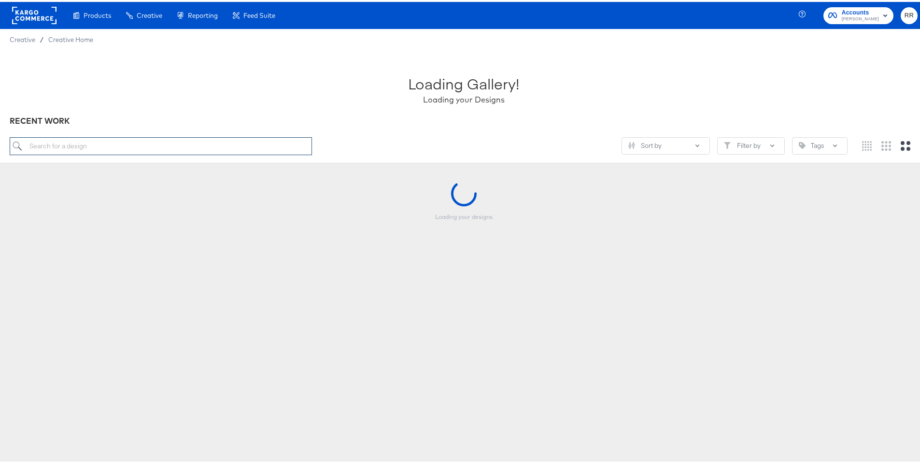
click at [216, 148] on input "search" at bounding box center [161, 144] width 302 height 18
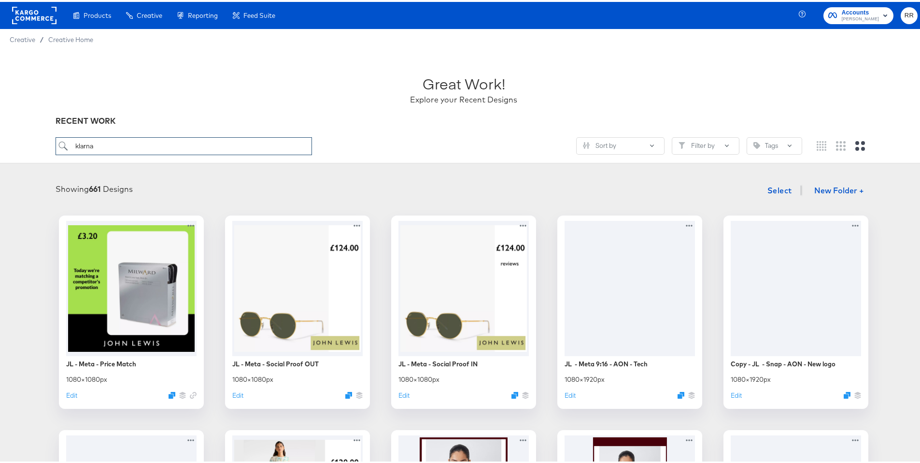
type input "klarna"
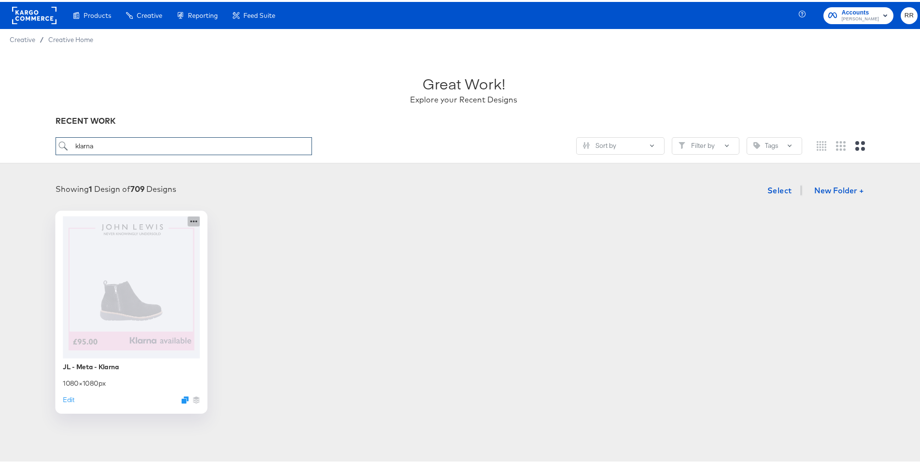
click at [188, 221] on icon at bounding box center [194, 219] width 12 height 10
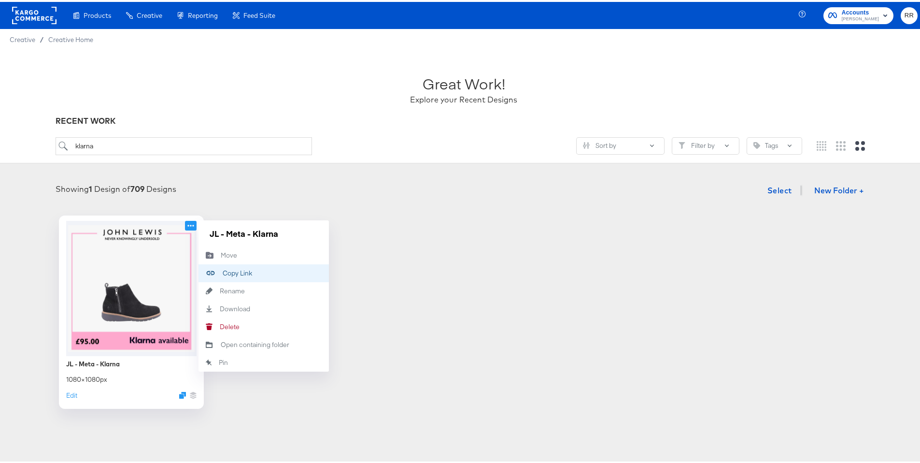
click at [262, 276] on button "Copy Link Copied!" at bounding box center [264, 271] width 130 height 18
click at [28, 14] on rect at bounding box center [34, 13] width 44 height 17
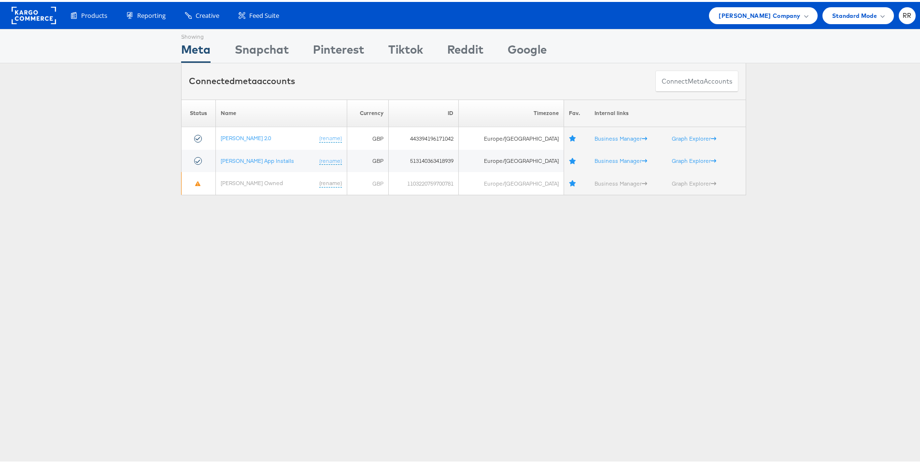
click at [27, 7] on rect at bounding box center [34, 13] width 44 height 17
click at [750, 20] on div "John Lewis Company" at bounding box center [763, 13] width 108 height 17
click at [757, 11] on span "John Lewis Company" at bounding box center [760, 14] width 82 height 10
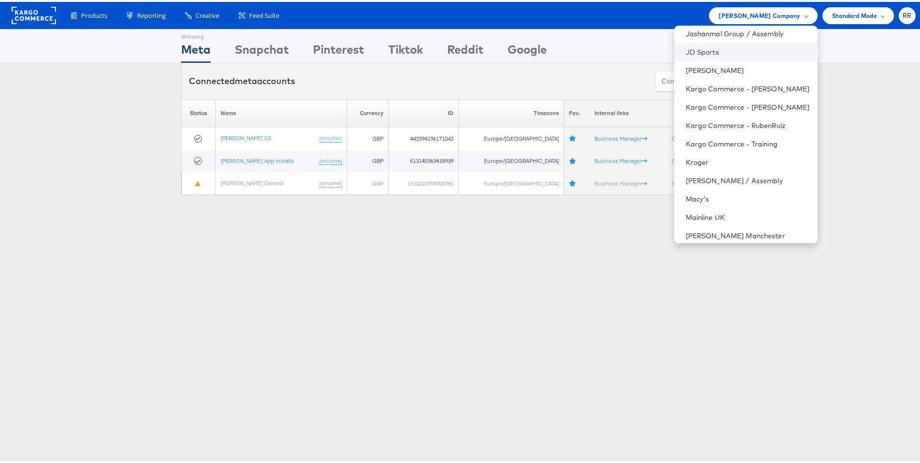
scroll to position [170, 0]
click at [699, 216] on link "Mainline UK" at bounding box center [748, 215] width 124 height 10
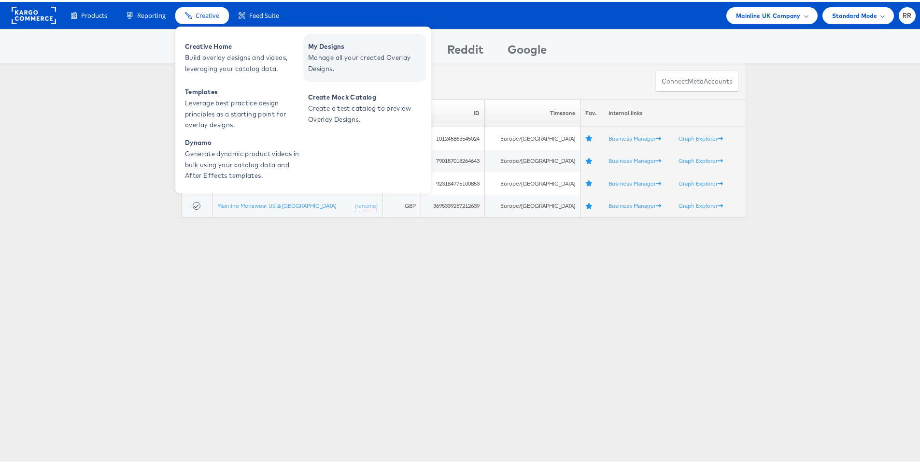
click at [343, 54] on span "Manage all your created Overlay Designs." at bounding box center [366, 61] width 116 height 22
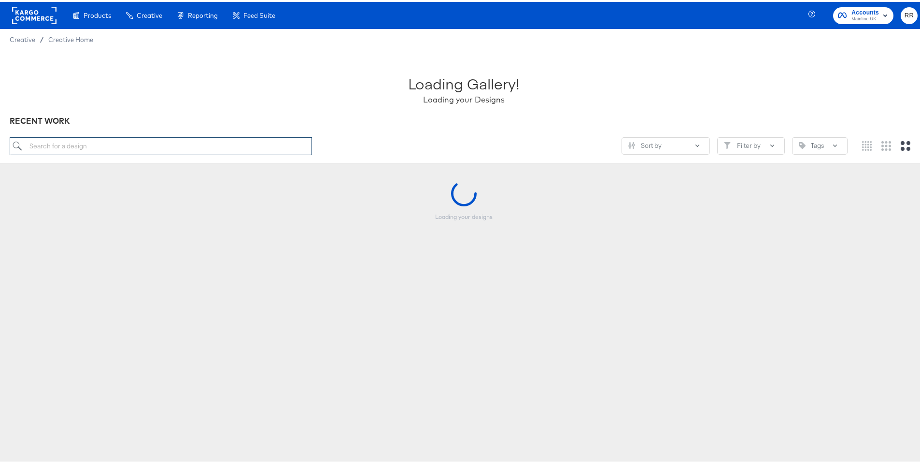
click at [207, 148] on input "search" at bounding box center [161, 144] width 302 height 18
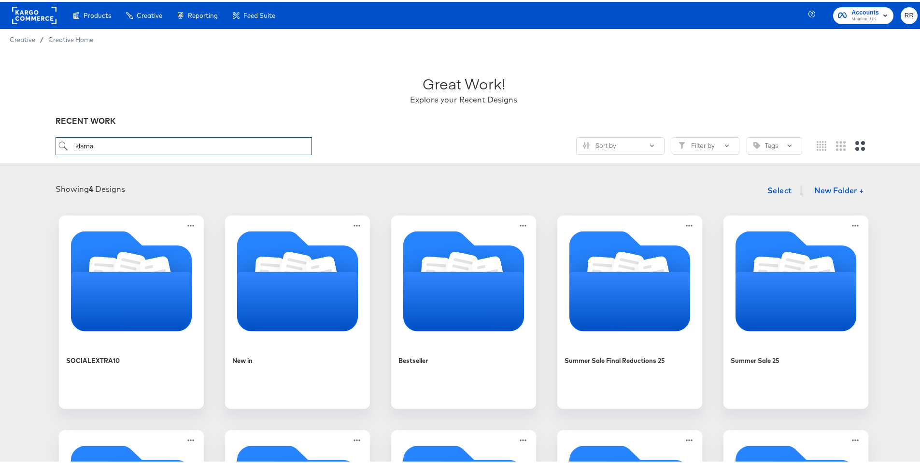
type input "klarna"
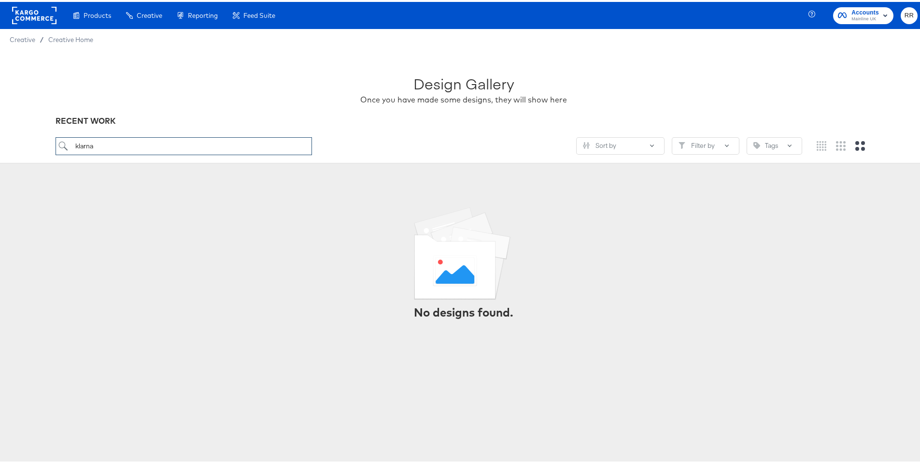
click at [101, 144] on input "klarna" at bounding box center [184, 144] width 257 height 18
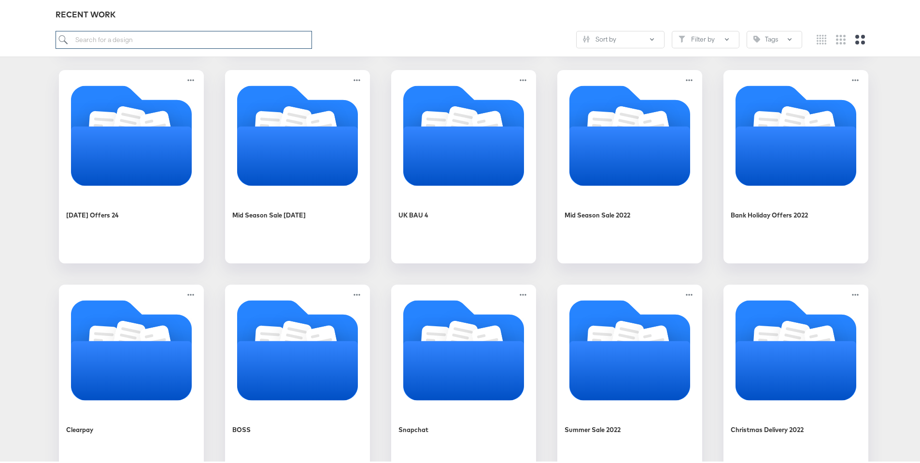
scroll to position [1337, 0]
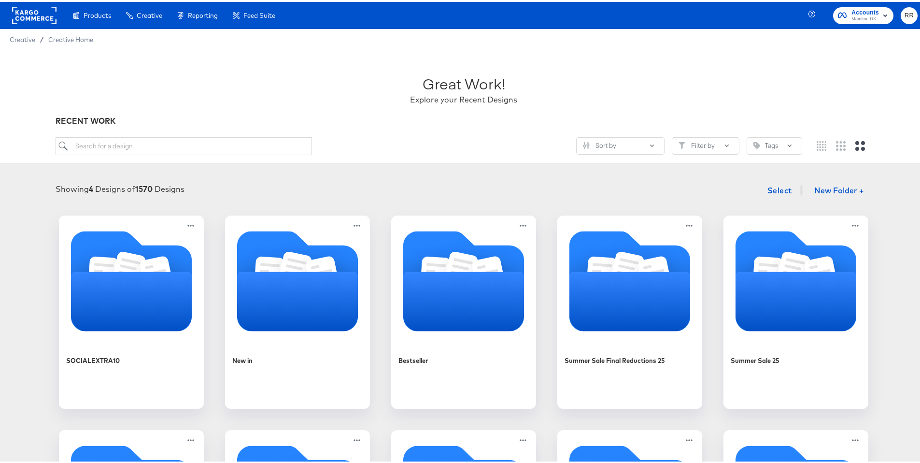
click at [38, 14] on rect at bounding box center [34, 13] width 44 height 17
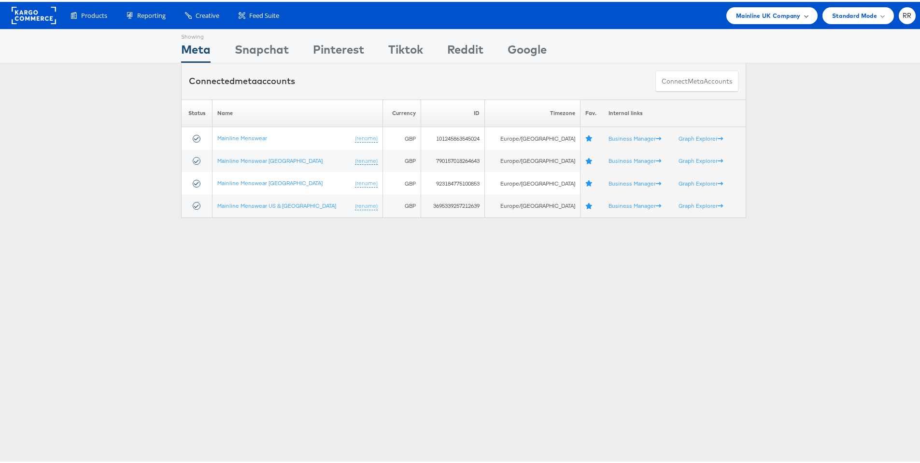
click at [774, 16] on span "Mainline UK Company" at bounding box center [768, 14] width 65 height 10
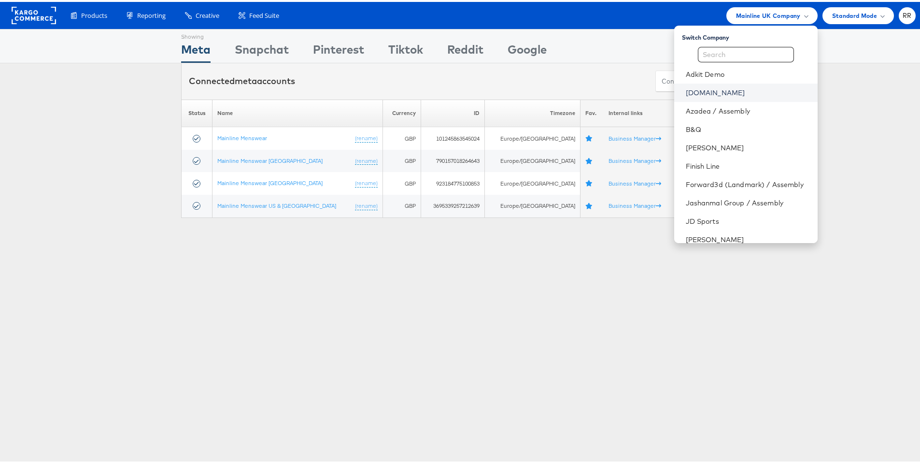
click at [730, 91] on link "ao.com" at bounding box center [748, 91] width 124 height 10
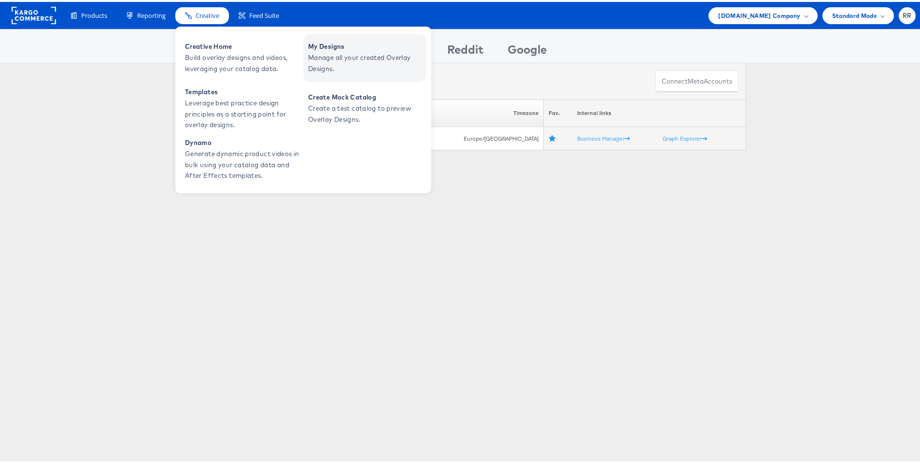
click at [343, 60] on span "Manage all your created Overlay Designs." at bounding box center [366, 61] width 116 height 22
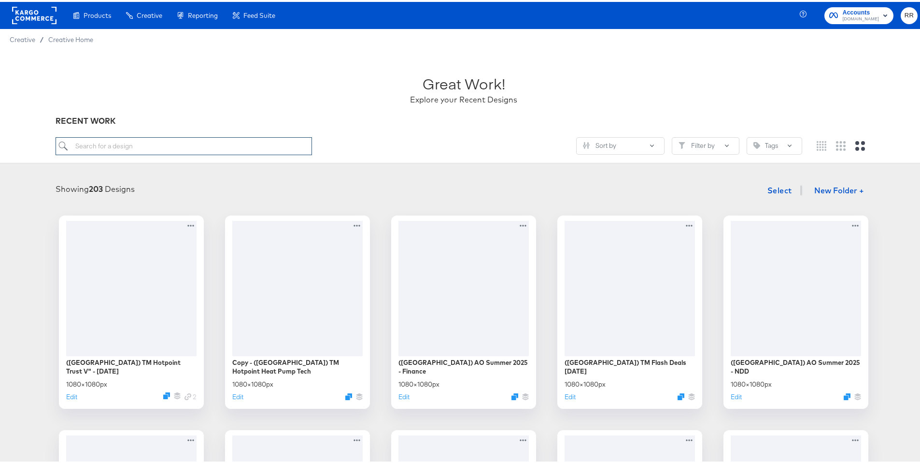
click at [163, 142] on input "search" at bounding box center [184, 144] width 257 height 18
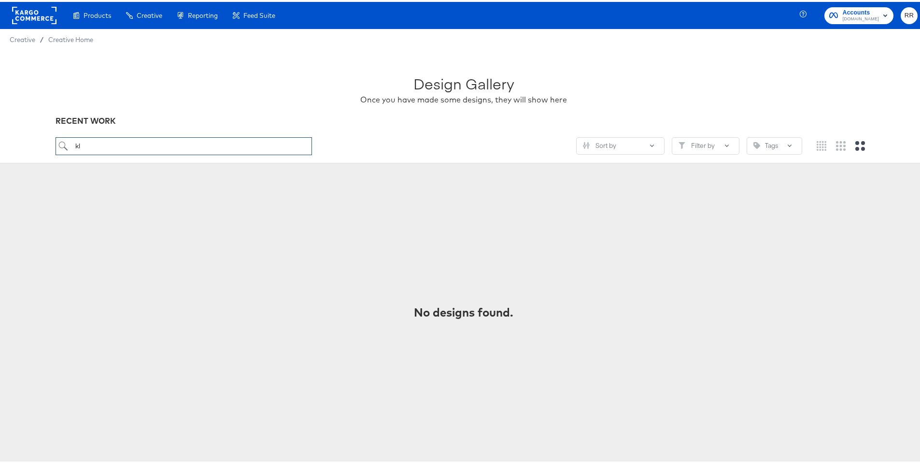
type input "k"
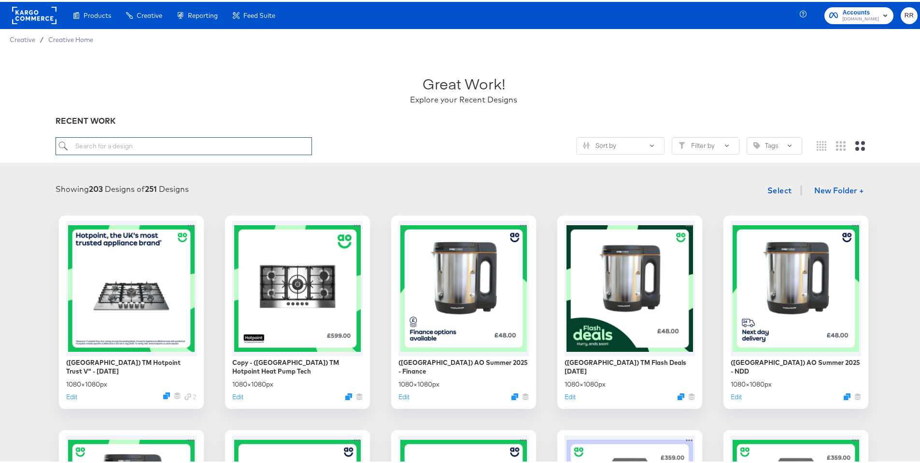
click at [183, 144] on input "search" at bounding box center [184, 144] width 257 height 18
type input "inst"
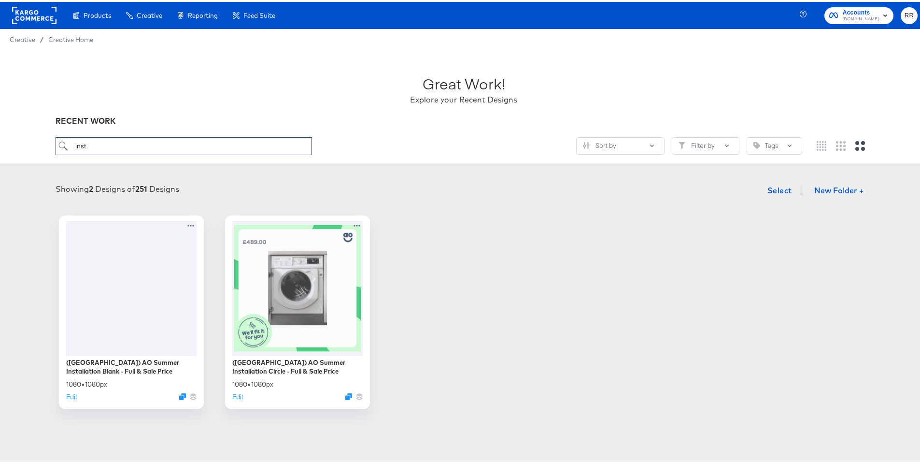
drag, startPoint x: 137, startPoint y: 146, endPoint x: 31, endPoint y: 149, distance: 105.9
click at [31, 147] on div "Great Work! Explore your Recent Designs RECENT WORK inst Sort by Filter by Tags" at bounding box center [464, 104] width 928 height 113
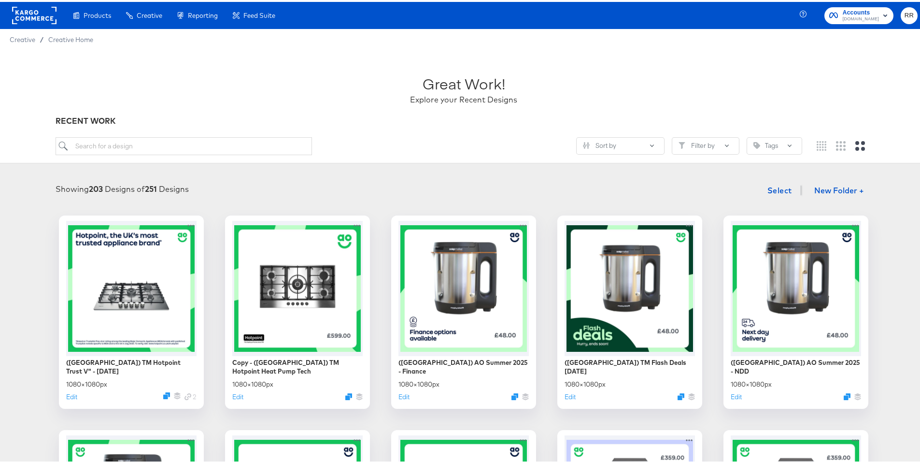
click at [28, 17] on rect at bounding box center [34, 13] width 44 height 17
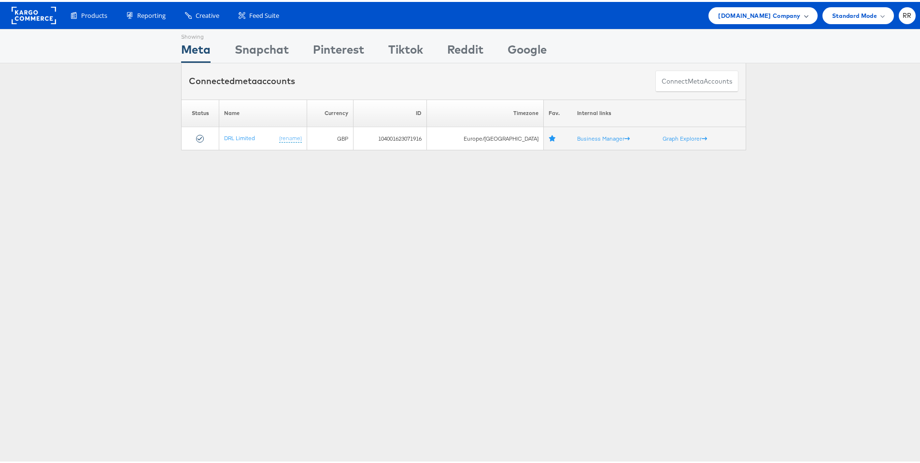
click at [755, 11] on span "ao.com Company" at bounding box center [759, 14] width 82 height 10
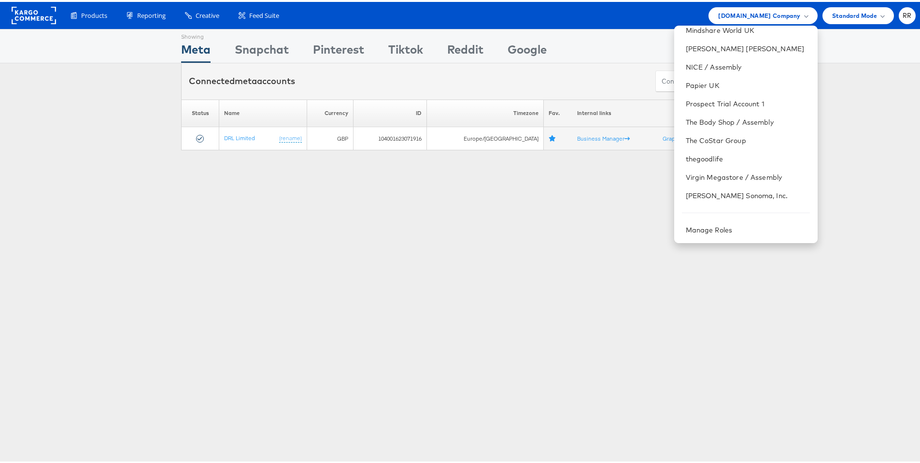
scroll to position [393, 0]
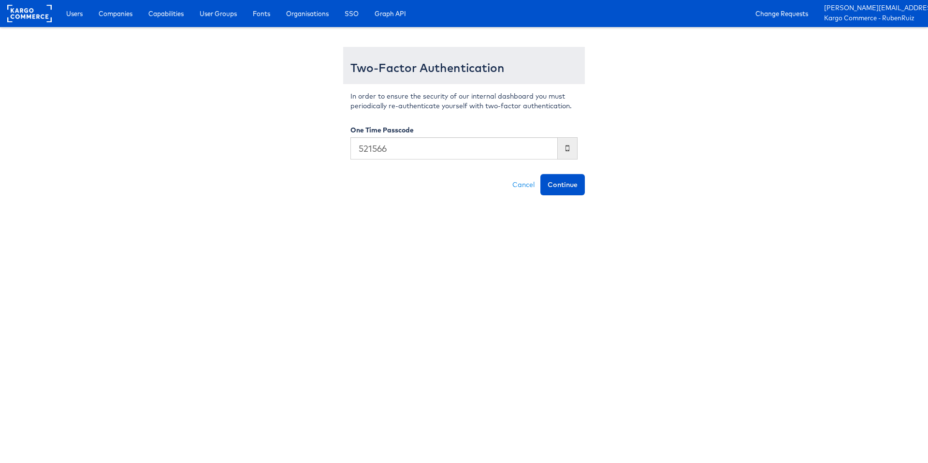
type input "521566"
click at [540, 174] on button "Continue" at bounding box center [562, 184] width 44 height 21
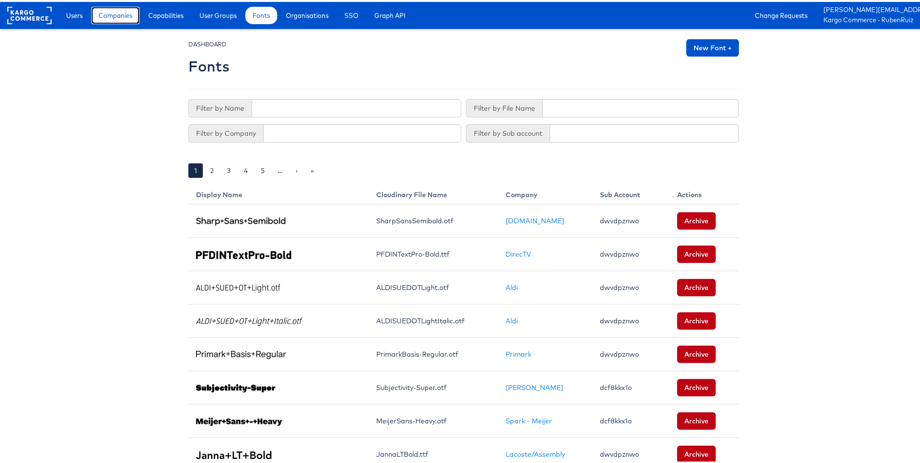
click at [105, 13] on span "Companies" at bounding box center [116, 14] width 34 height 10
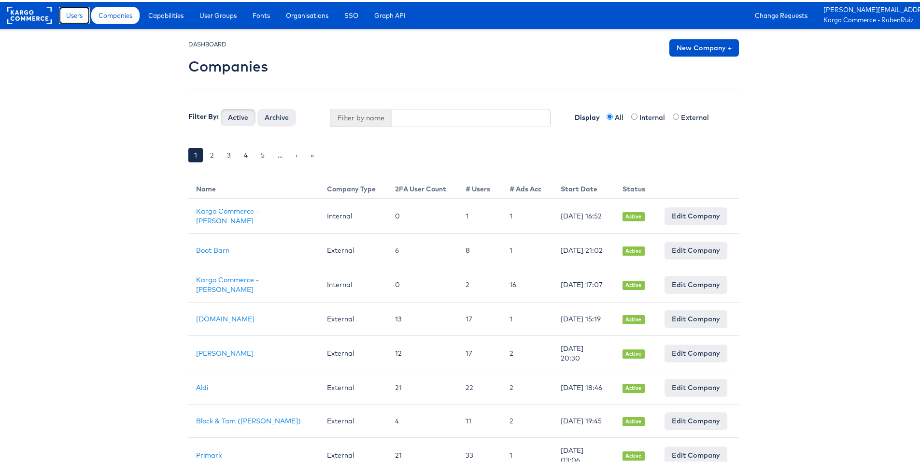
click at [78, 17] on span "Users" at bounding box center [74, 14] width 16 height 10
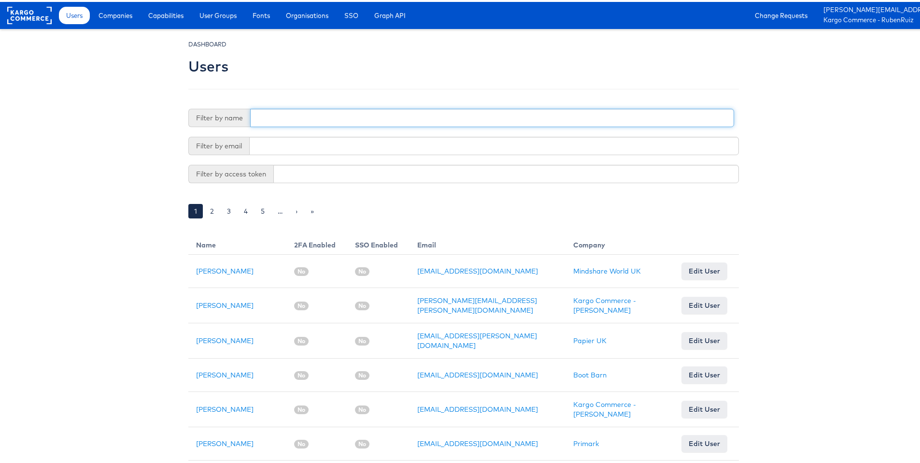
click at [316, 113] on input "text" at bounding box center [492, 116] width 484 height 18
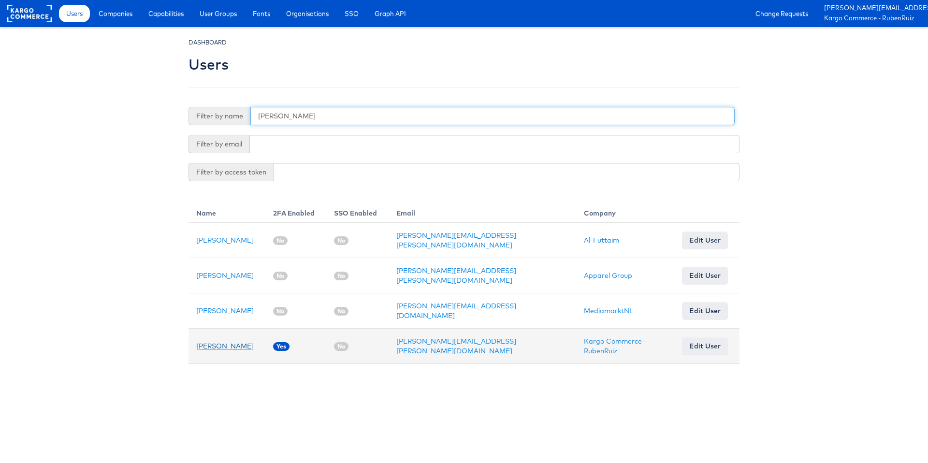
type input "ruben"
click at [229, 342] on link "[PERSON_NAME]" at bounding box center [224, 346] width 57 height 9
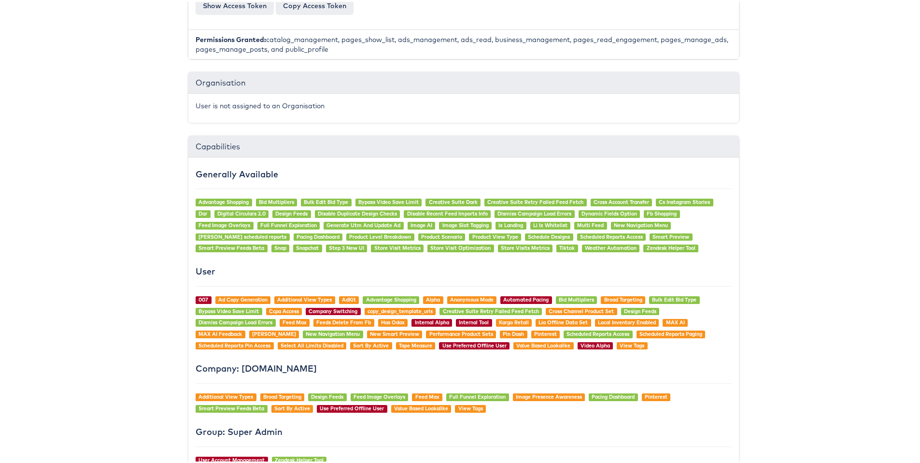
scroll to position [921, 0]
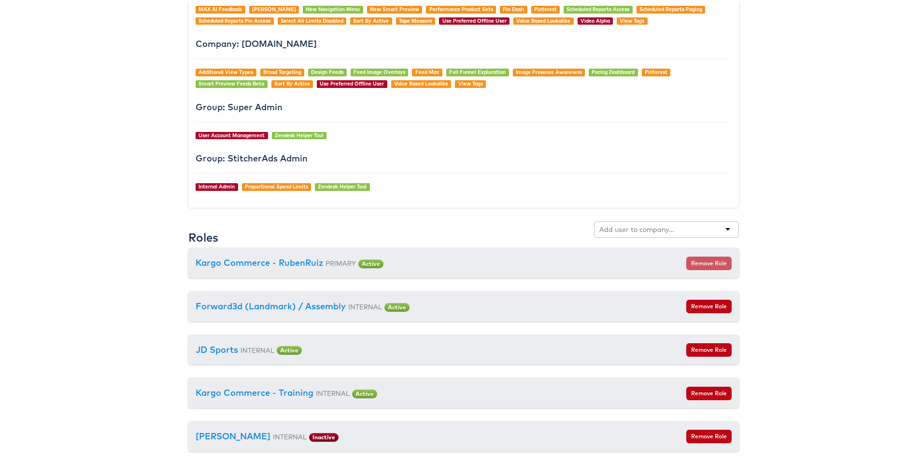
click at [629, 221] on div at bounding box center [666, 227] width 145 height 16
type input "prima"
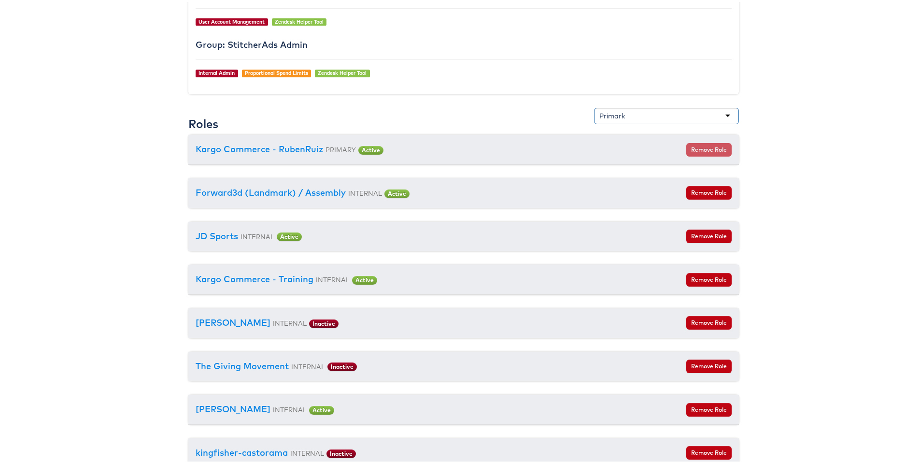
scroll to position [959, 0]
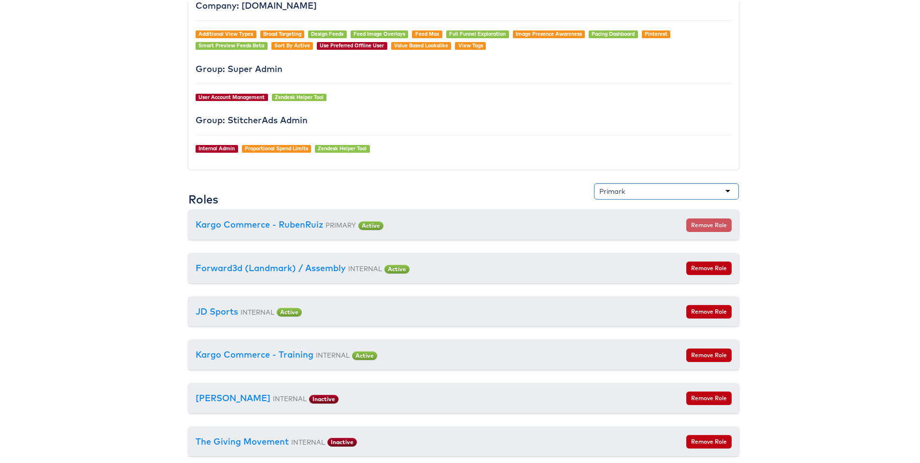
click at [721, 196] on div "Primark" at bounding box center [666, 189] width 145 height 16
type input "a"
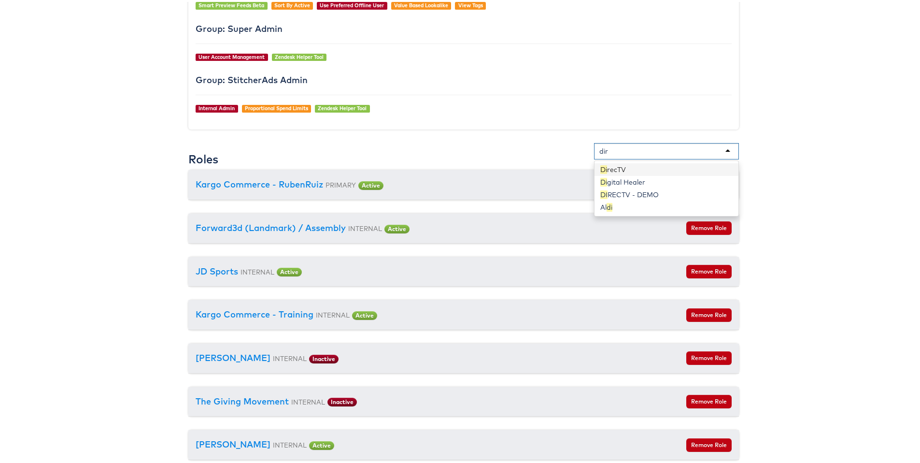
scroll to position [0, 0]
type input "direct"
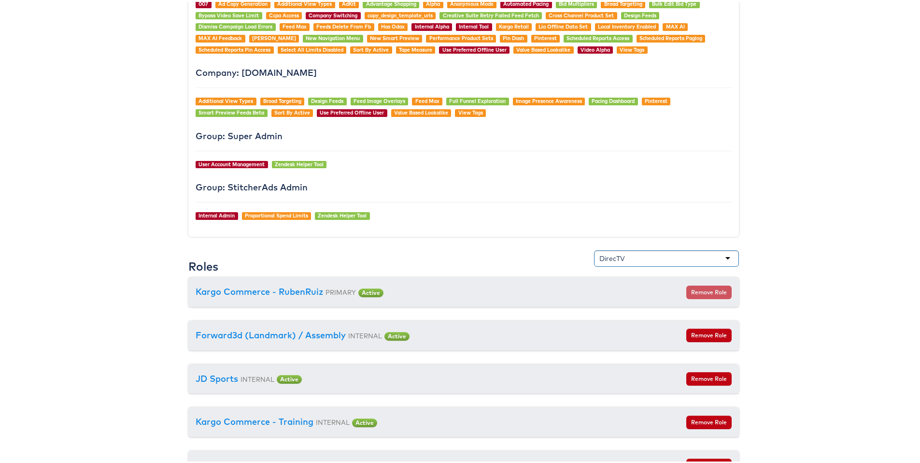
scroll to position [1073, 0]
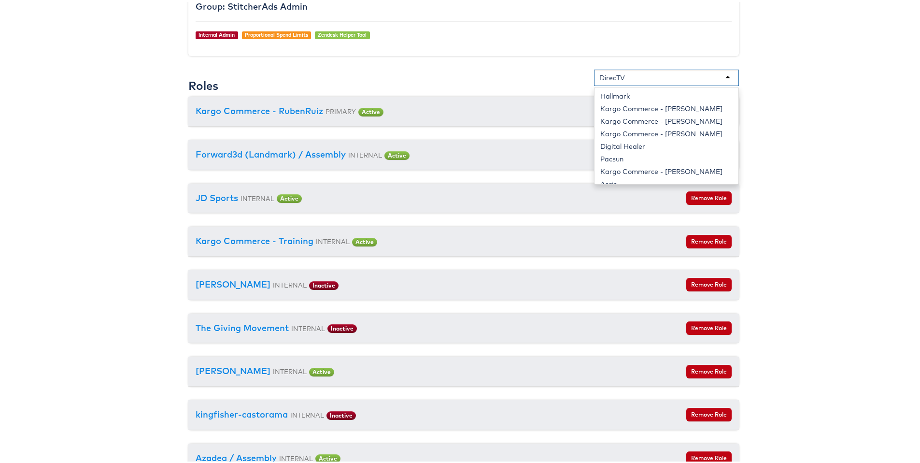
click at [681, 73] on div "DirecTV" at bounding box center [666, 76] width 145 height 16
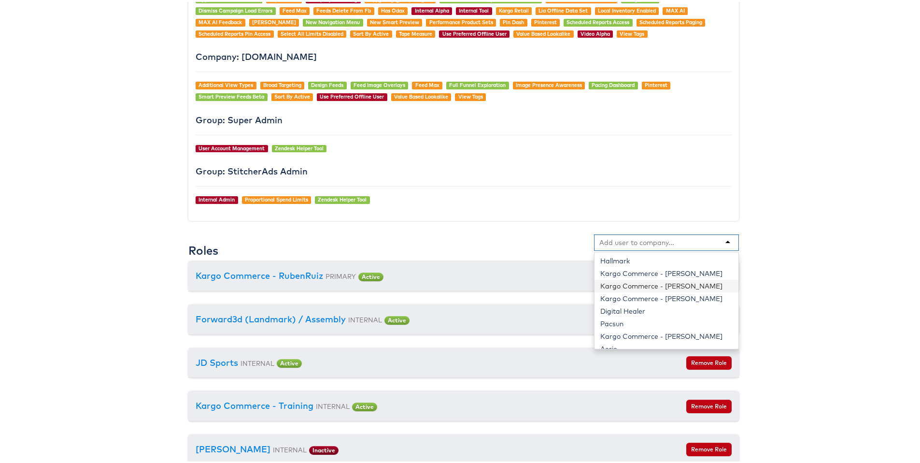
scroll to position [903, 0]
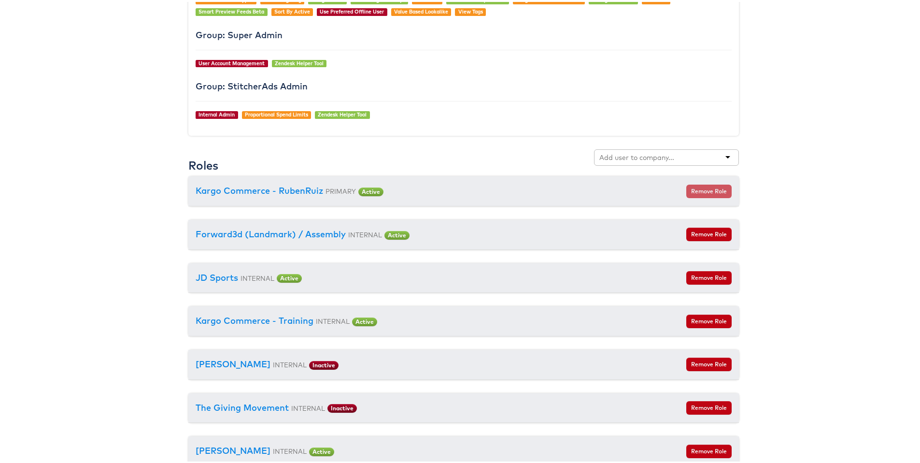
scroll to position [1007, 0]
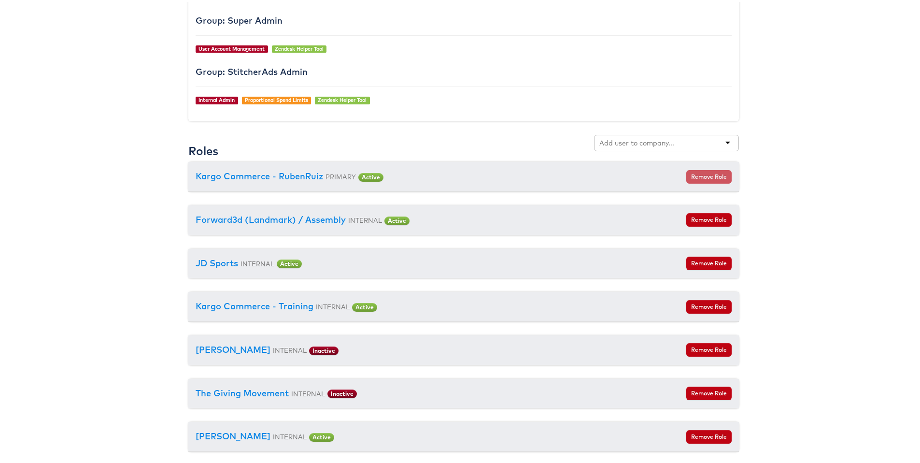
click at [634, 142] on input "text" at bounding box center [638, 141] width 76 height 10
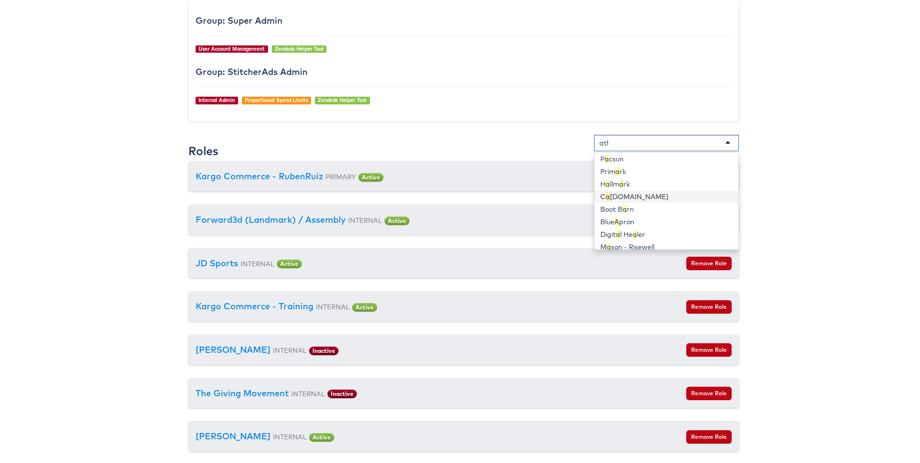
scroll to position [0, 0]
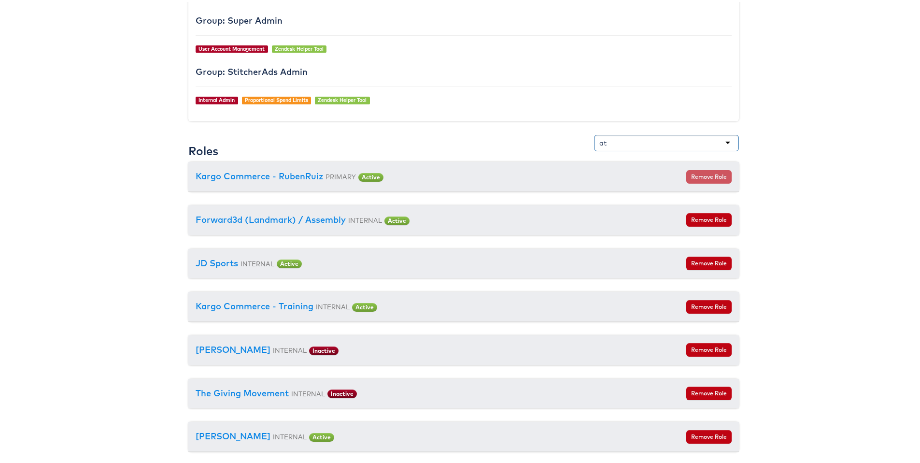
type input "a"
type input "f"
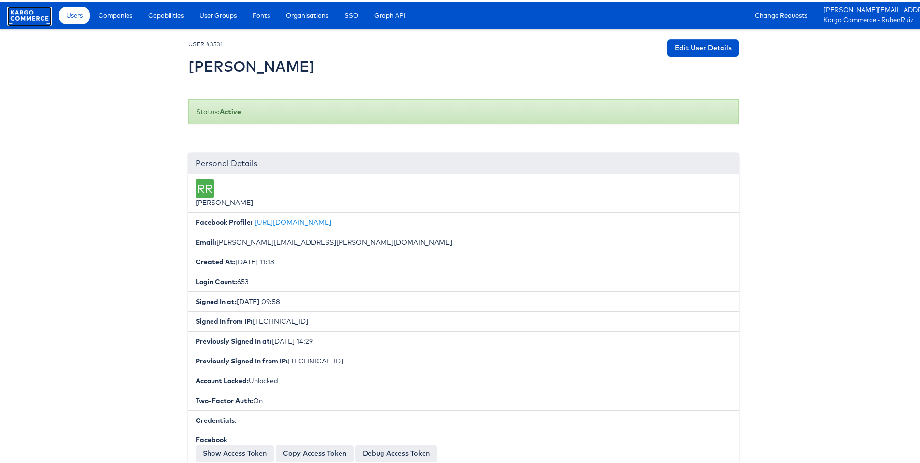
click at [32, 14] on rect at bounding box center [29, 13] width 44 height 17
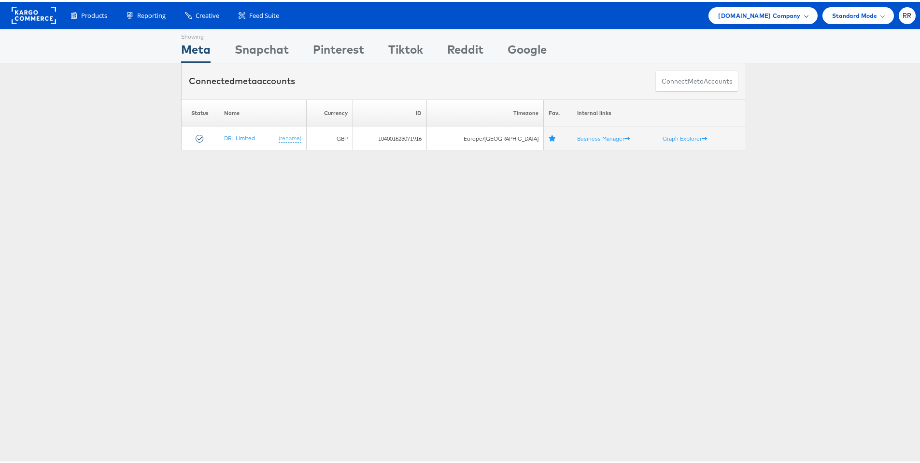
click at [768, 14] on span "ao.com Company" at bounding box center [759, 14] width 82 height 10
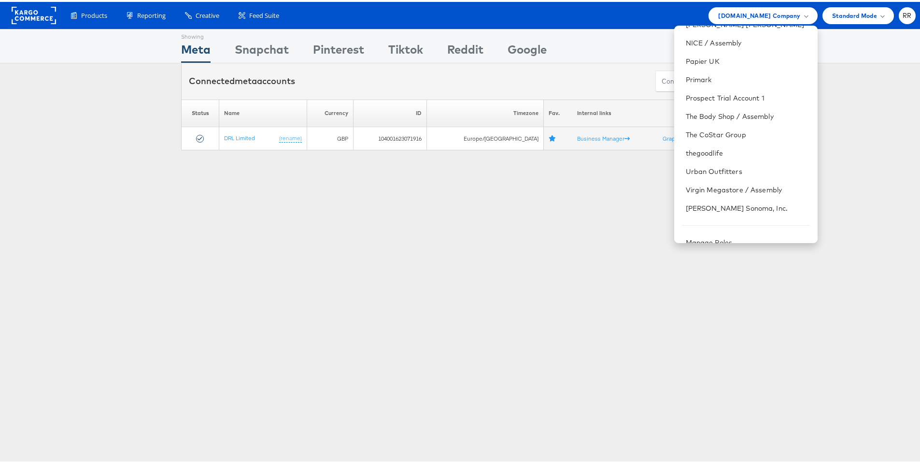
scroll to position [448, 0]
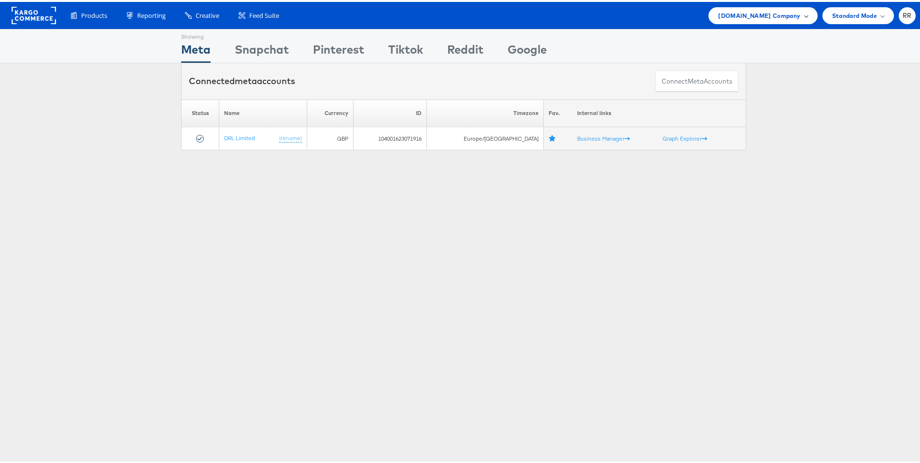
click at [778, 19] on div "ao.com Company" at bounding box center [763, 13] width 109 height 17
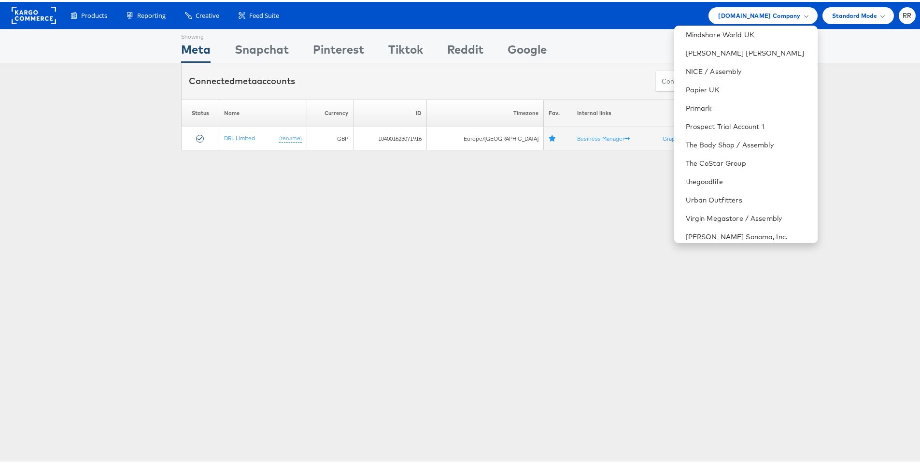
scroll to position [407, 0]
click at [740, 195] on link "Urban Outfitters" at bounding box center [748, 198] width 124 height 10
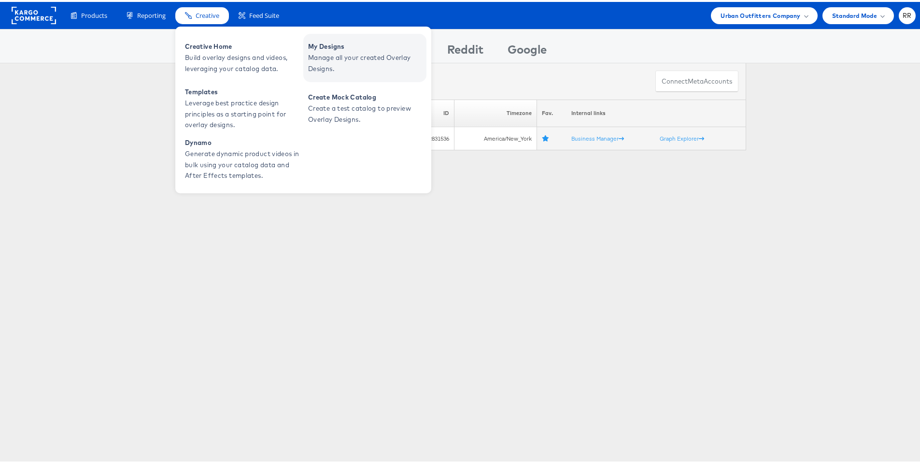
click at [337, 52] on span "Manage all your created Overlay Designs." at bounding box center [366, 61] width 116 height 22
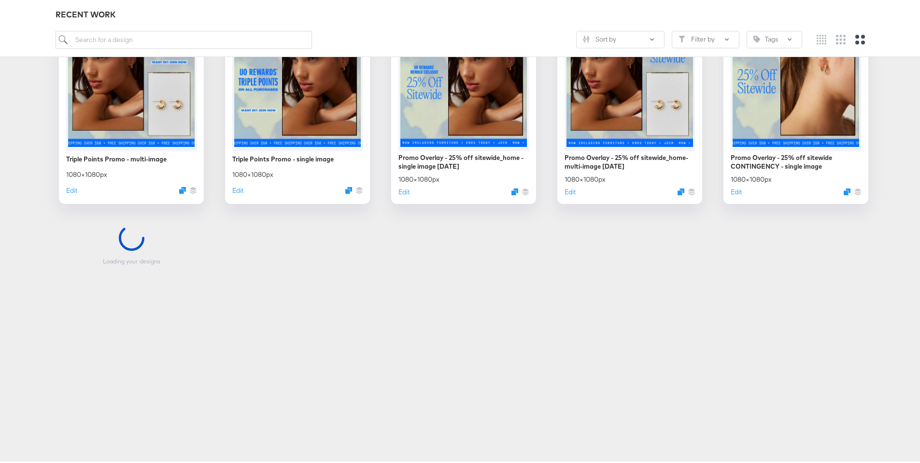
scroll to position [580, 0]
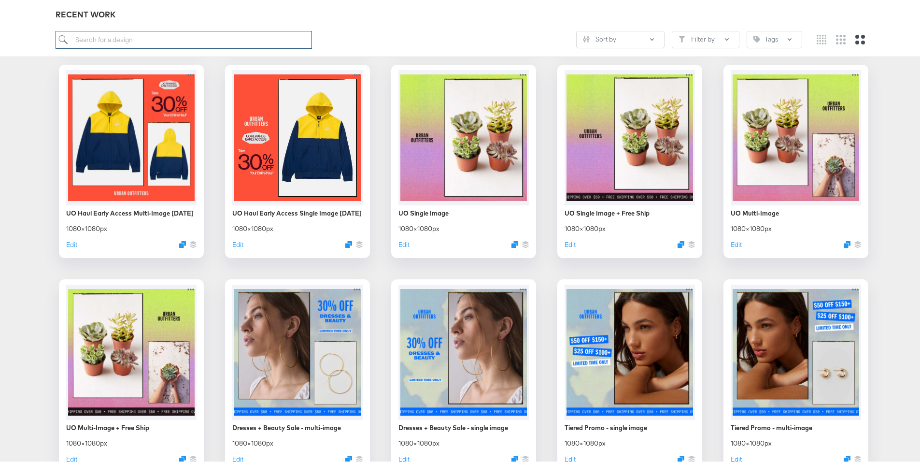
click at [243, 32] on input "search" at bounding box center [184, 38] width 257 height 18
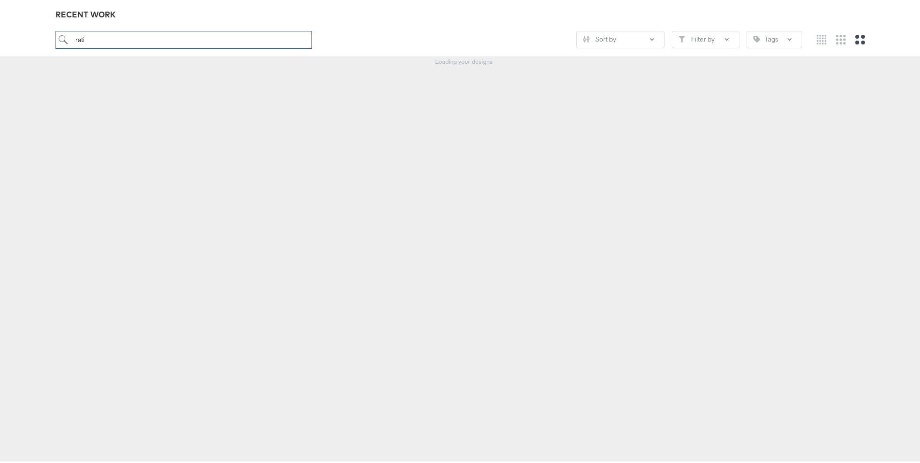
scroll to position [107, 0]
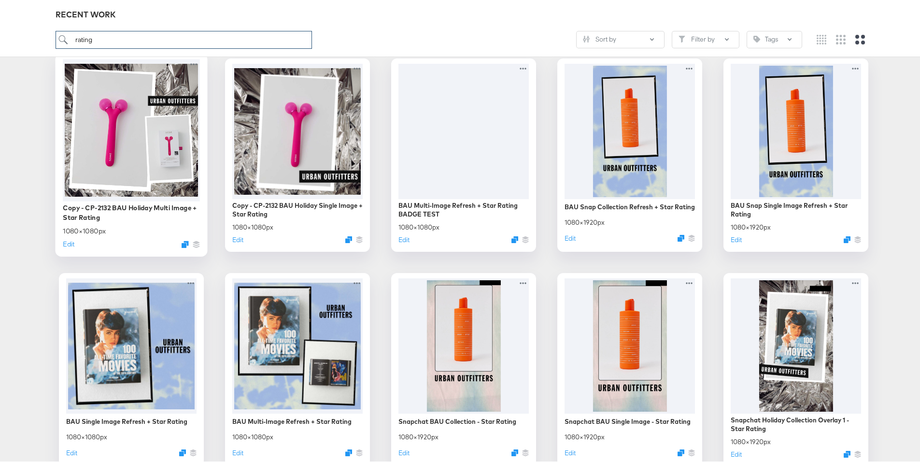
scroll to position [173, 0]
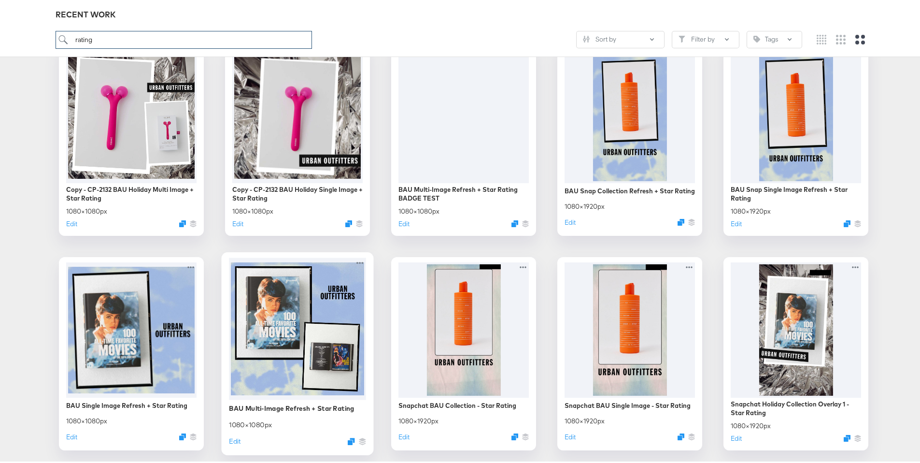
type input "rating"
click at [315, 313] on div at bounding box center [297, 327] width 137 height 142
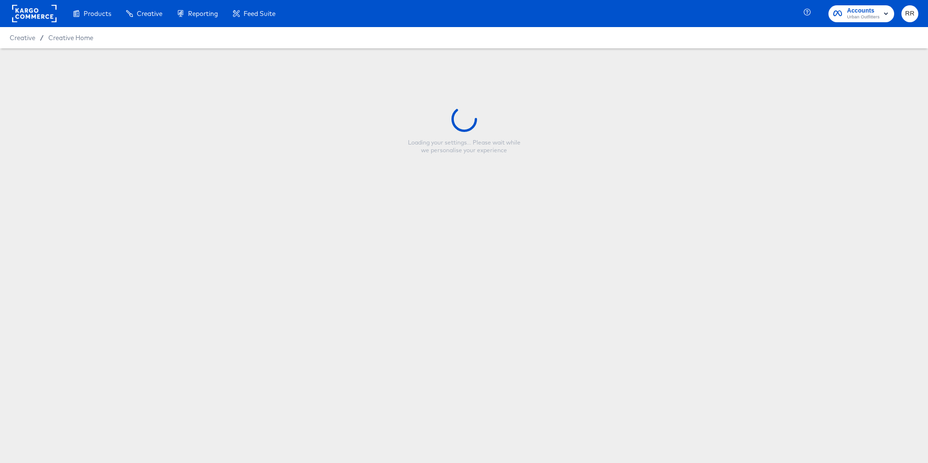
type input "BAU Multi-Image Refresh + Star Rating"
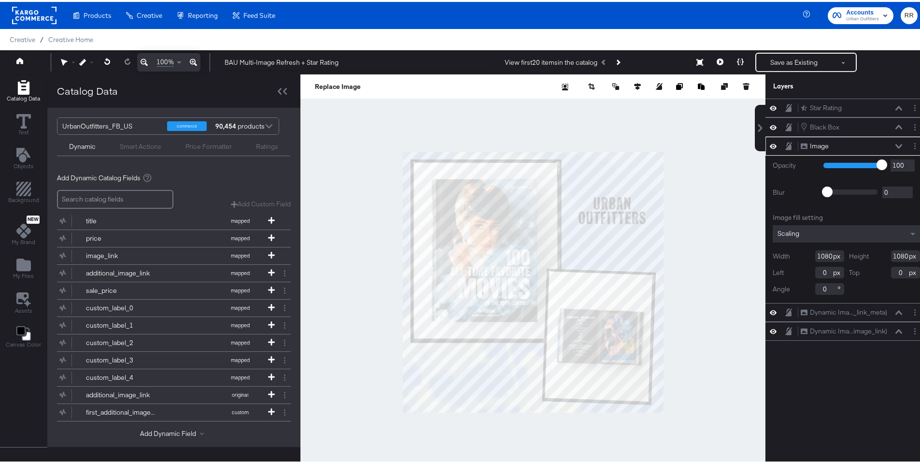
click at [658, 146] on div at bounding box center [533, 279] width 465 height 415
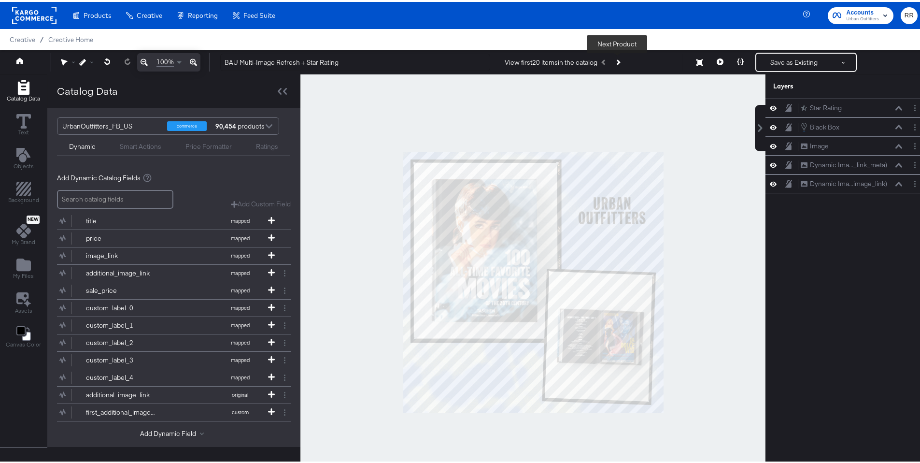
click at [619, 64] on button "Next Product" at bounding box center [618, 60] width 14 height 17
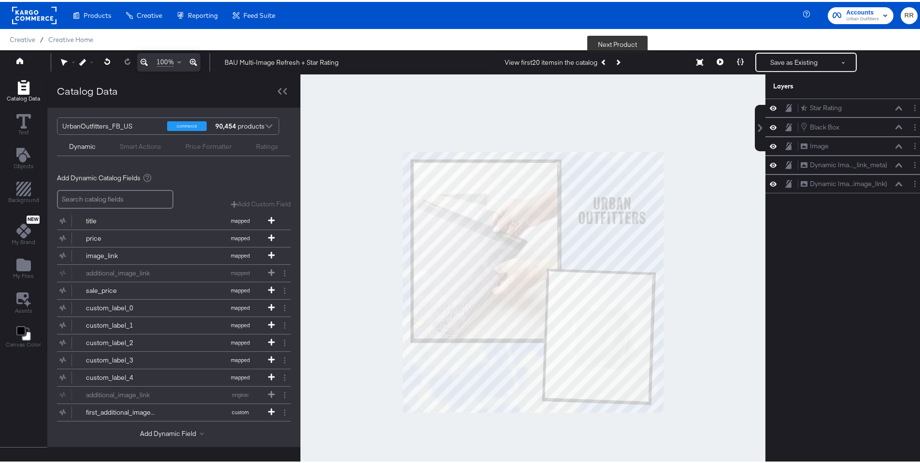
click at [619, 64] on button "Next Product" at bounding box center [618, 60] width 14 height 17
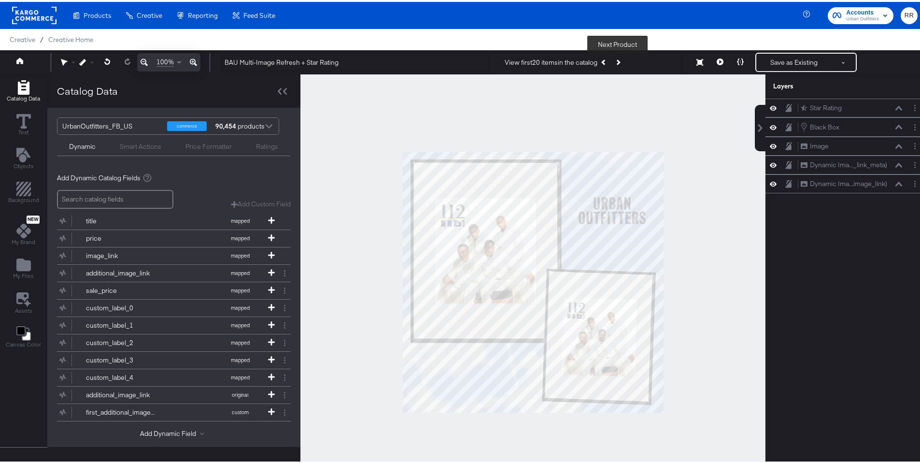
click at [619, 64] on button "Next Product" at bounding box center [618, 60] width 14 height 17
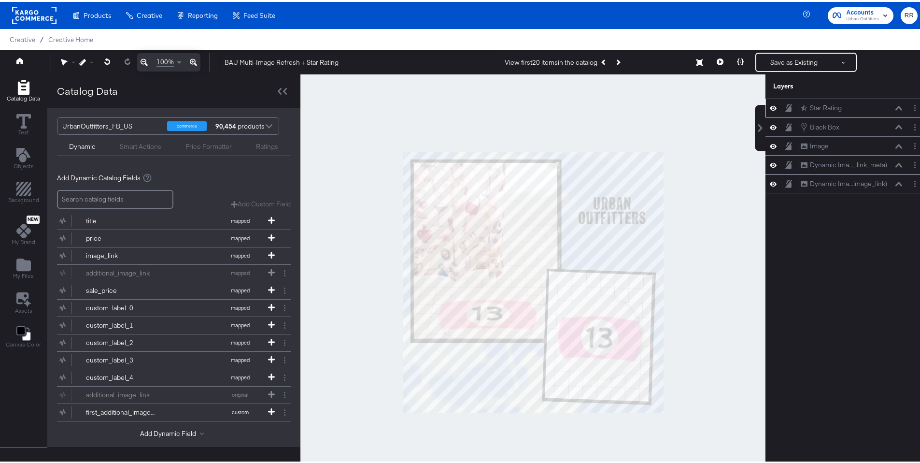
click at [770, 105] on icon at bounding box center [773, 106] width 7 height 8
click at [770, 105] on icon at bounding box center [773, 106] width 7 height 6
click at [737, 60] on icon at bounding box center [740, 60] width 7 height 7
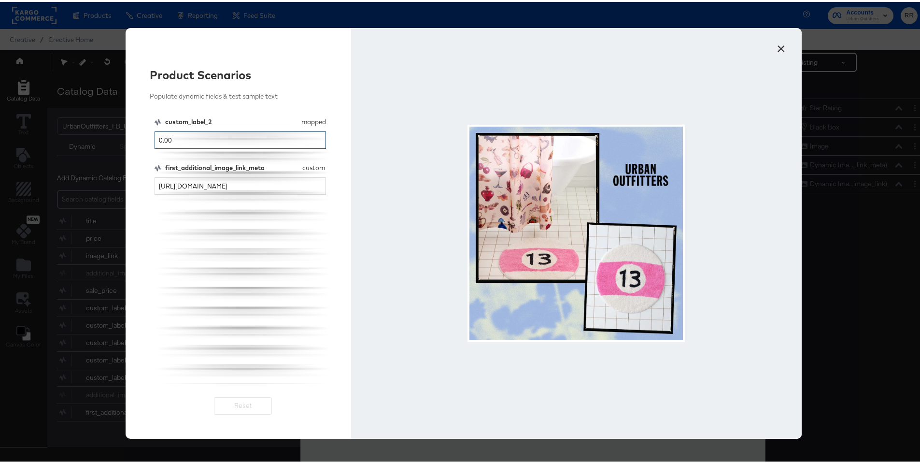
drag, startPoint x: 189, startPoint y: 140, endPoint x: 140, endPoint y: 139, distance: 49.3
click at [140, 139] on div "Product Scenarios Populate dynamic fields & test sample text custom_label_2 map…" at bounding box center [239, 231] width 226 height 411
type input "4.5"
